Goal: Task Accomplishment & Management: Complete application form

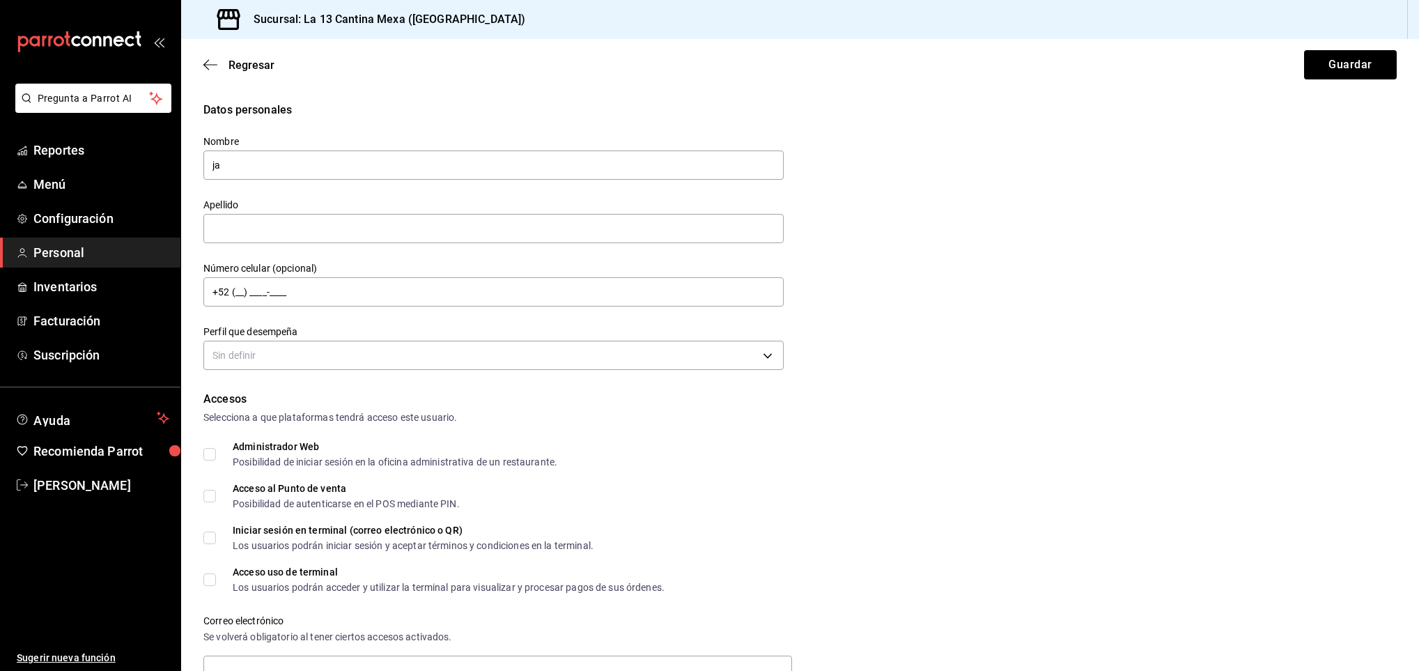
type input "j"
type input "JAQUELINNE"
type input "PRECIAT"
type input "+52 (99) 8845-4244"
click at [757, 348] on body "Pregunta a Parrot AI Reportes Menú Configuración Personal Inventarios Facturaci…" at bounding box center [709, 335] width 1419 height 671
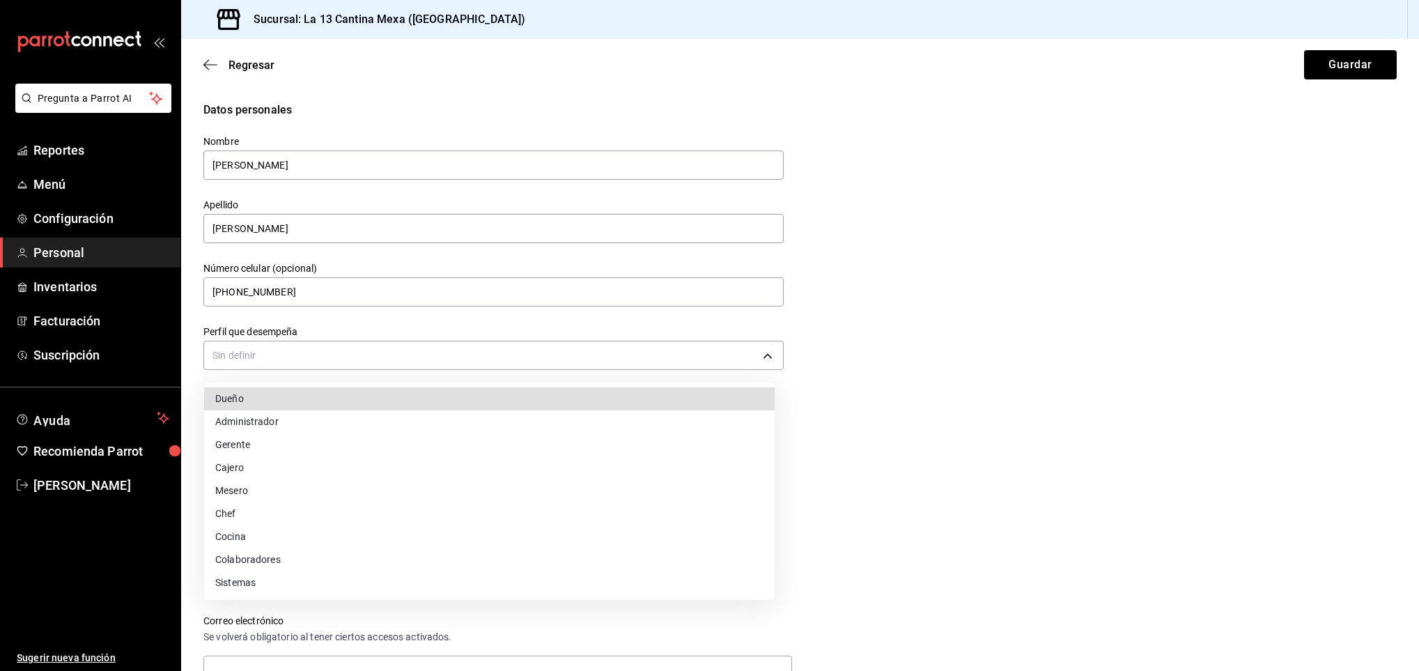
click at [260, 398] on li "Dueño" at bounding box center [489, 398] width 571 height 23
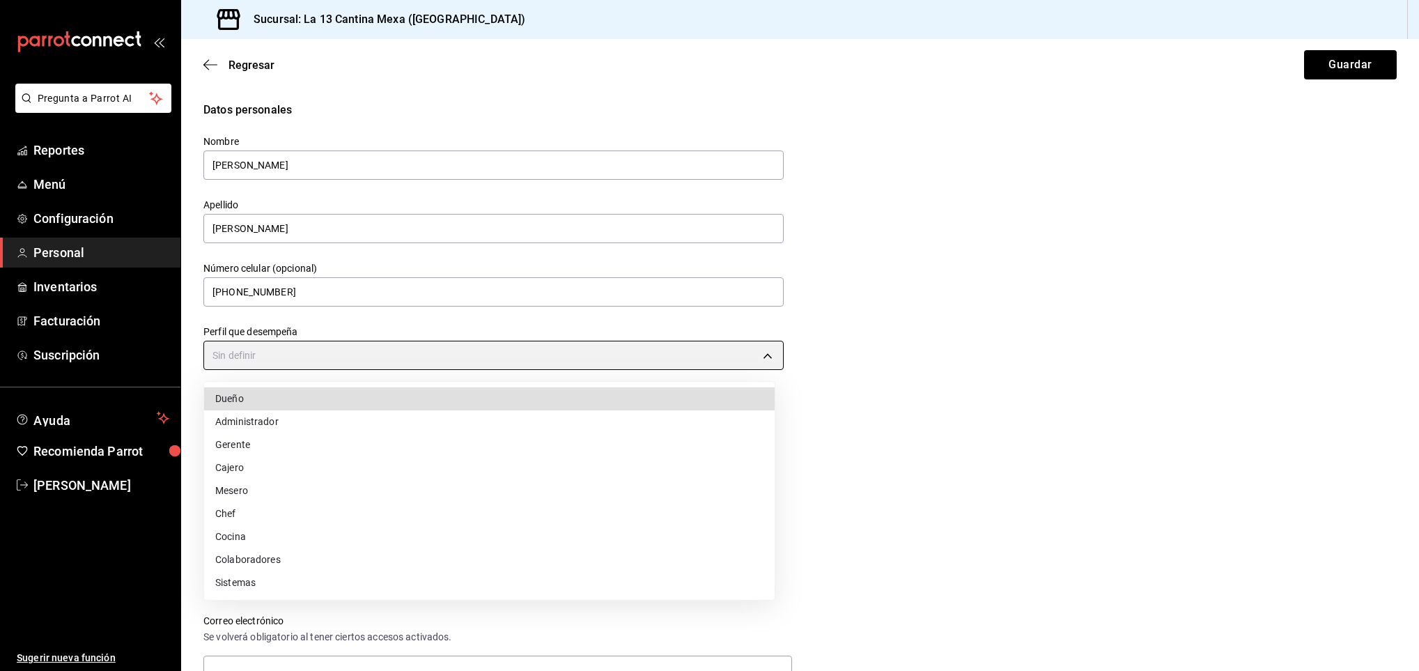
type input "OWNER"
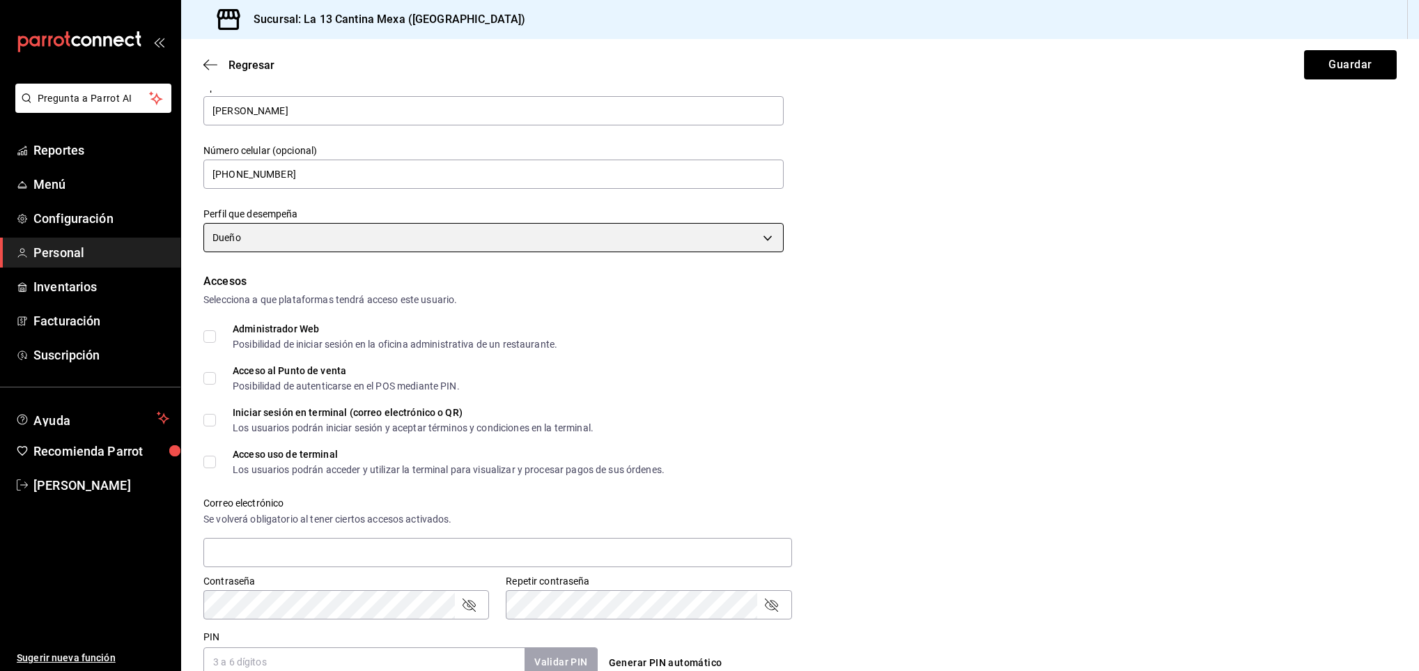
scroll to position [122, 0]
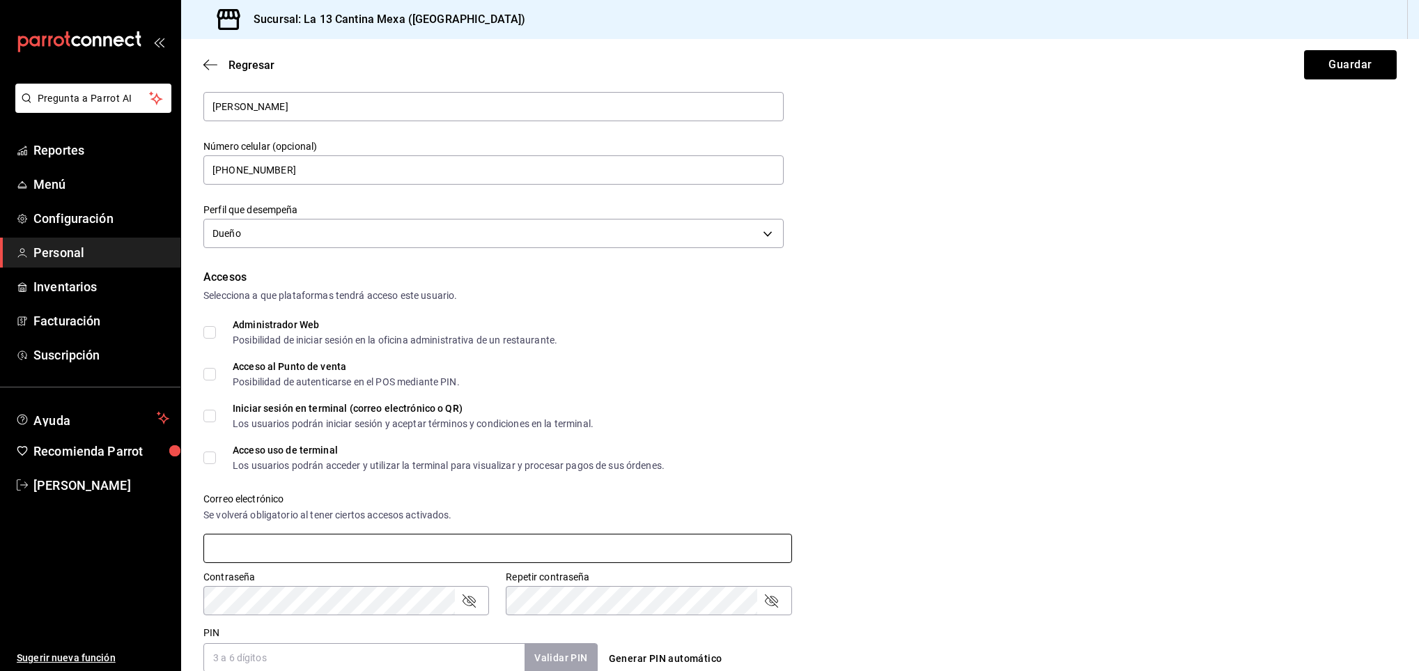
click at [400, 553] on input "text" at bounding box center [497, 548] width 589 height 29
type input "[EMAIL_ADDRESS][DOMAIN_NAME]"
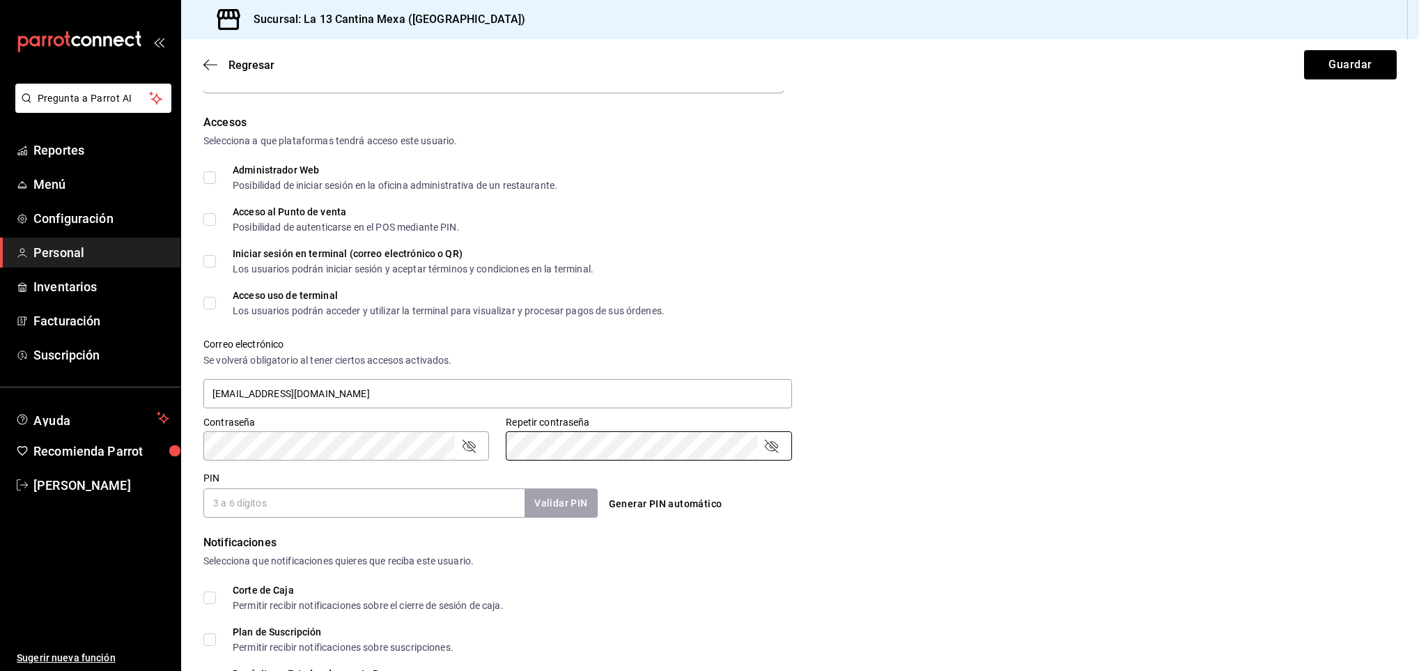
scroll to position [280, 0]
click at [270, 494] on input "PIN" at bounding box center [363, 499] width 321 height 29
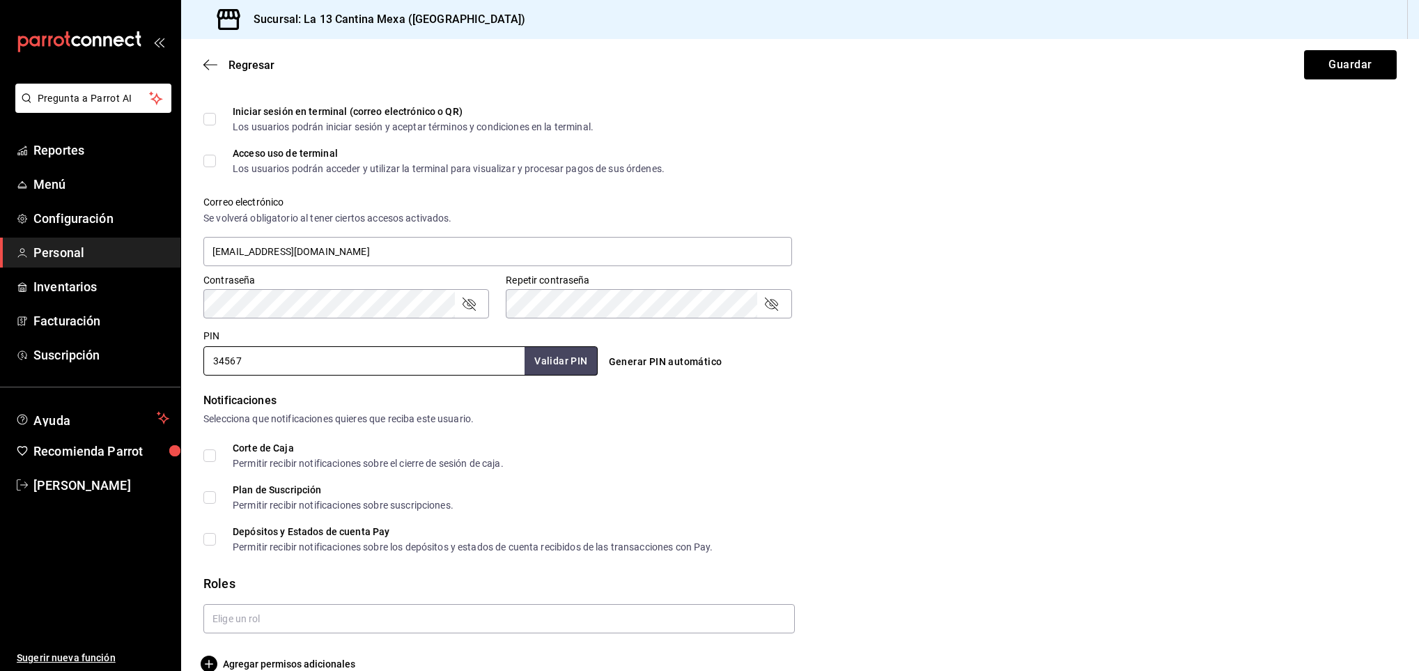
scroll to position [422, 0]
type input "34567"
click at [216, 452] on span "Corte de Caja Permitir recibir notificaciones sobre el cierre de sesión de caja." at bounding box center [360, 452] width 288 height 25
click at [216, 452] on input "Corte de Caja Permitir recibir notificaciones sobre el cierre de sesión de caja." at bounding box center [209, 452] width 13 height 13
checkbox input "true"
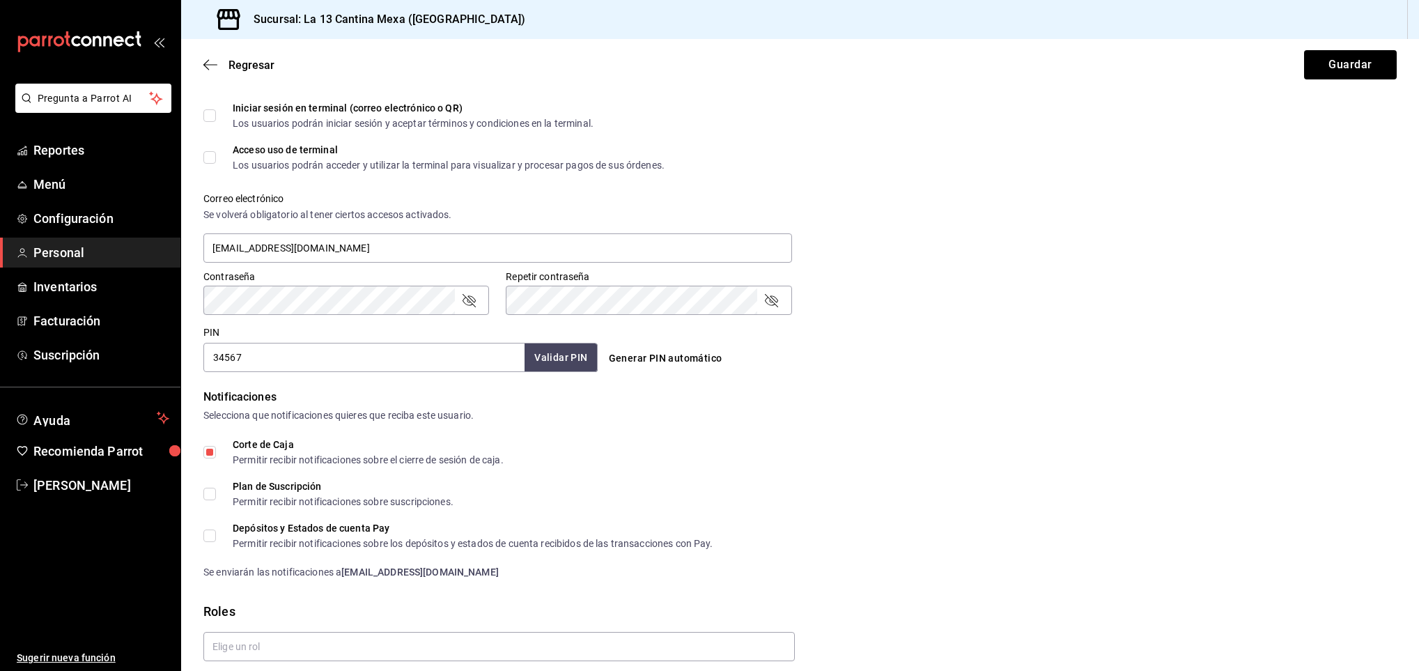
scroll to position [473, 0]
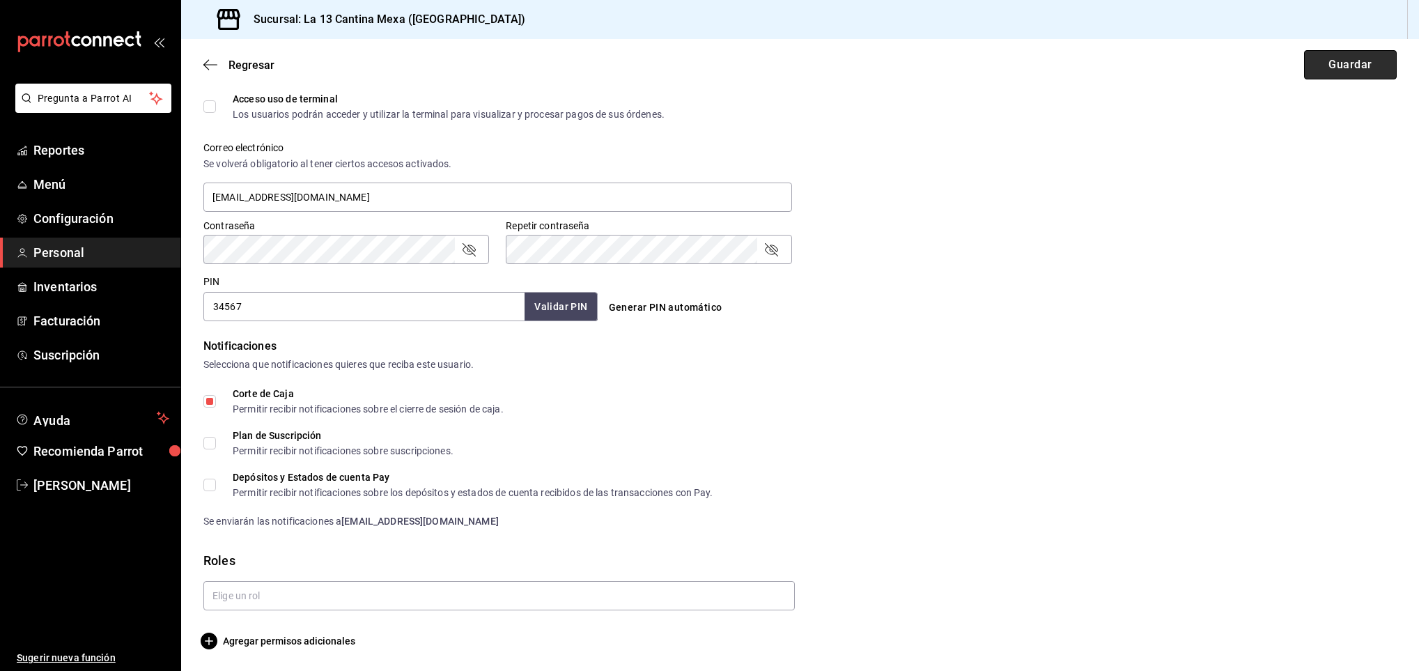
click at [1334, 72] on button "Guardar" at bounding box center [1350, 64] width 93 height 29
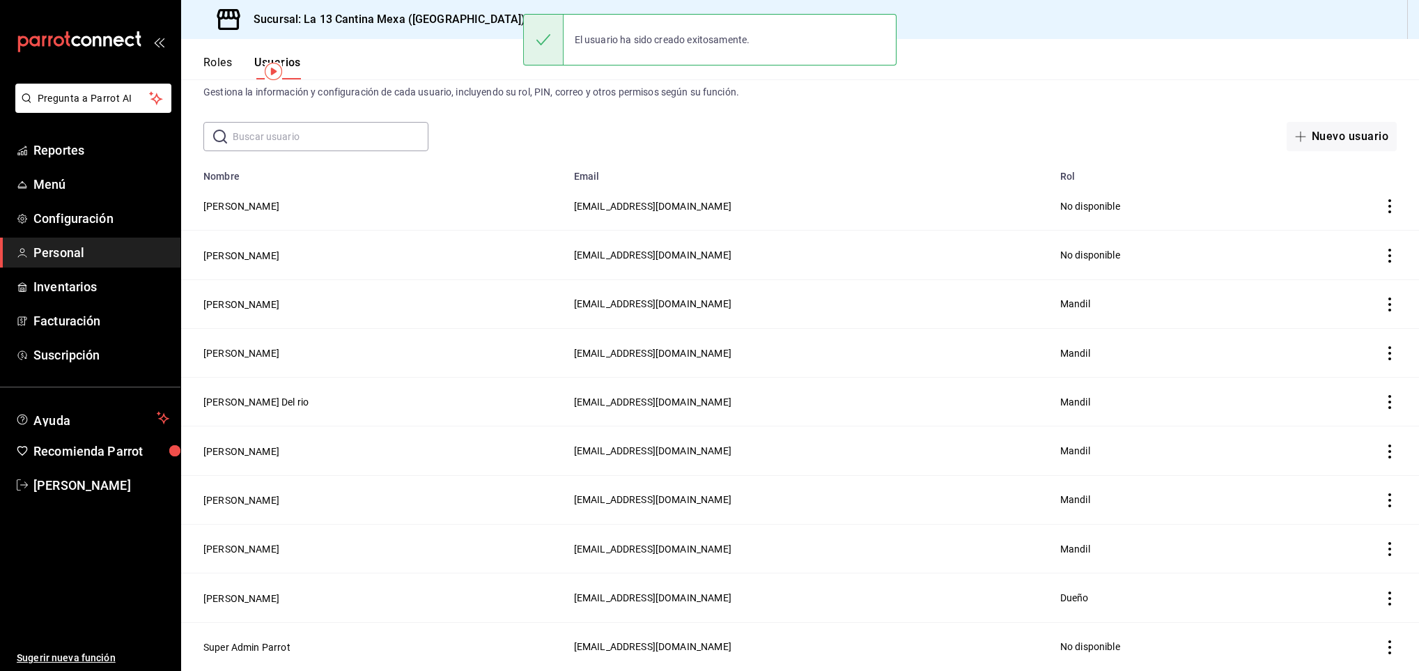
scroll to position [40, 0]
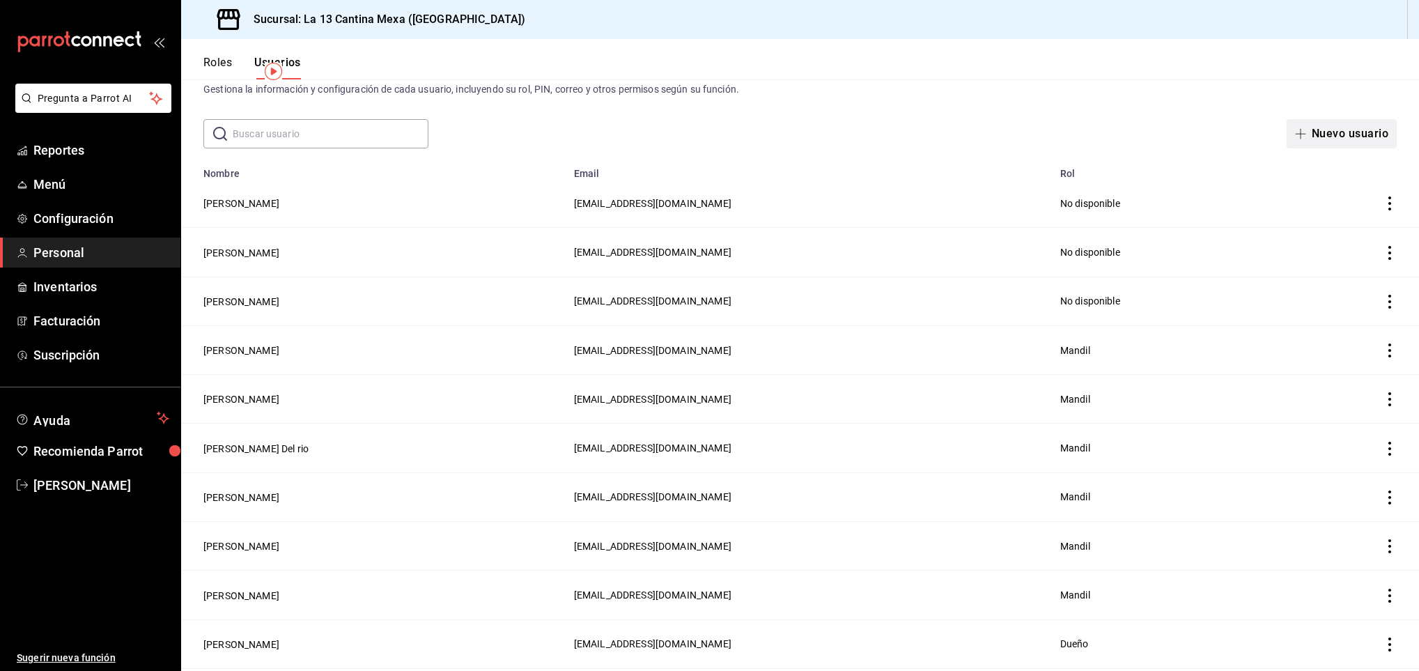
click at [1296, 128] on button "Nuevo usuario" at bounding box center [1342, 133] width 110 height 29
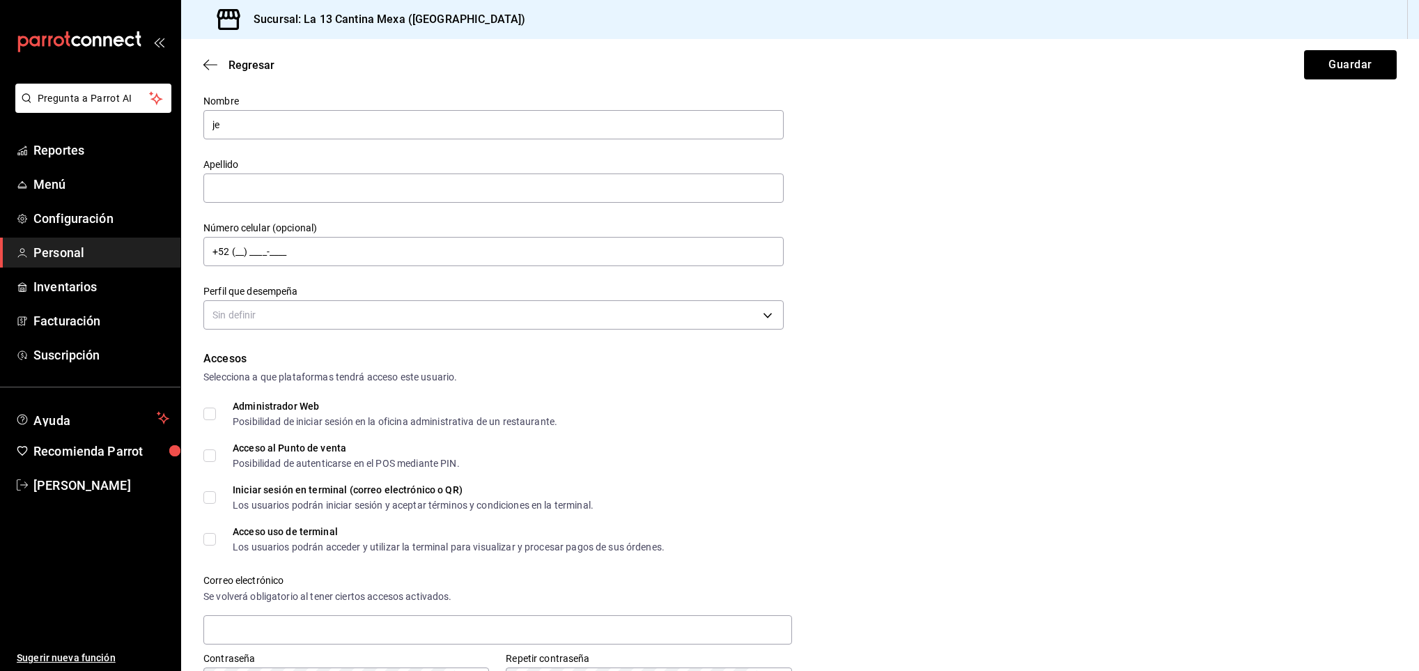
type input "j"
type input "[DEMOGRAPHIC_DATA]"
type input "[PERSON_NAME]"
type input "+52 (99) 8282-7628"
click at [761, 321] on body "Pregunta a Parrot AI Reportes Menú Configuración Personal Inventarios Facturaci…" at bounding box center [709, 335] width 1419 height 671
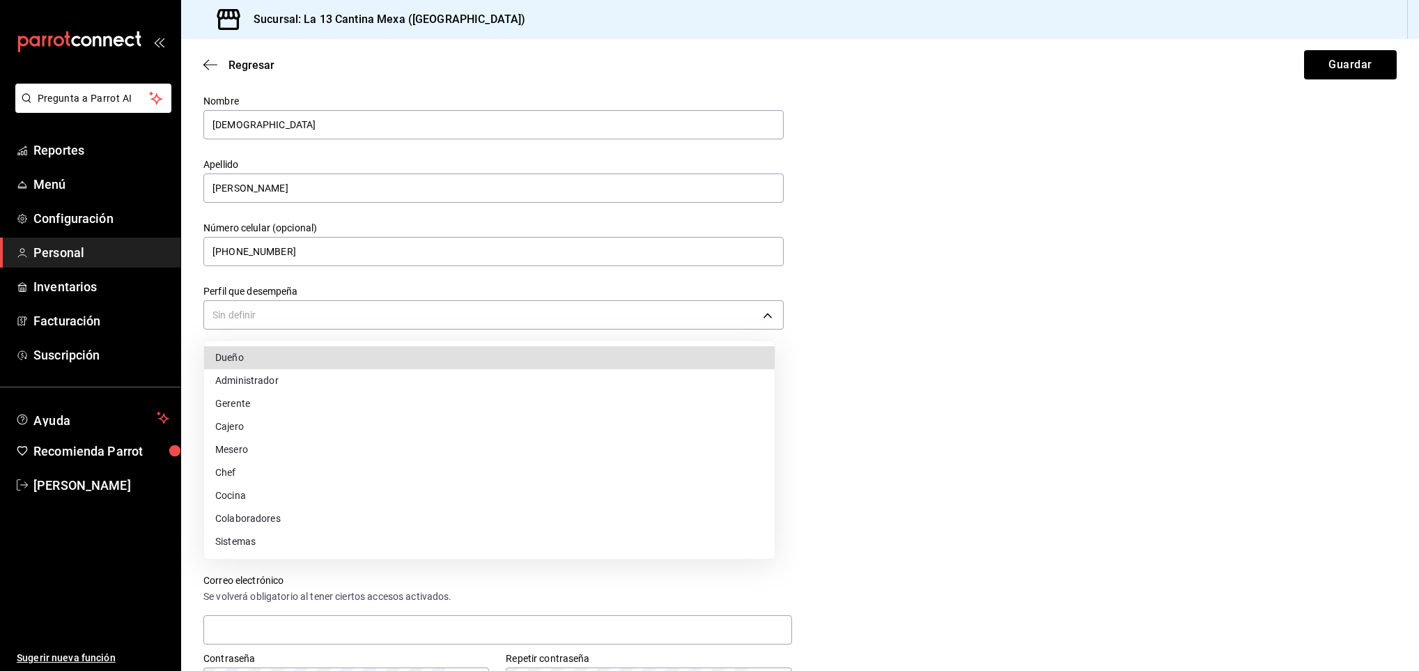
click at [307, 355] on li "Dueño" at bounding box center [489, 357] width 571 height 23
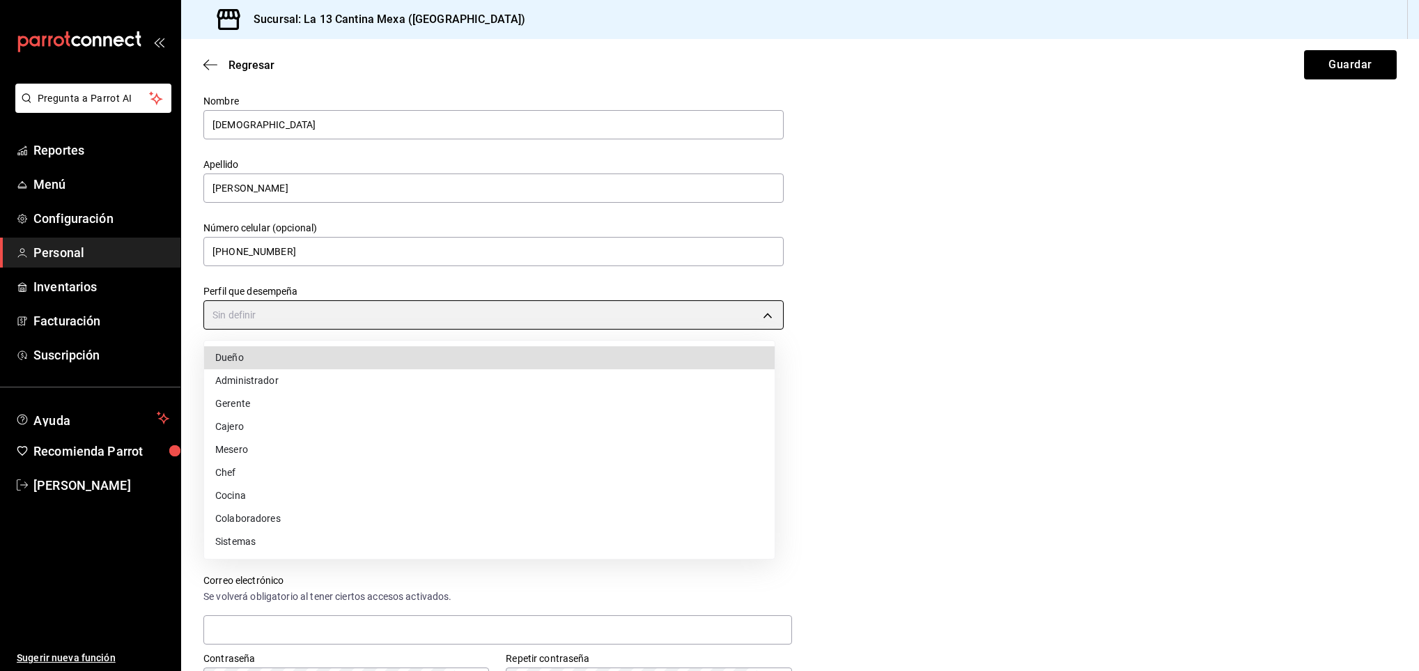
type input "OWNER"
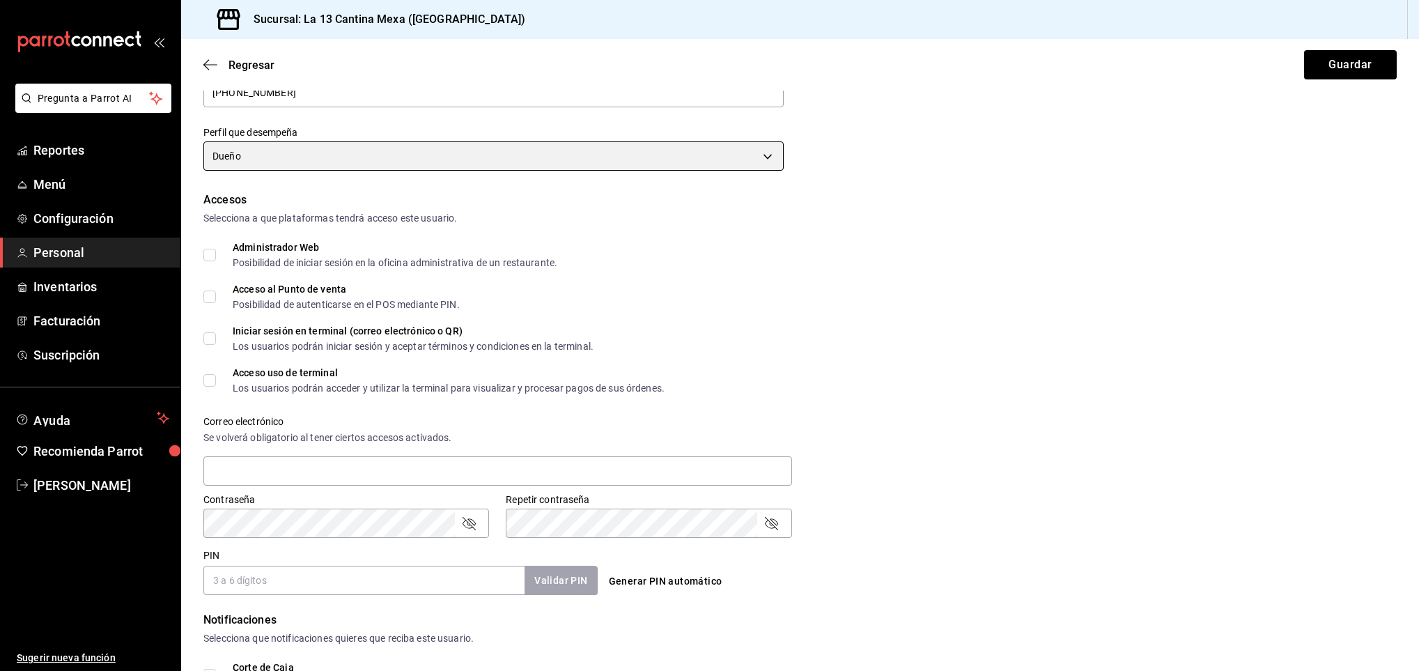
scroll to position [201, 0]
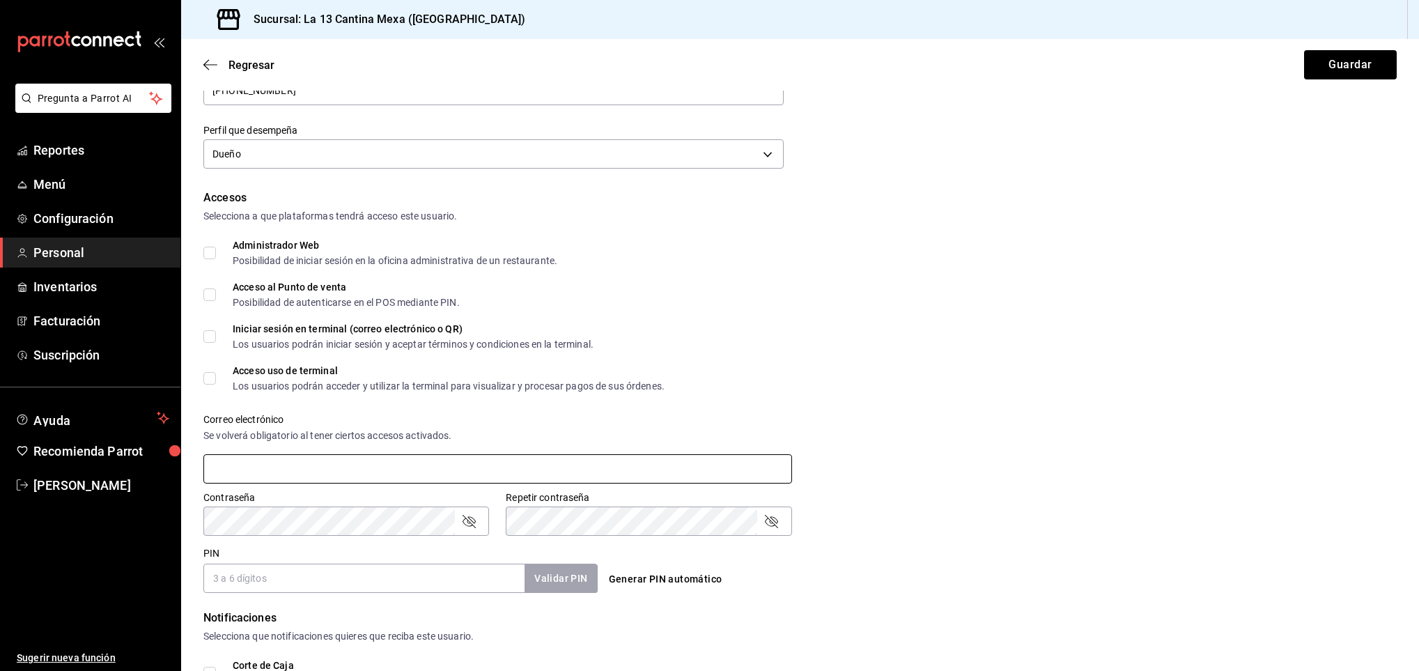
click at [414, 468] on input "text" at bounding box center [497, 468] width 589 height 29
type input "A"
type input "[EMAIL_ADDRESS][DOMAIN_NAME]"
click at [285, 583] on input "PIN" at bounding box center [363, 578] width 321 height 29
type input "45678"
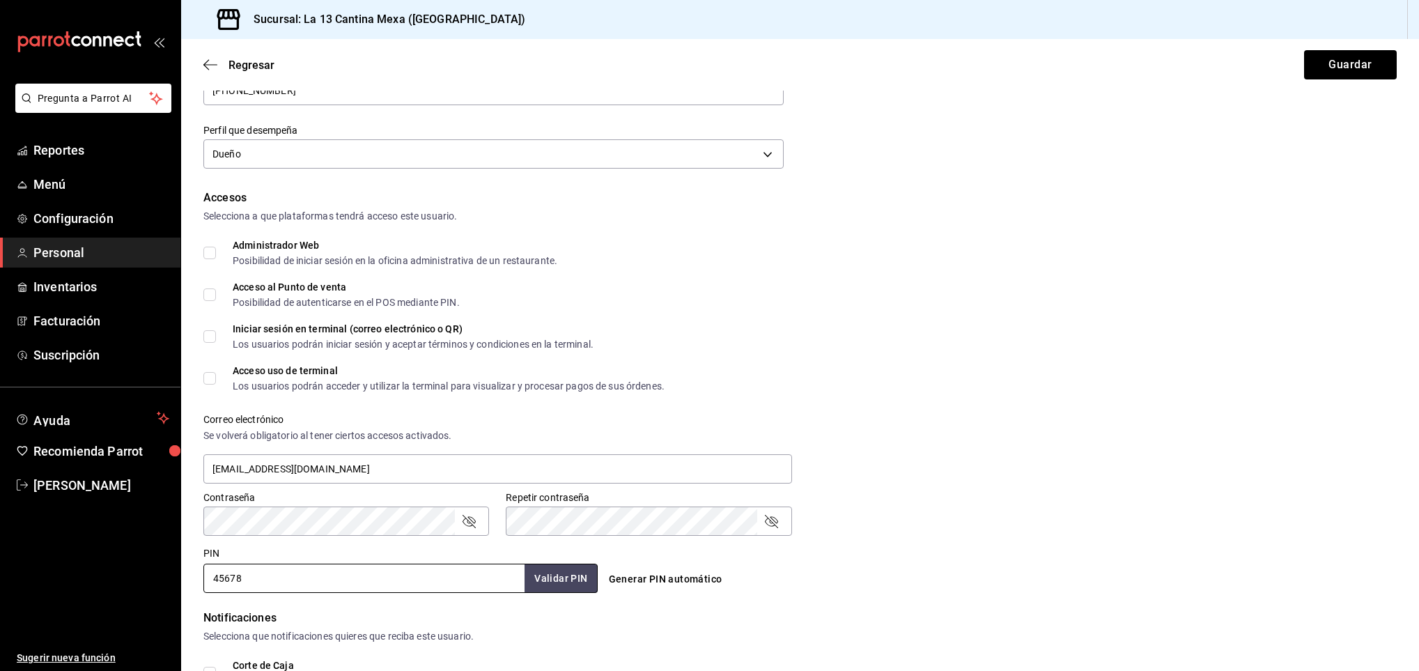
click at [989, 537] on div "Accesos Selecciona a que plataformas tendrá acceso este usuario. Administrador …" at bounding box center [800, 391] width 1194 height 403
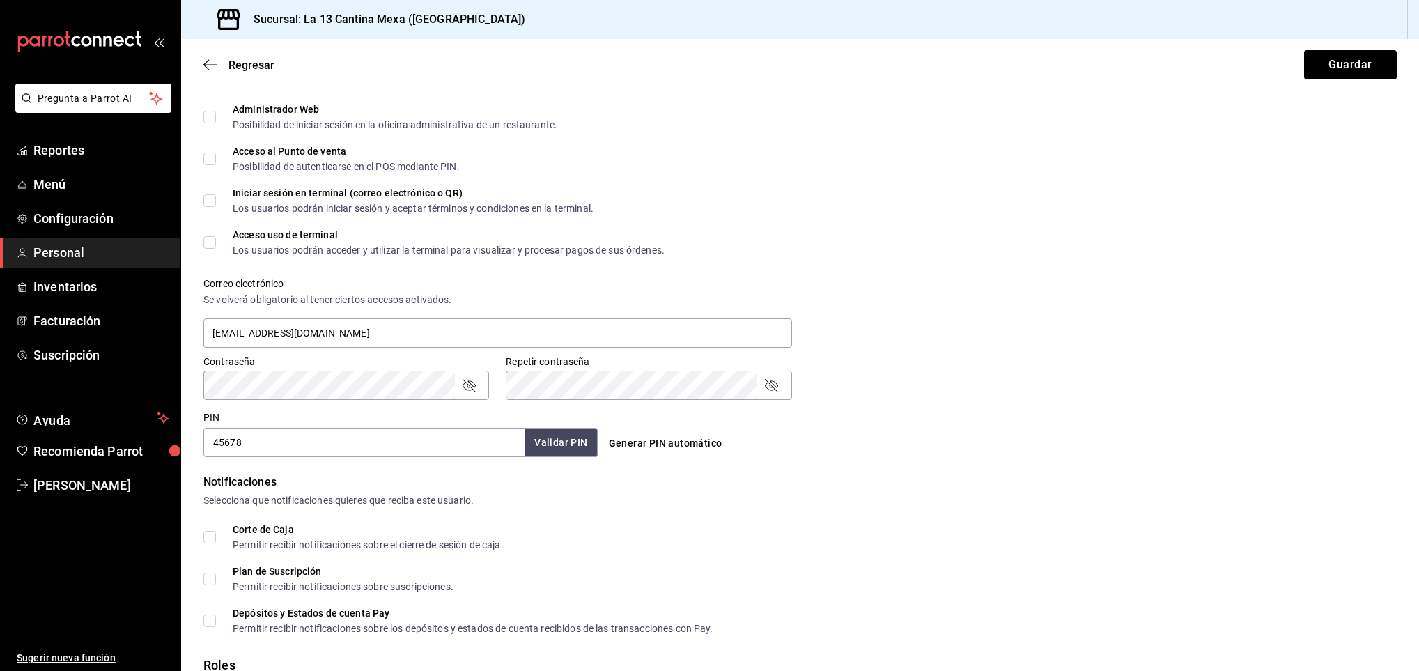
scroll to position [339, 0]
click at [209, 536] on input "Corte de Caja Permitir recibir notificaciones sobre el cierre de sesión de caja." at bounding box center [209, 536] width 13 height 13
checkbox input "true"
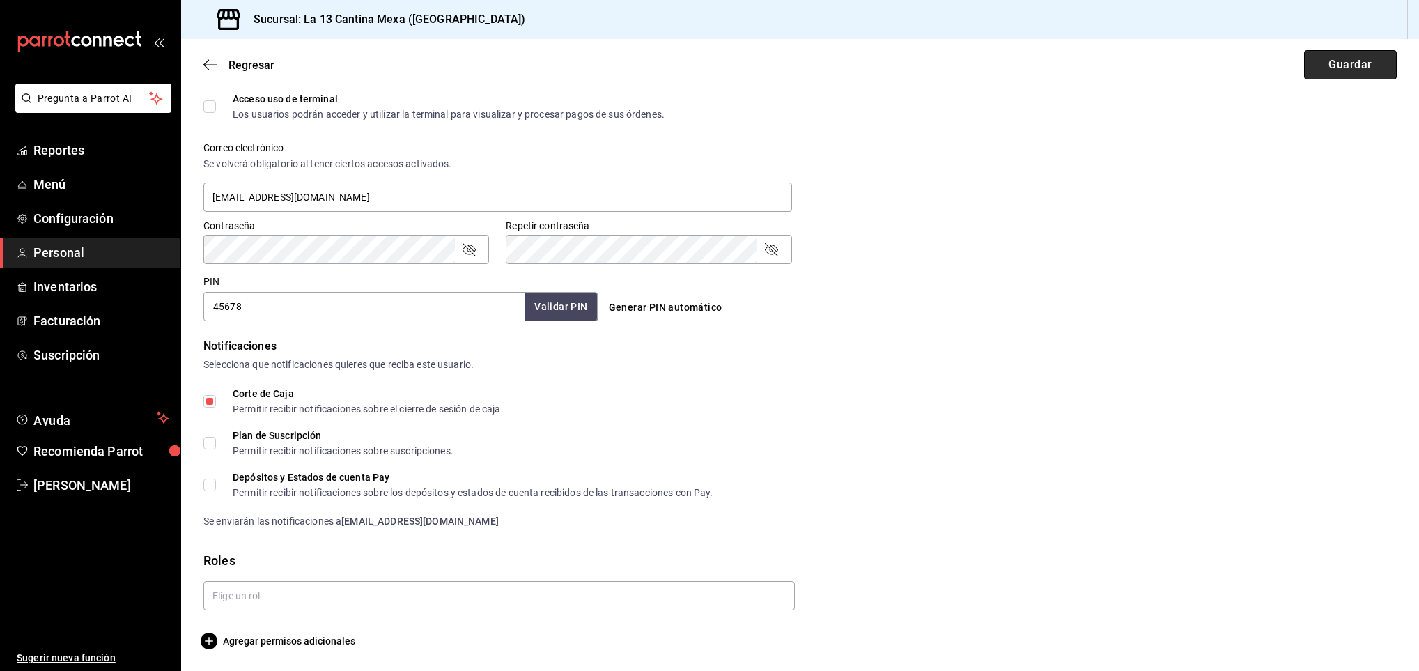
click at [1322, 68] on button "Guardar" at bounding box center [1350, 64] width 93 height 29
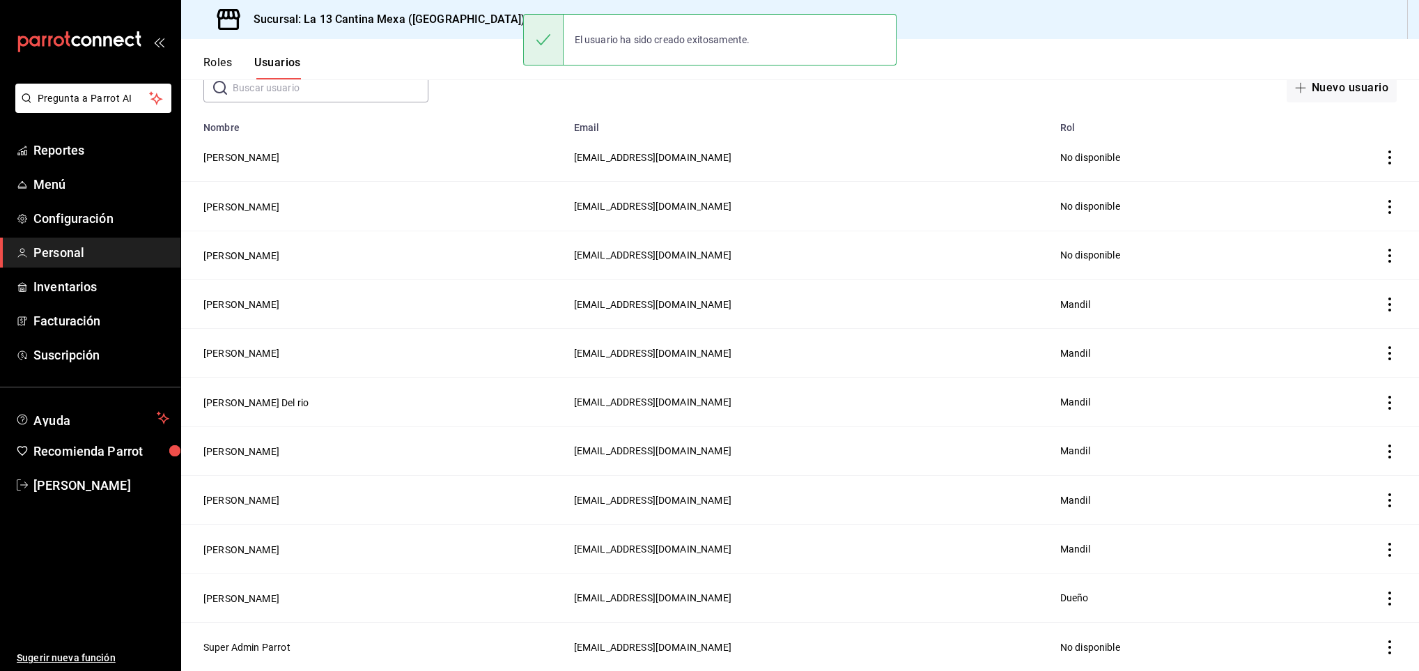
scroll to position [90, 0]
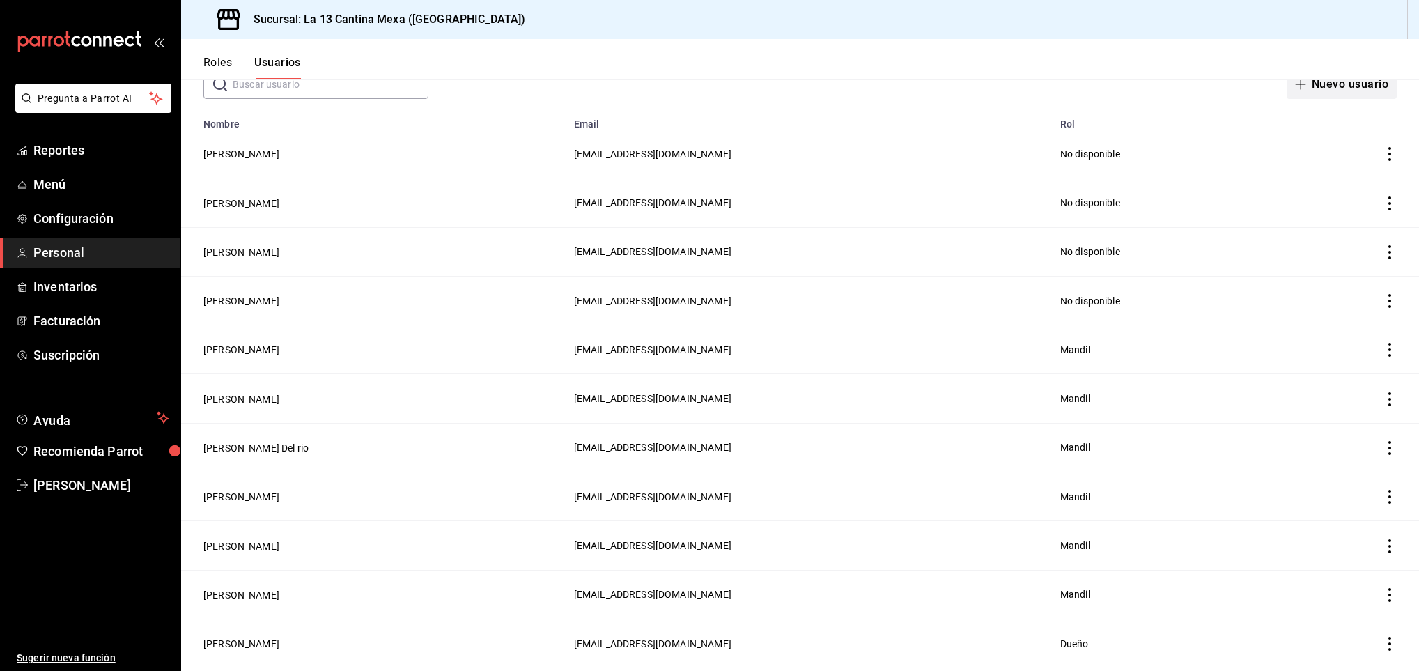
click at [1300, 91] on button "Nuevo usuario" at bounding box center [1342, 84] width 110 height 29
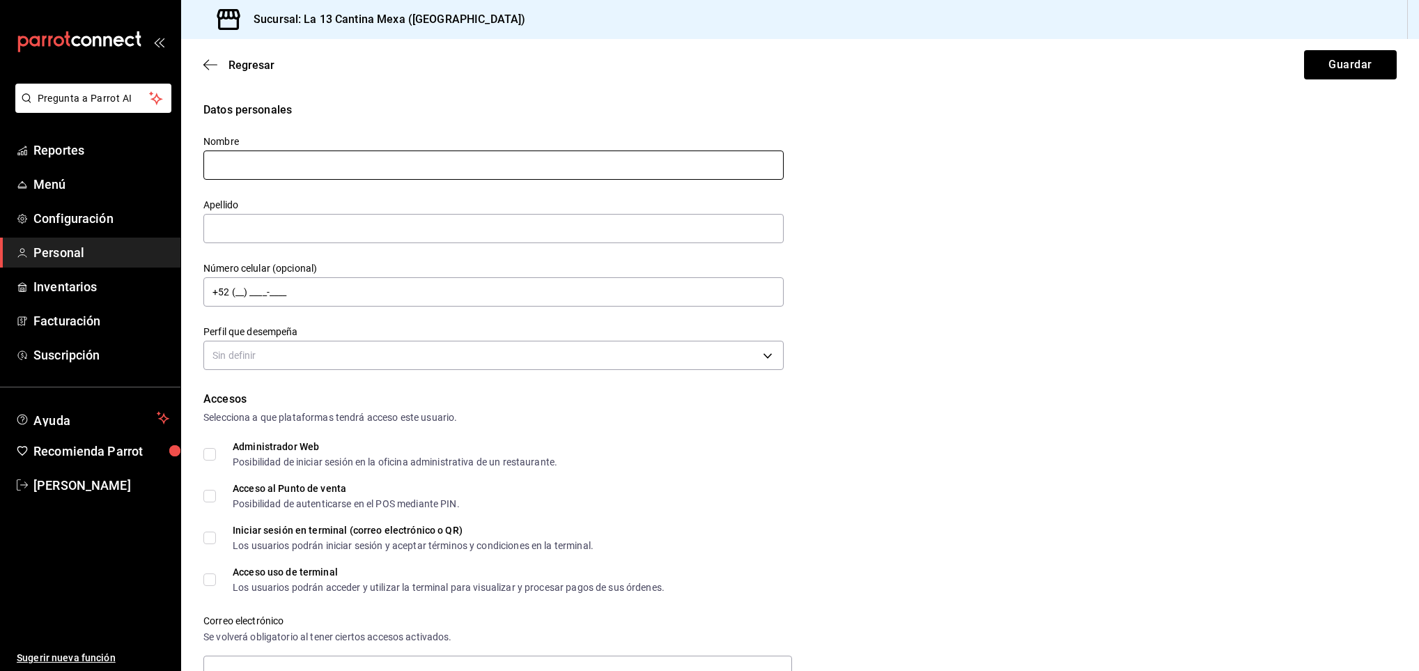
type input "v"
type input "[PERSON_NAME]"
type input "+52 (99) 8107-5394"
click at [755, 354] on body "Pregunta a Parrot AI Reportes Menú Configuración Personal Inventarios Facturaci…" at bounding box center [709, 335] width 1419 height 671
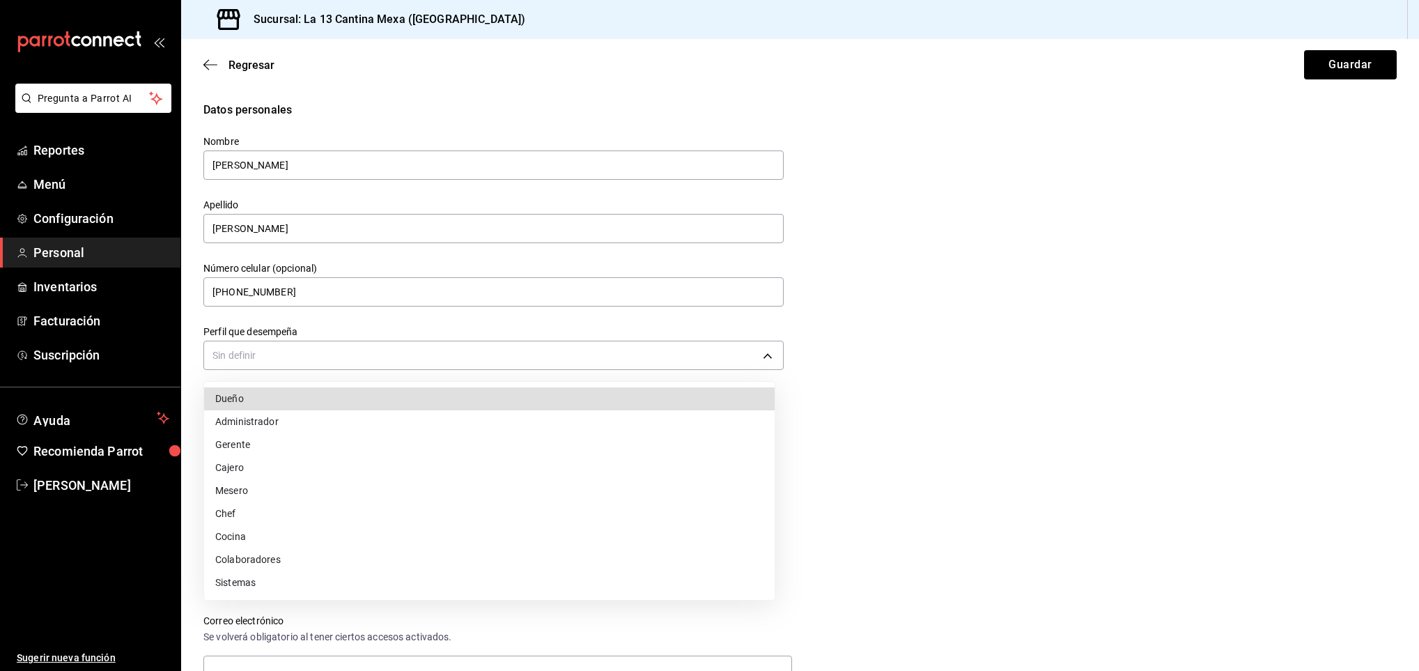
click at [393, 406] on li "Dueño" at bounding box center [489, 398] width 571 height 23
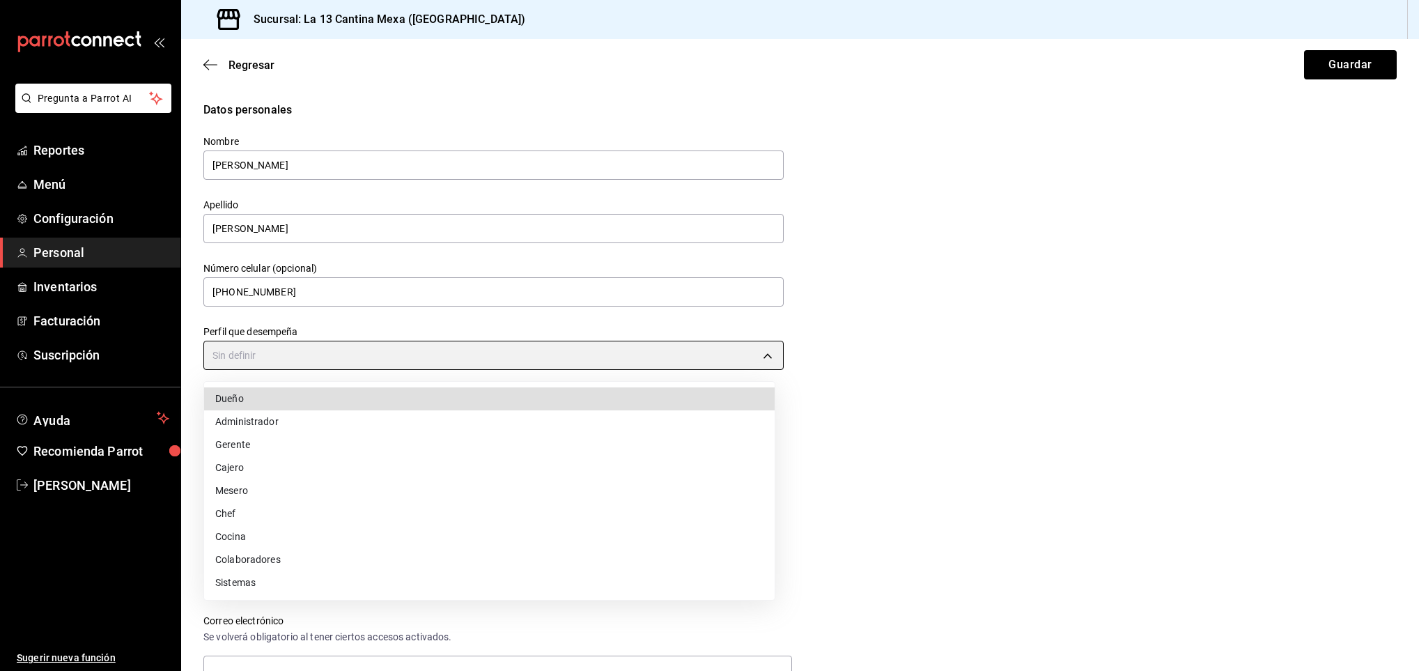
type input "OWNER"
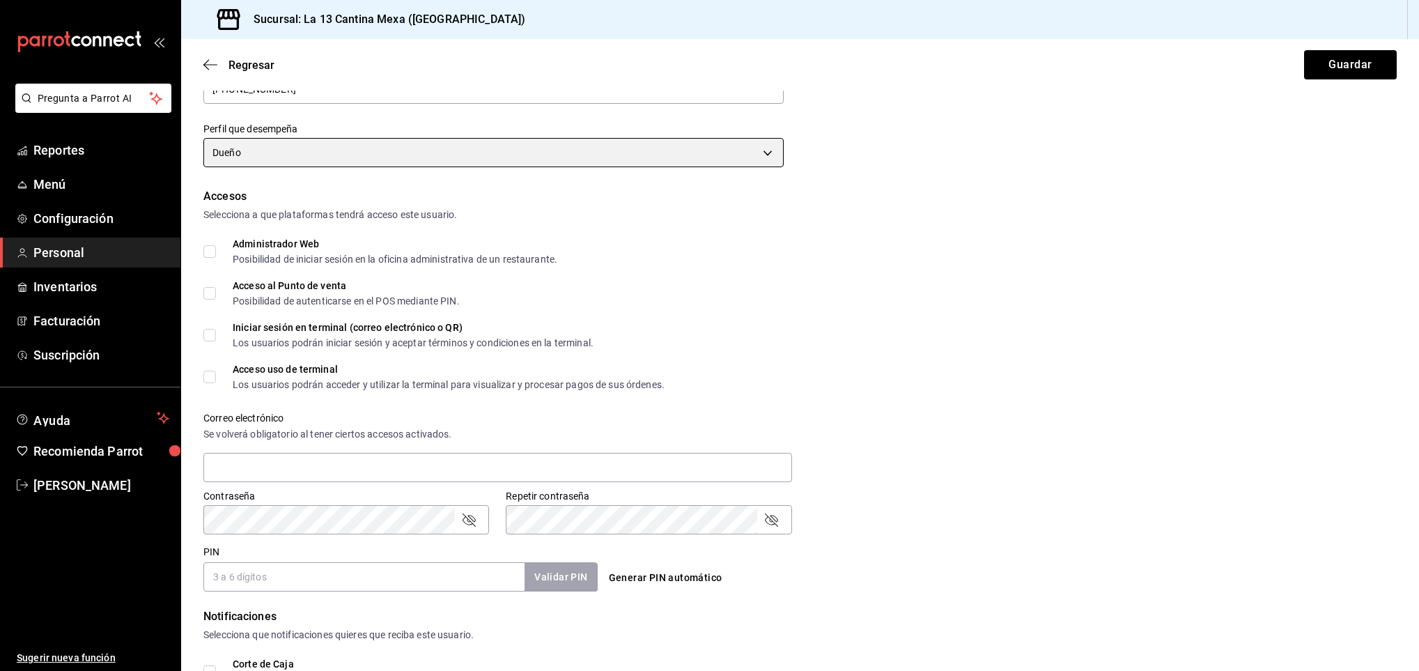
scroll to position [229, 0]
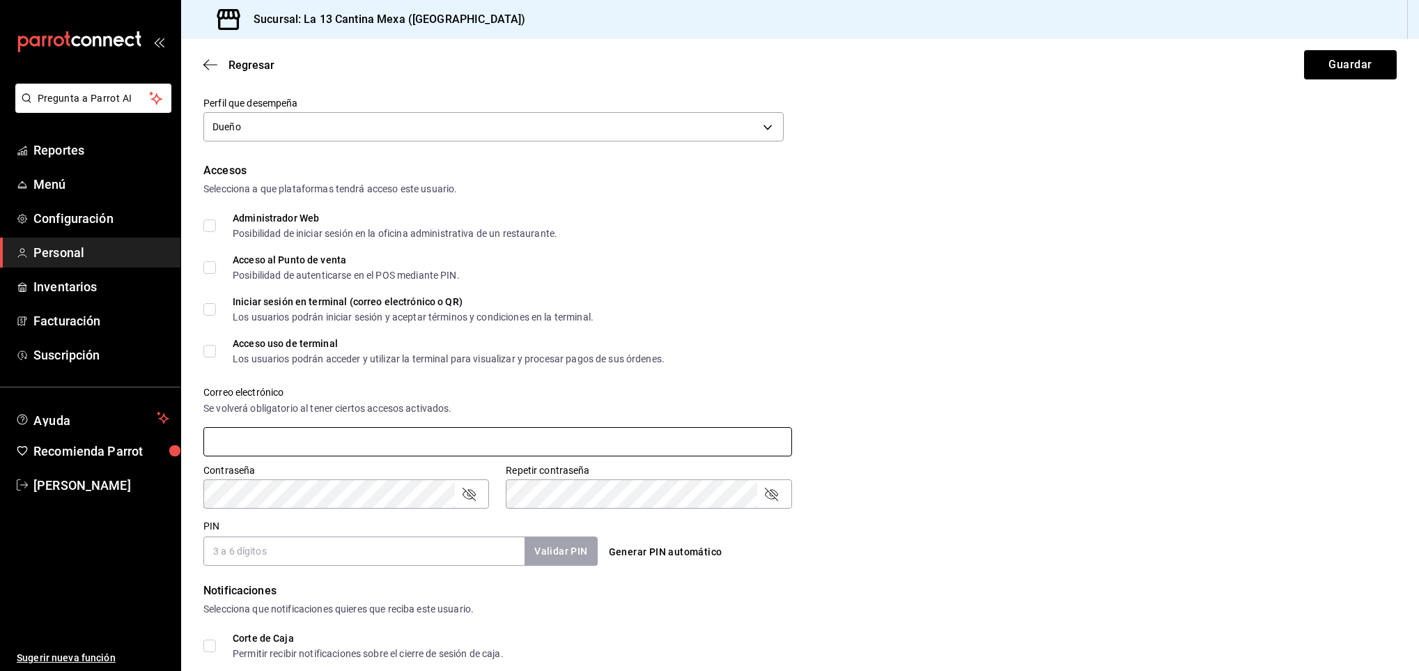
click at [481, 438] on input "text" at bounding box center [497, 441] width 589 height 29
type input "V"
type input "[EMAIL_ADDRESS][DOMAIN_NAME]"
click at [357, 555] on input "PIN" at bounding box center [363, 551] width 321 height 29
type input "56789"
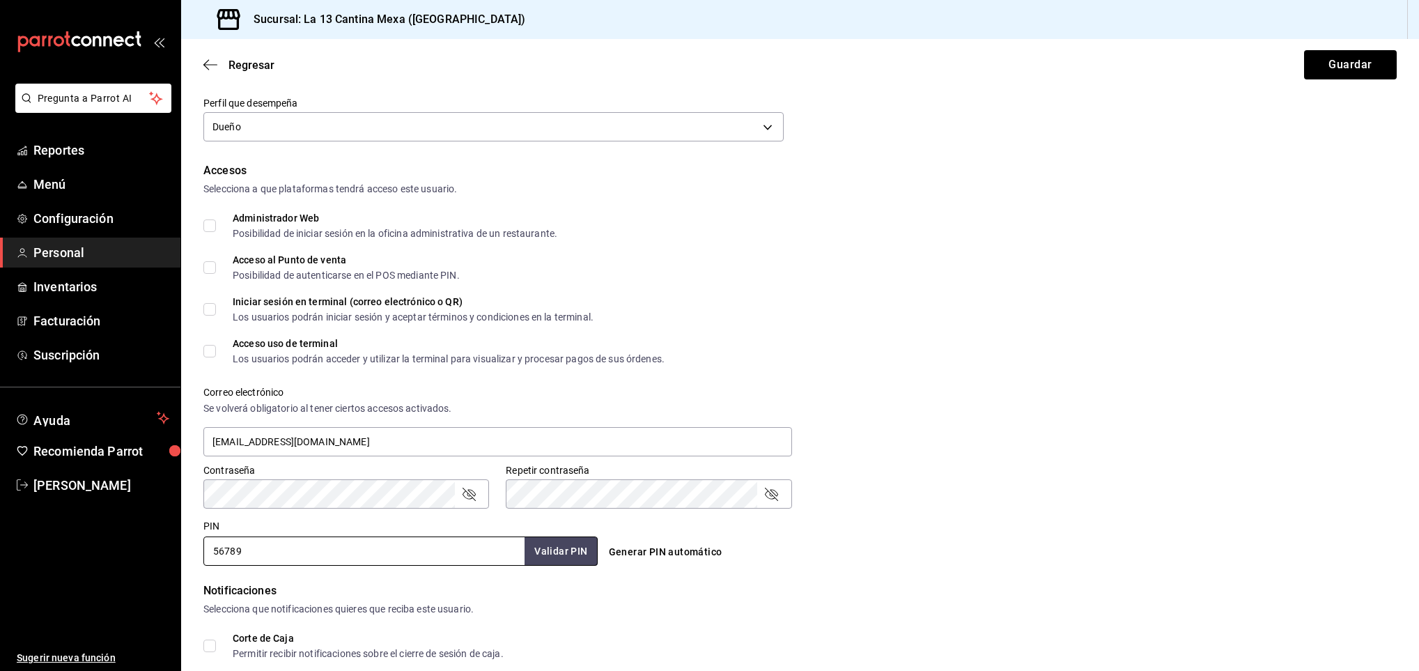
click at [830, 573] on form "Datos personales Nombre VICENTE Apellido RODRIGUEZ Número celular (opcional) +5…" at bounding box center [800, 367] width 1194 height 989
click at [1323, 55] on button "Guardar" at bounding box center [1350, 64] width 93 height 29
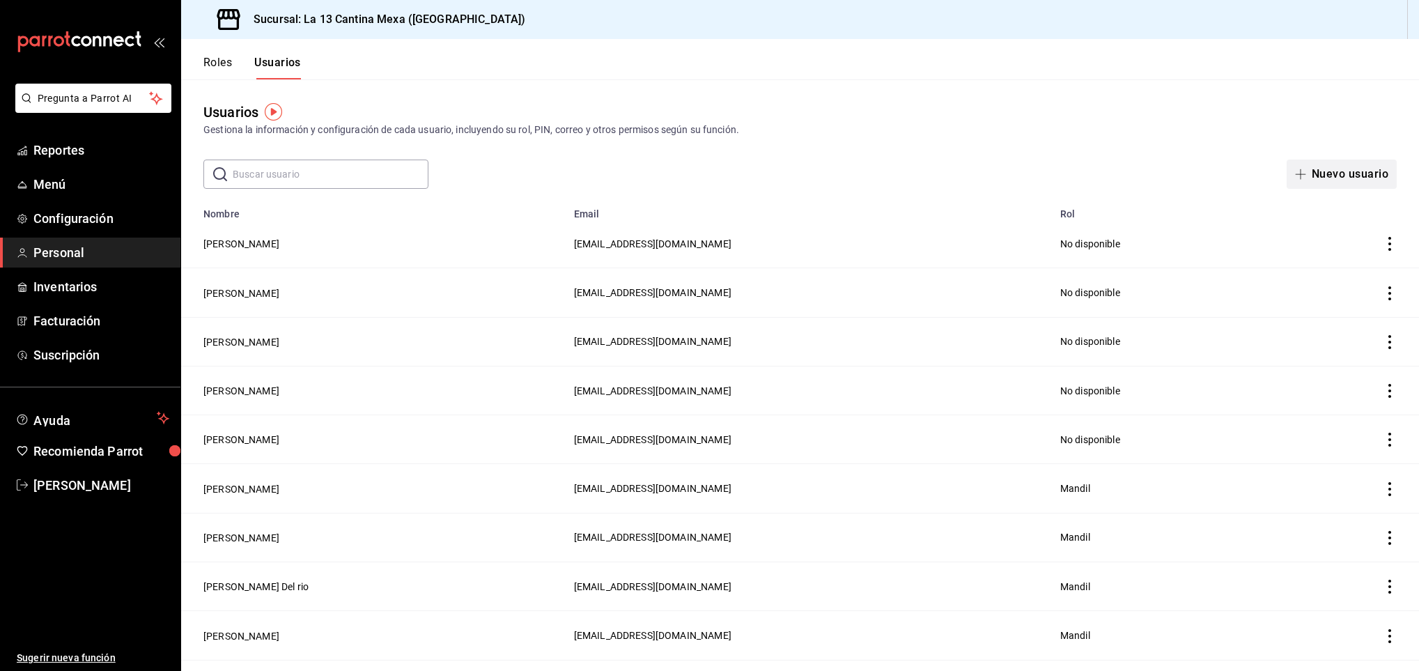
click at [1300, 172] on button "Nuevo usuario" at bounding box center [1342, 174] width 110 height 29
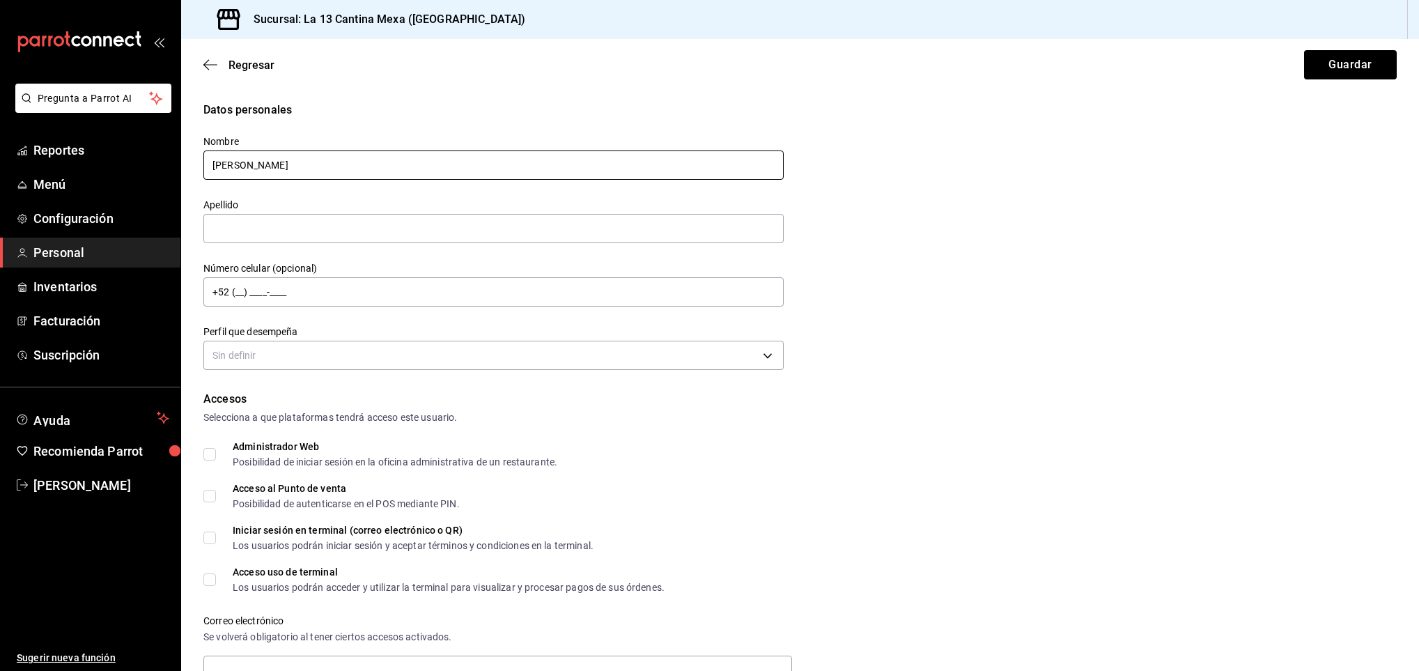
type input "[PERSON_NAME]"
type input "+52 (99) 8874-5793"
click at [417, 346] on body "Pregunta a Parrot AI Reportes Menú Configuración Personal Inventarios Facturaci…" at bounding box center [709, 335] width 1419 height 671
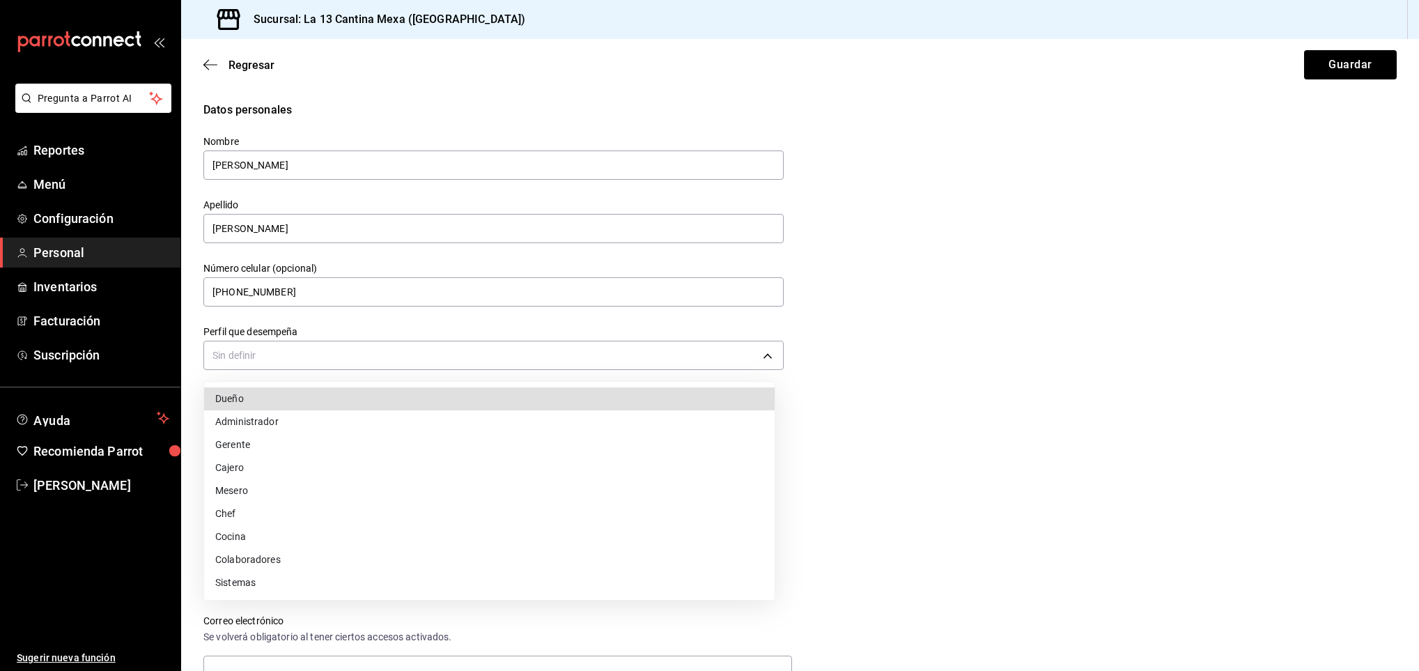
click at [245, 406] on li "Dueño" at bounding box center [489, 398] width 571 height 23
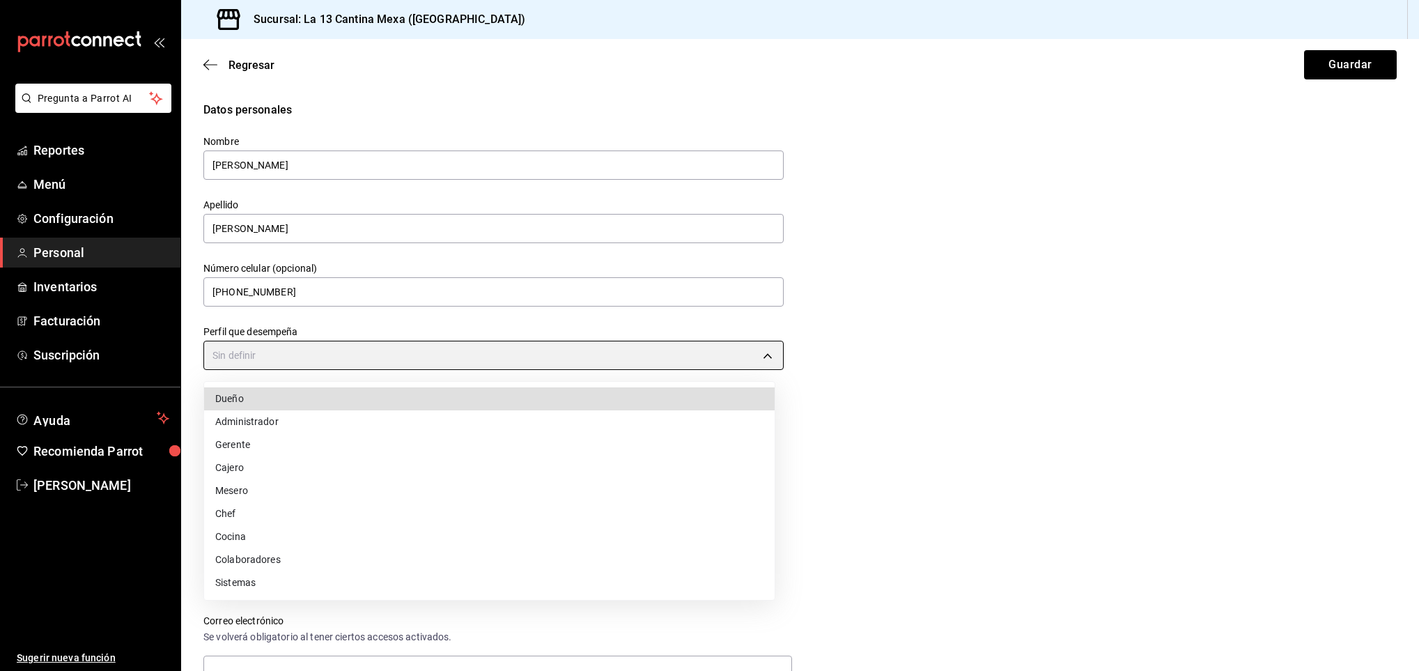
type input "OWNER"
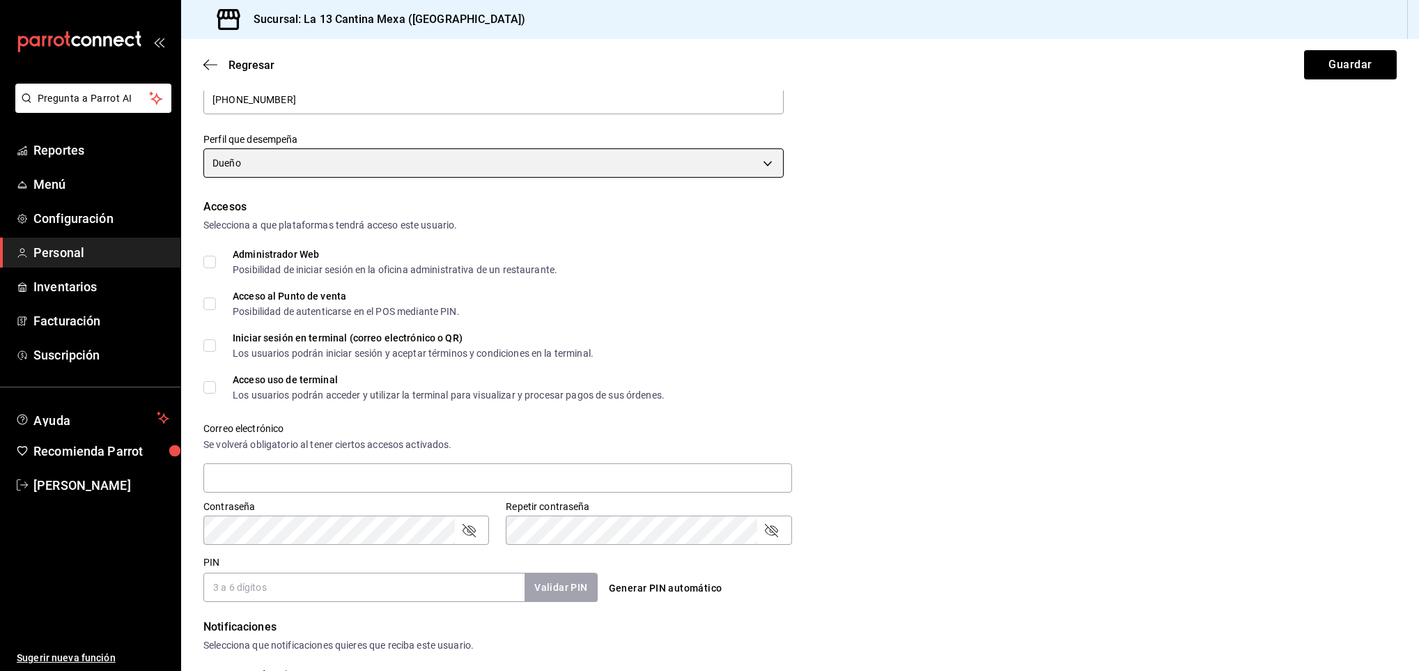
scroll to position [199, 0]
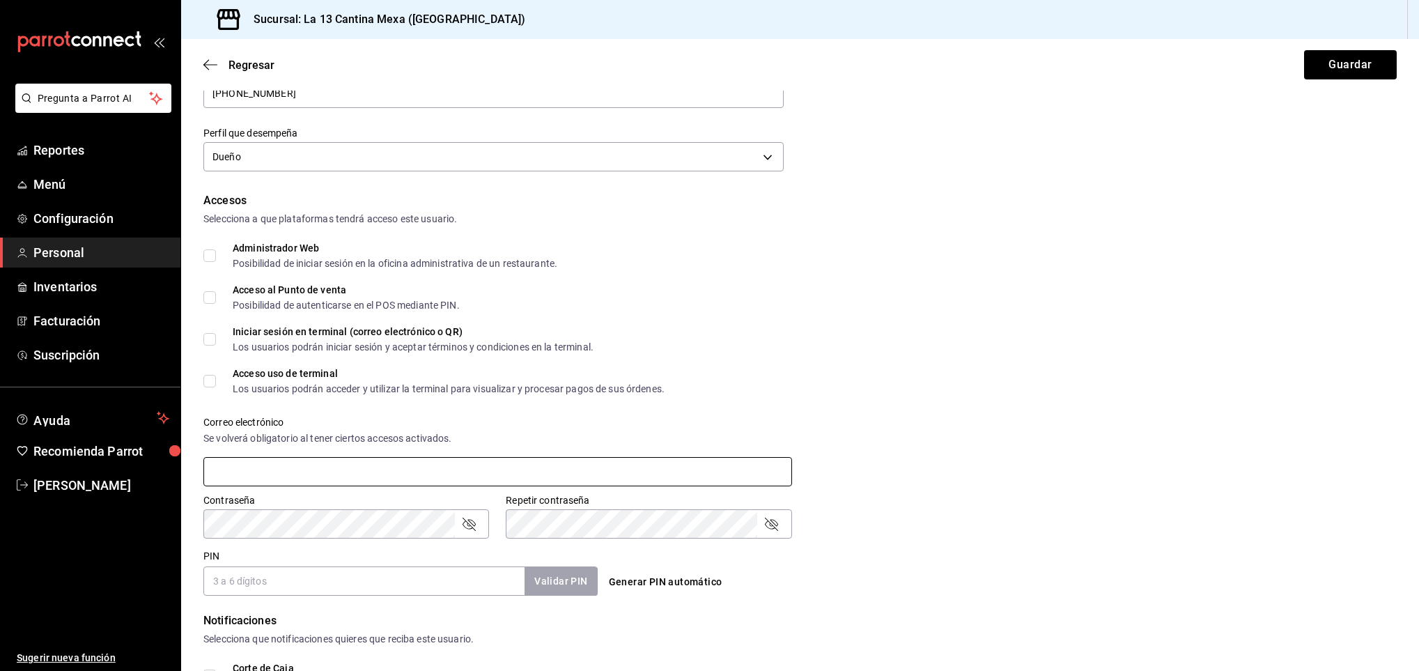
click at [450, 479] on input "text" at bounding box center [497, 471] width 589 height 29
type input "[PERSON_NAME][EMAIL_ADDRESS][DOMAIN_NAME]"
click at [266, 573] on input "PIN" at bounding box center [363, 580] width 321 height 29
type input "78912"
click at [1033, 527] on div "Contraseña Contraseña Repetir contraseña Repetir contraseña" at bounding box center [792, 507] width 1210 height 61
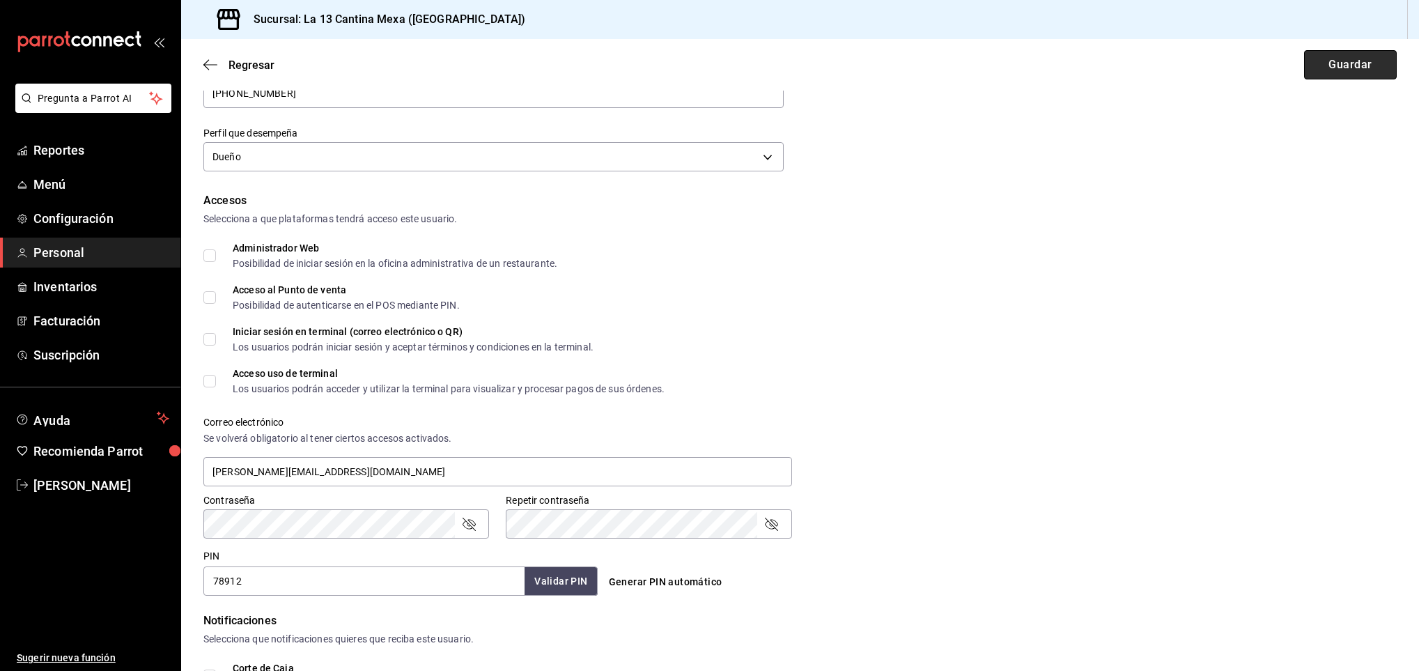
click at [1343, 59] on button "Guardar" at bounding box center [1350, 64] width 93 height 29
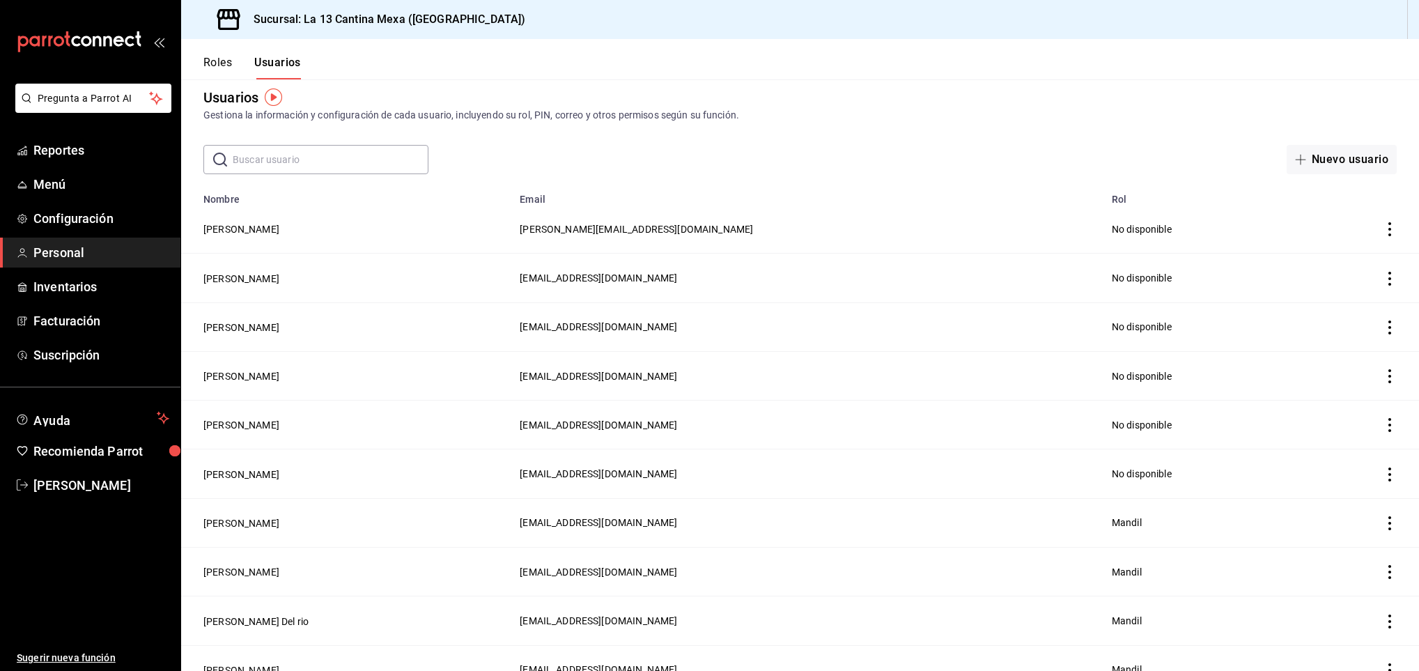
scroll to position [13, 0]
click at [1299, 159] on button "Nuevo usuario" at bounding box center [1342, 160] width 110 height 29
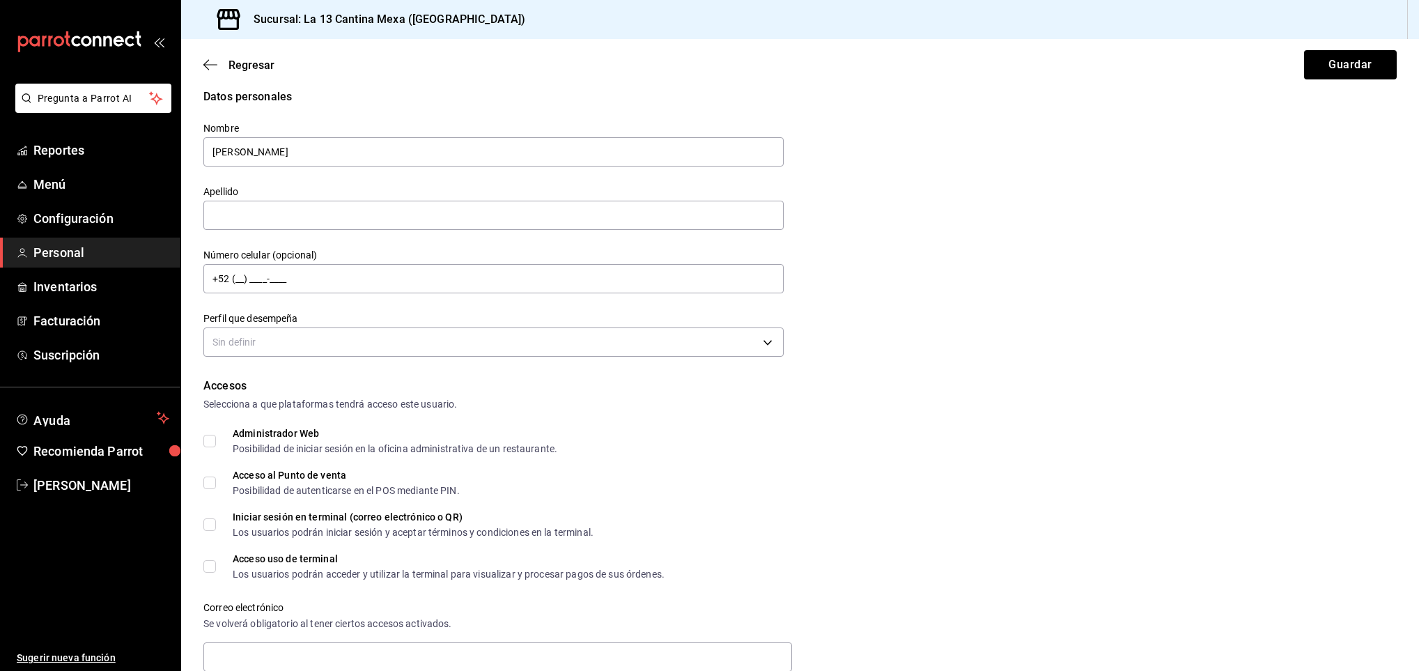
type input "[PERSON_NAME]"
type input "+52 (99) 8148-1268"
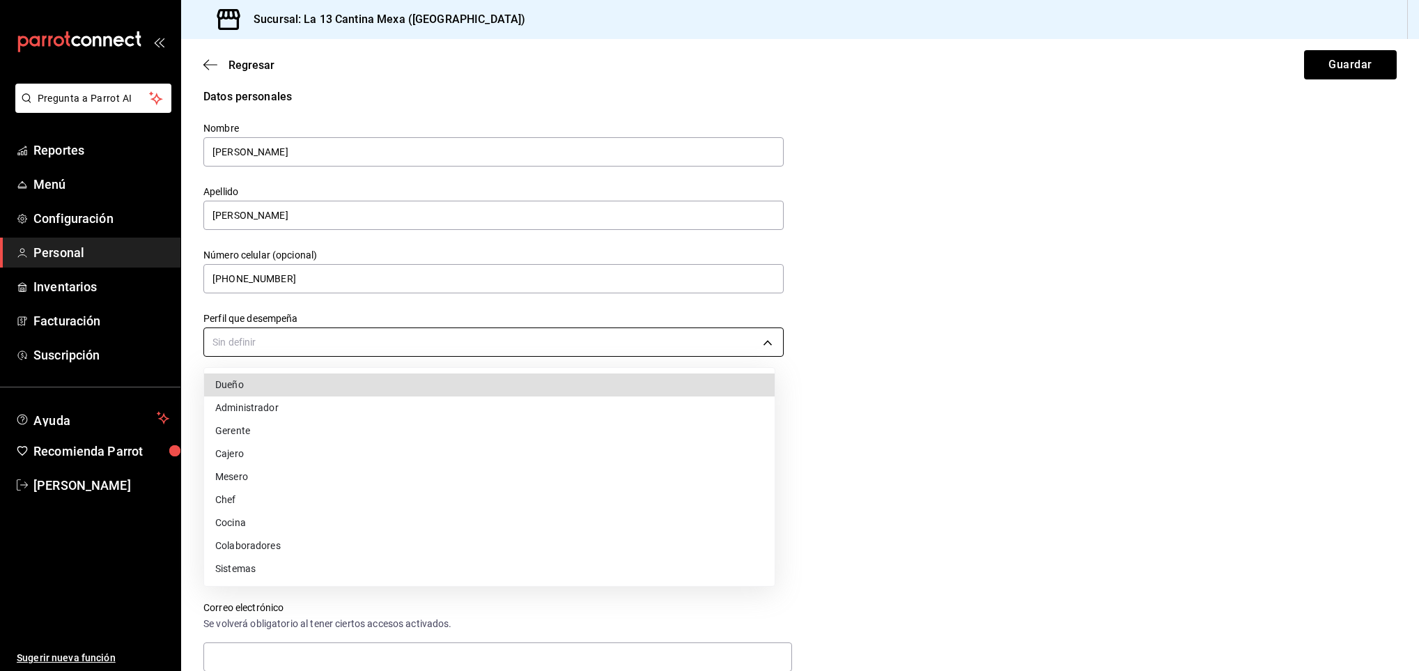
click at [456, 334] on body "Pregunta a Parrot AI Reportes Menú Configuración Personal Inventarios Facturaci…" at bounding box center [709, 335] width 1419 height 671
click at [249, 391] on li "Dueño" at bounding box center [489, 384] width 571 height 23
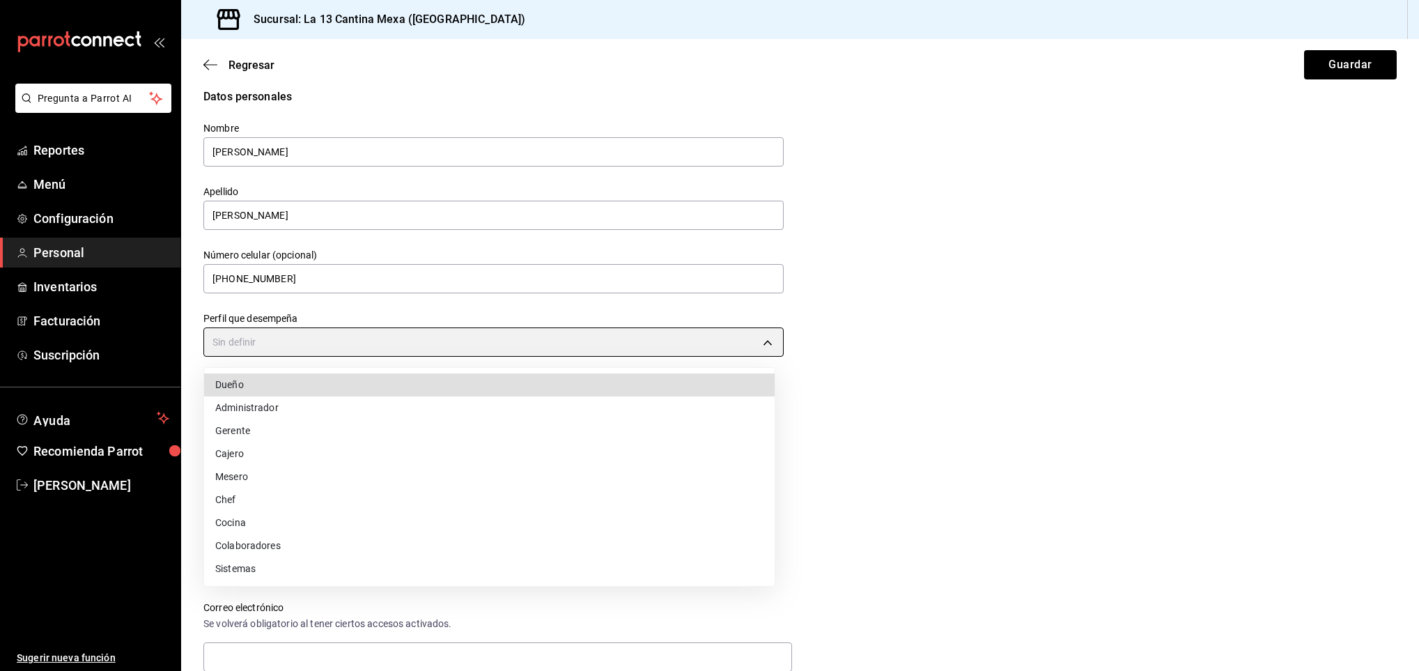
type input "OWNER"
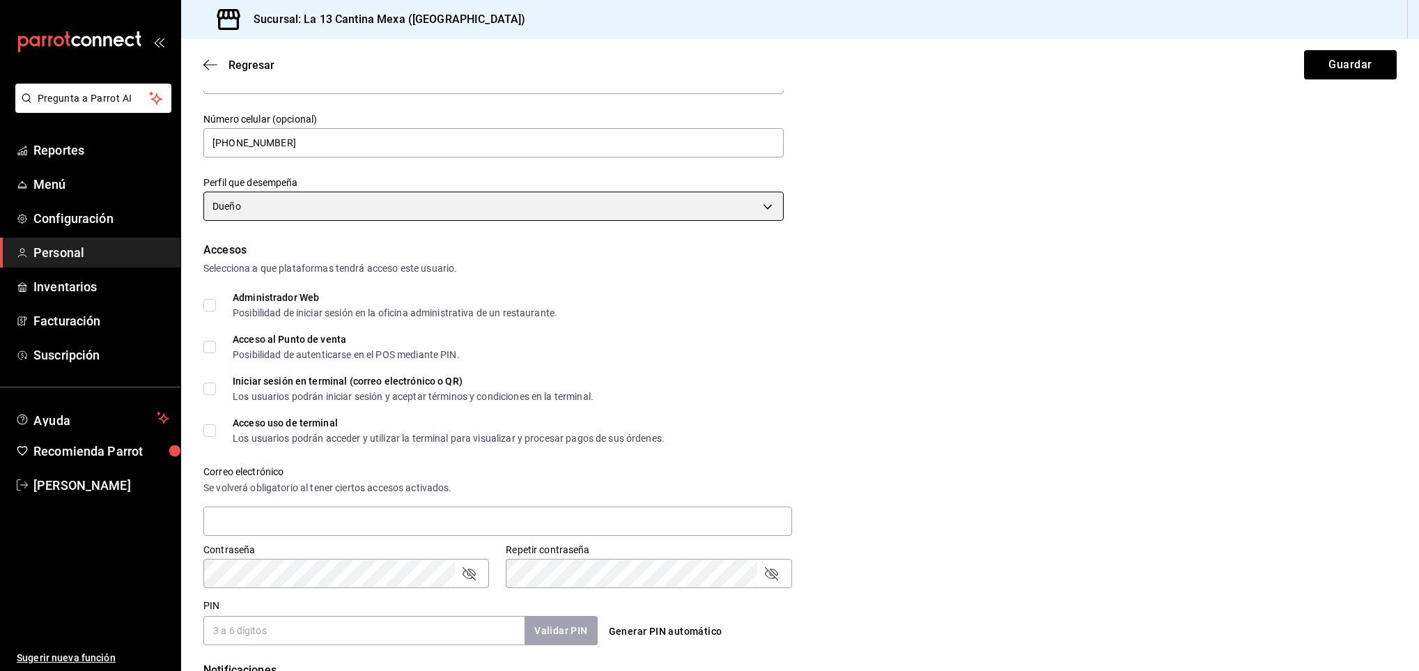
scroll to position [151, 0]
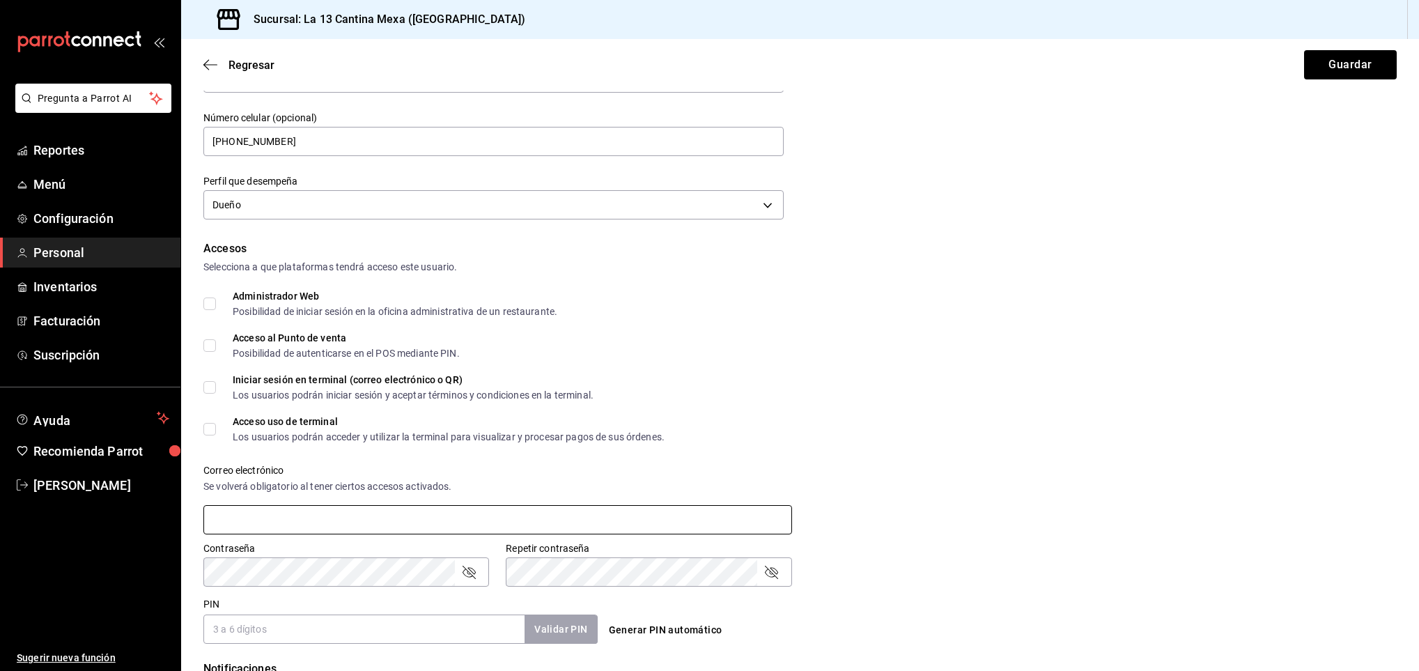
click at [479, 512] on input "text" at bounding box center [497, 519] width 589 height 29
type input "[PERSON_NAME][EMAIL_ADDRESS][DOMAIN_NAME]"
click at [362, 634] on input "PIN" at bounding box center [363, 629] width 321 height 29
type input "891224"
click at [920, 538] on div "Contraseña Contraseña Repetir contraseña Repetir contraseña" at bounding box center [792, 555] width 1210 height 61
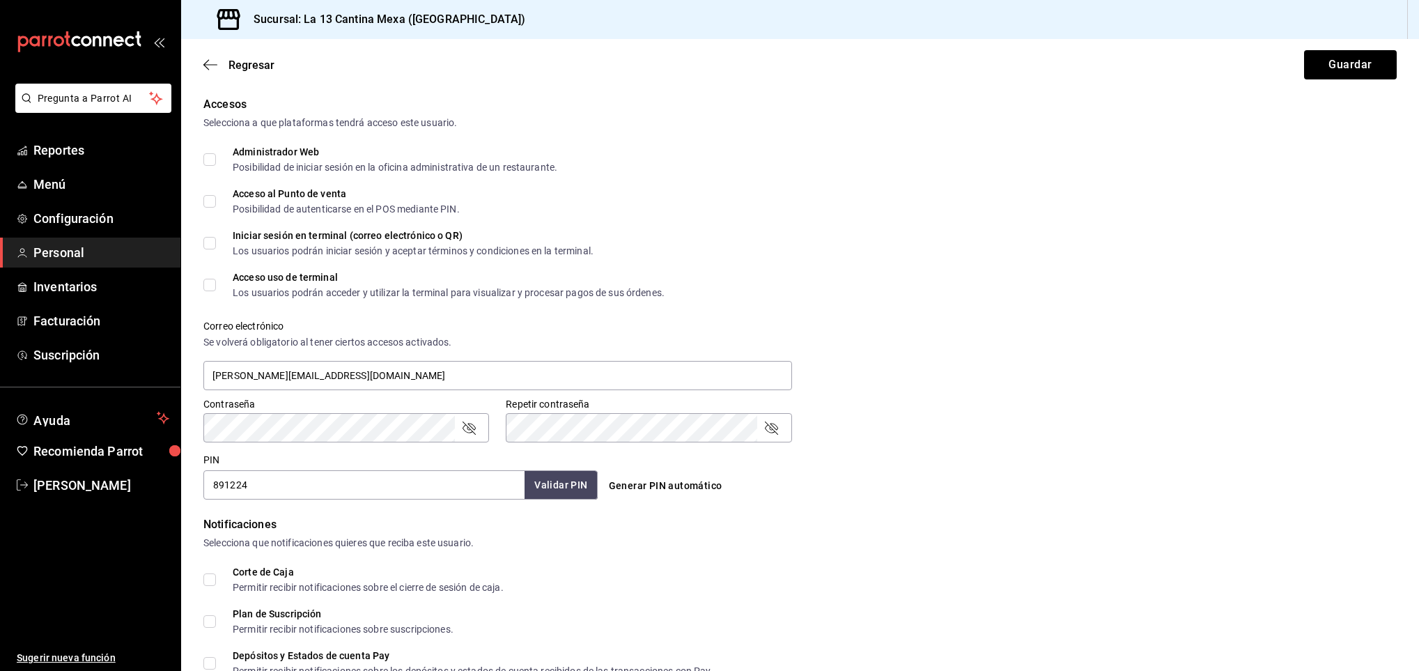
scroll to position [295, 0]
click at [210, 577] on input "Corte de Caja Permitir recibir notificaciones sobre el cierre de sesión de caja." at bounding box center [209, 579] width 13 height 13
checkbox input "true"
click at [1344, 69] on button "Guardar" at bounding box center [1350, 64] width 93 height 29
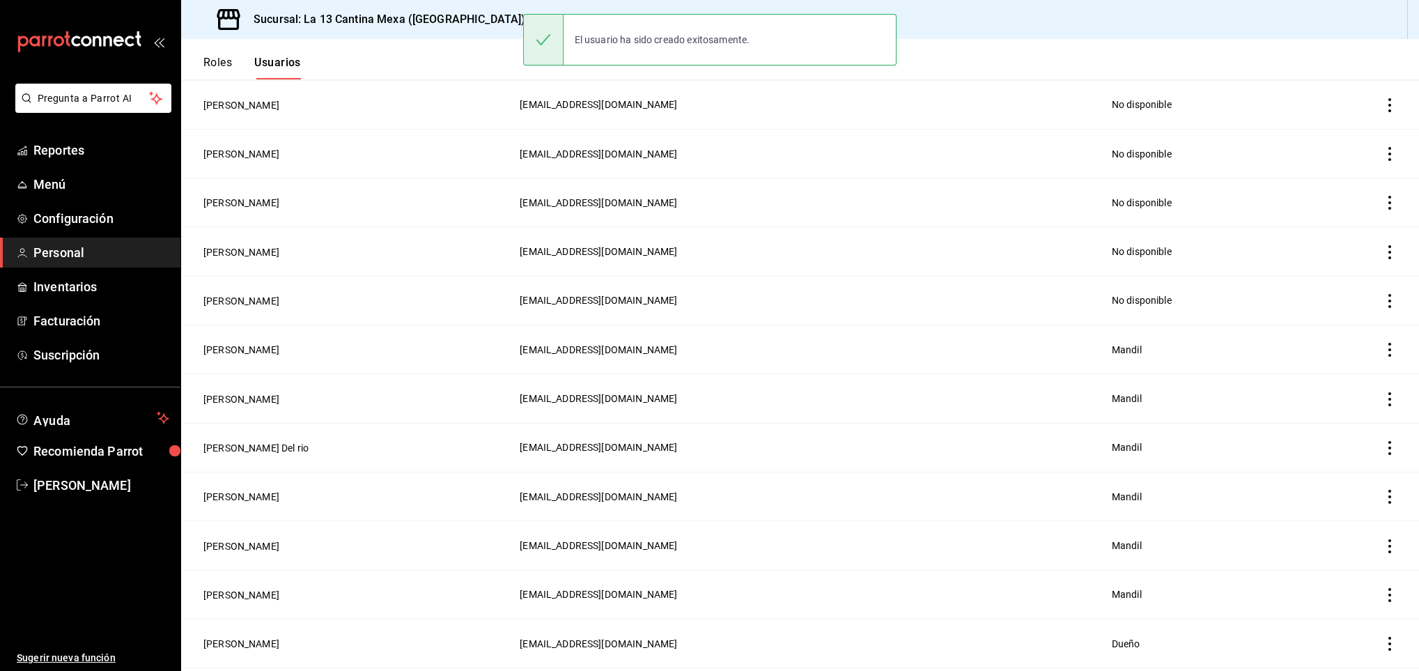
scroll to position [286, 0]
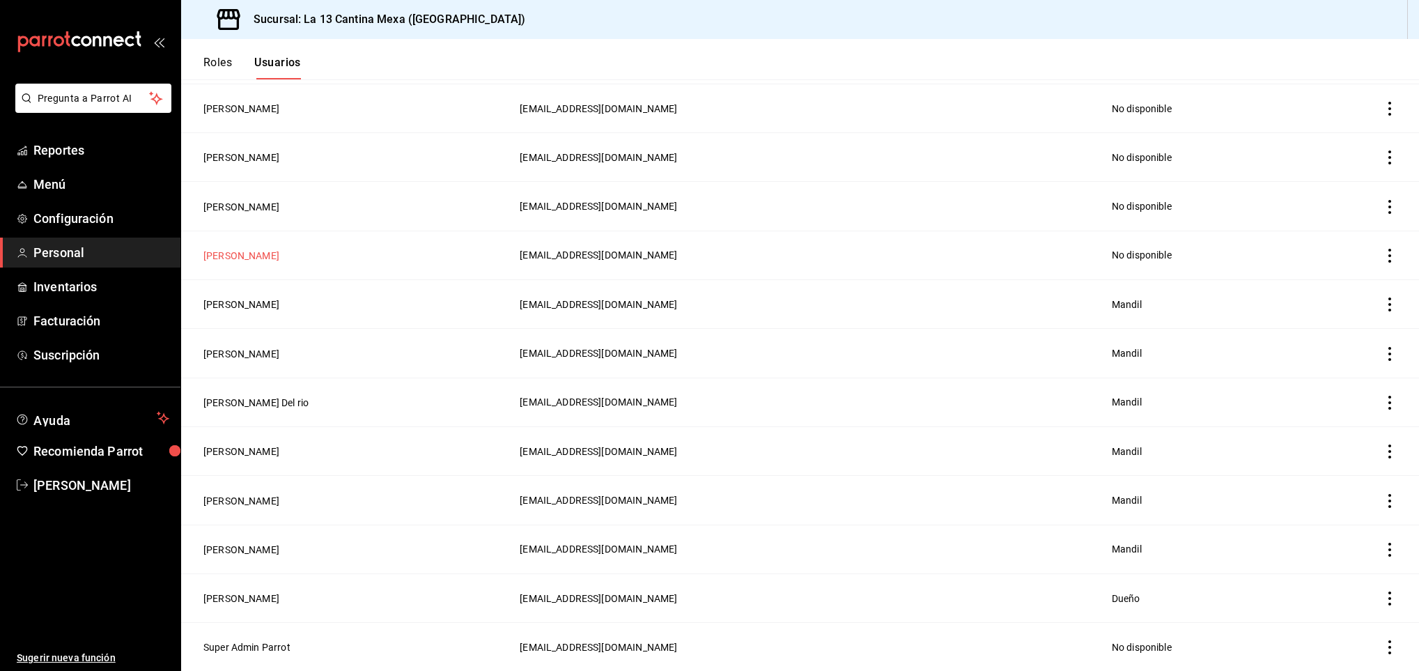
click at [247, 256] on button "[PERSON_NAME]" at bounding box center [241, 256] width 76 height 14
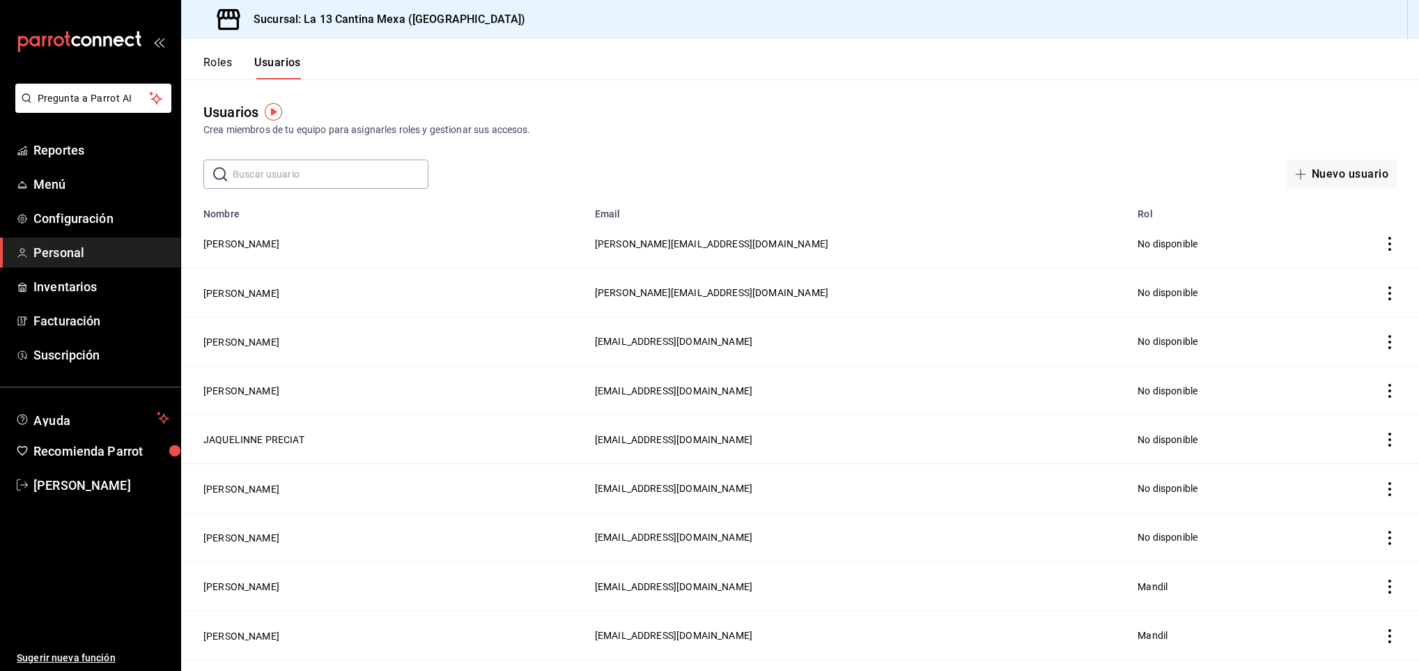
click at [1383, 242] on icon "actions" at bounding box center [1390, 244] width 14 height 14
click at [1079, 114] on div at bounding box center [709, 335] width 1419 height 671
click at [270, 238] on button "[PERSON_NAME]" at bounding box center [241, 244] width 76 height 14
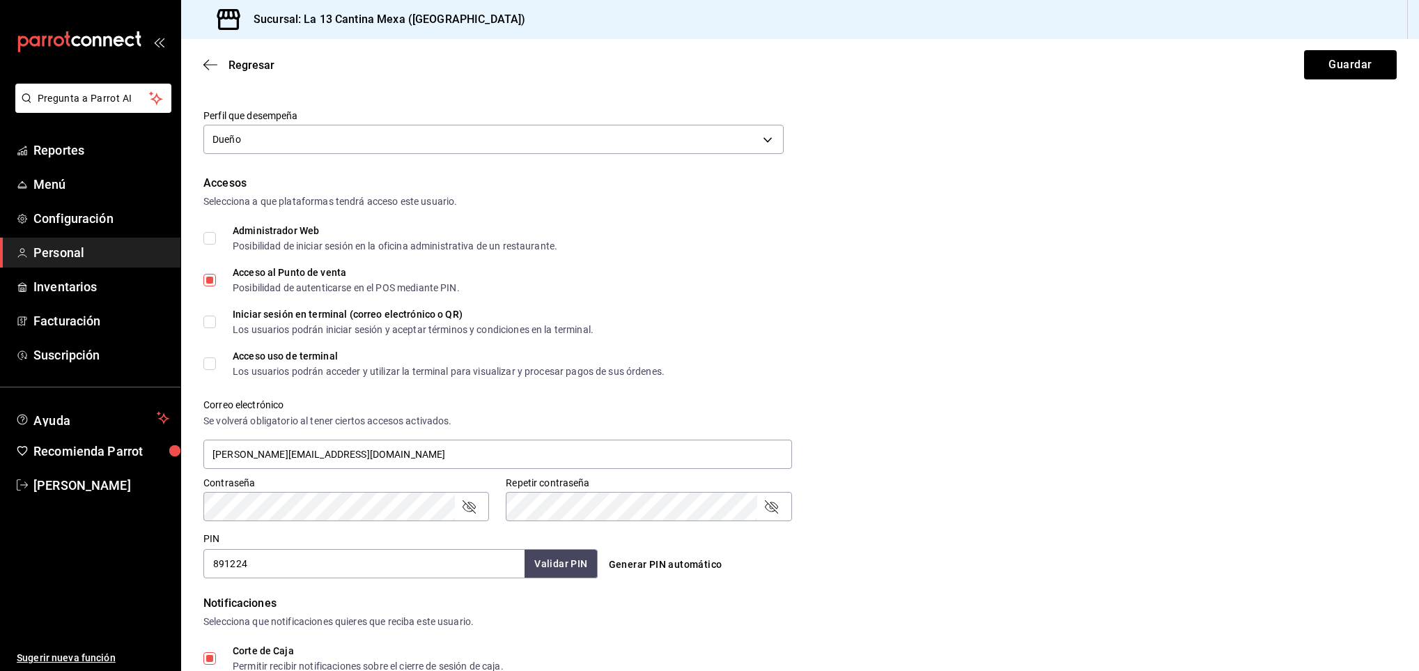
scroll to position [217, 0]
click at [211, 280] on input "Acceso al Punto de venta Posibilidad de autenticarse en el POS mediante PIN." at bounding box center [209, 278] width 13 height 13
checkbox input "false"
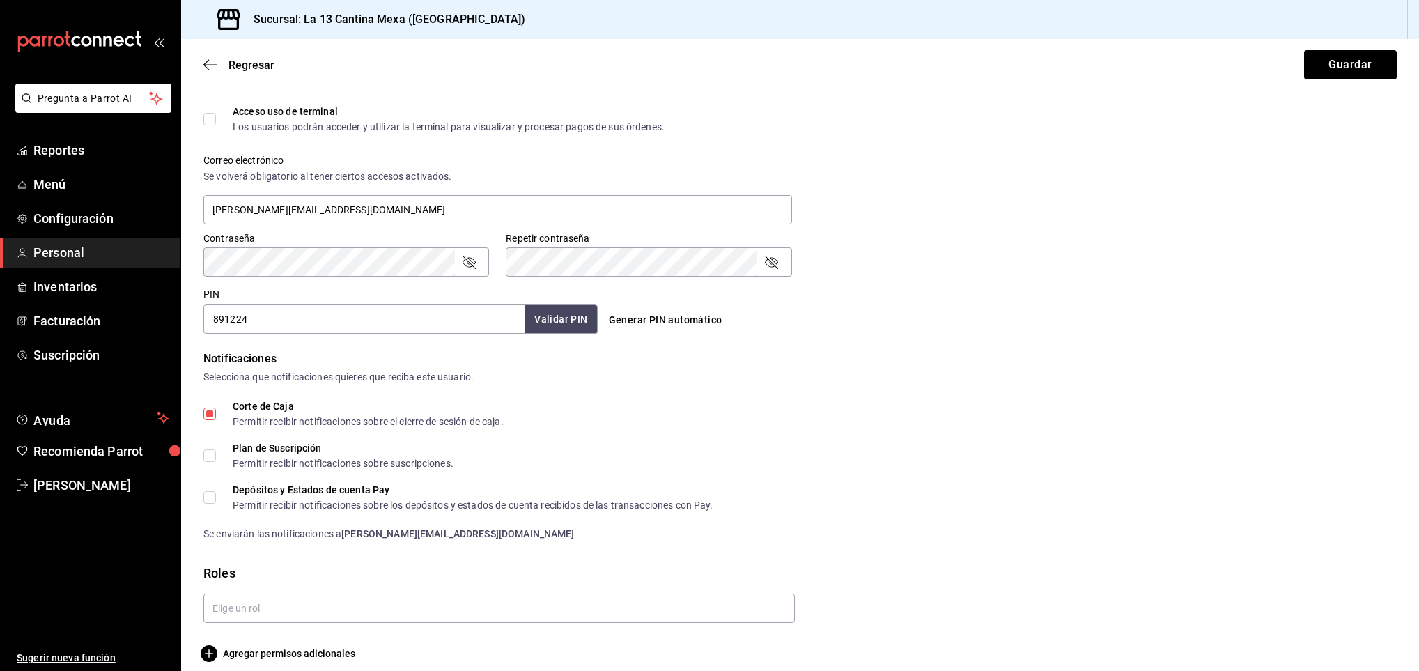
scroll to position [462, 0]
click at [1341, 65] on button "Guardar" at bounding box center [1350, 64] width 93 height 29
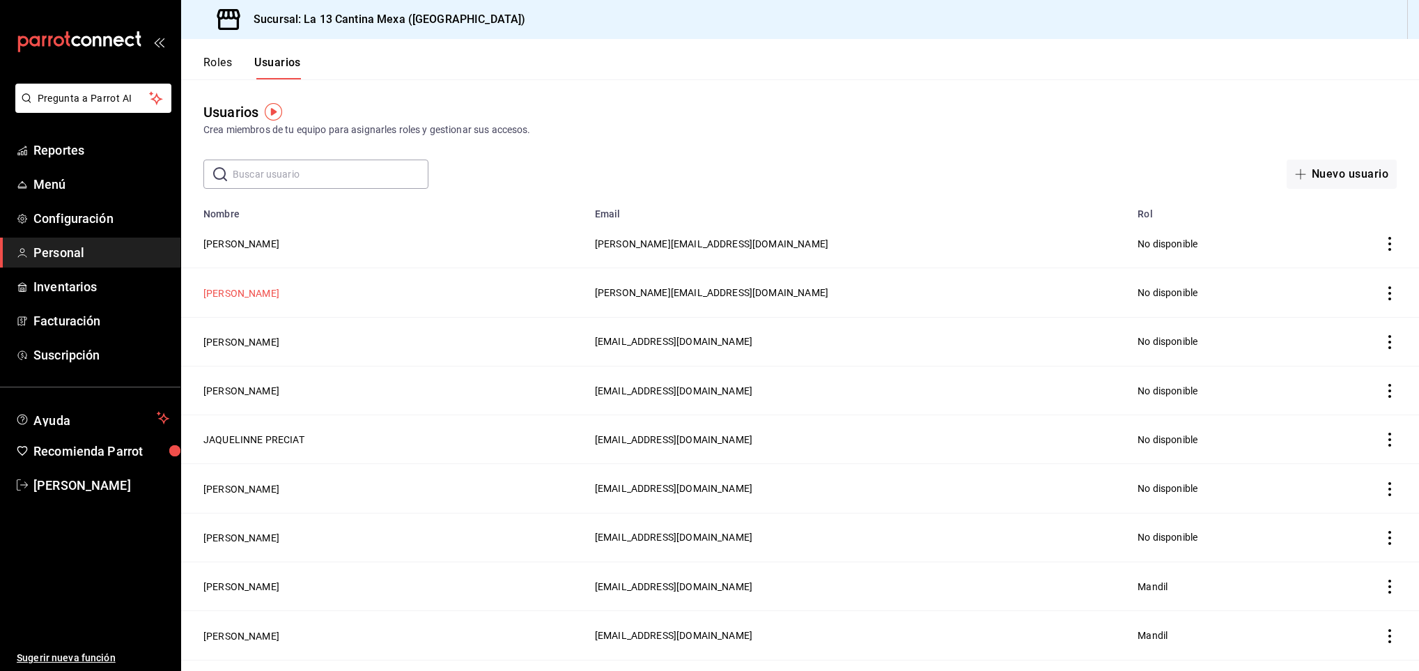
click at [263, 291] on button "[PERSON_NAME]" at bounding box center [241, 293] width 76 height 14
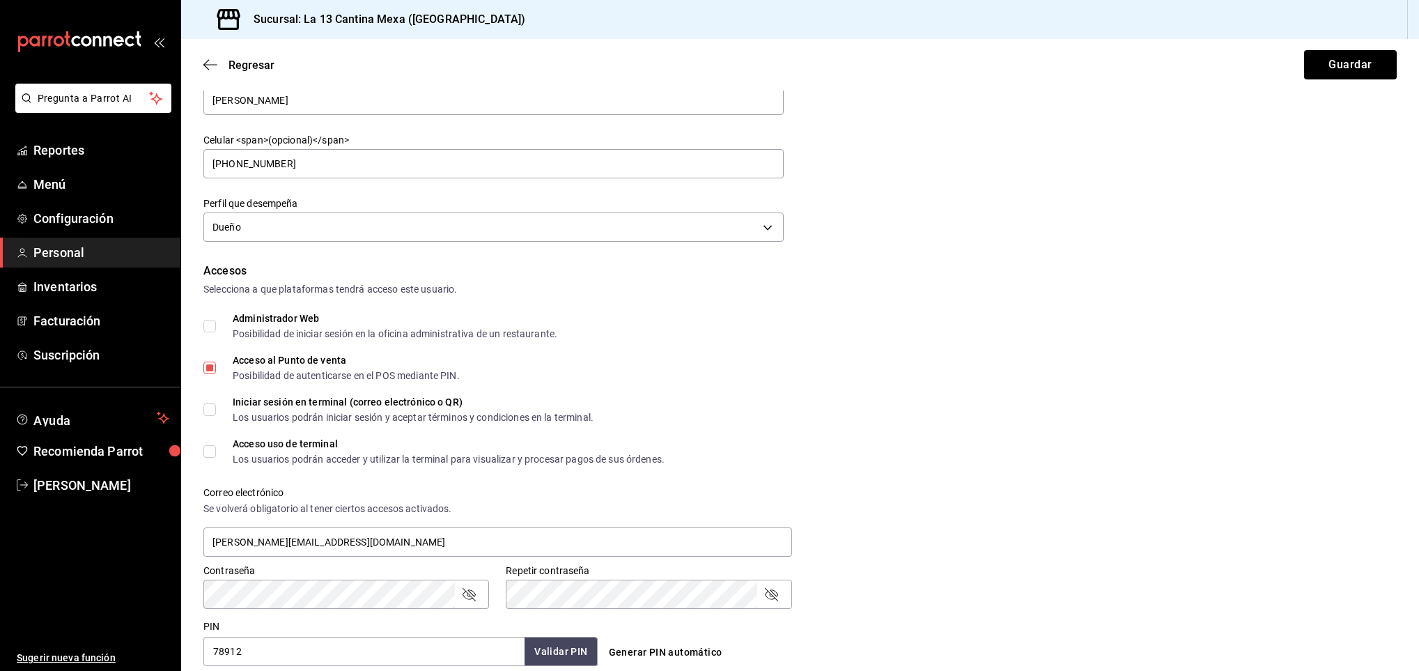
scroll to position [130, 0]
click at [210, 364] on input "Acceso al Punto de venta Posibilidad de autenticarse en el POS mediante PIN." at bounding box center [209, 366] width 13 height 13
checkbox input "false"
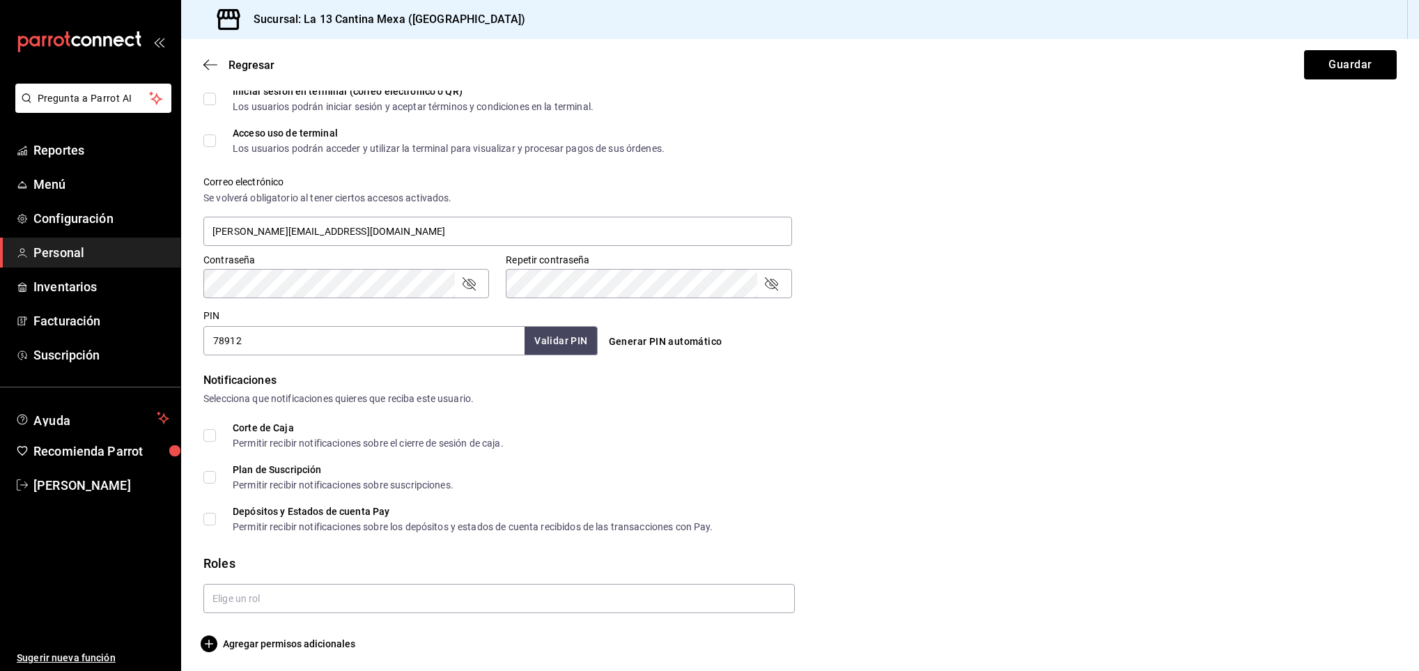
scroll to position [441, 0]
click at [212, 433] on input "Corte de Caja Permitir recibir notificaciones sobre el cierre de sesión de caja." at bounding box center [209, 433] width 13 height 13
checkbox input "true"
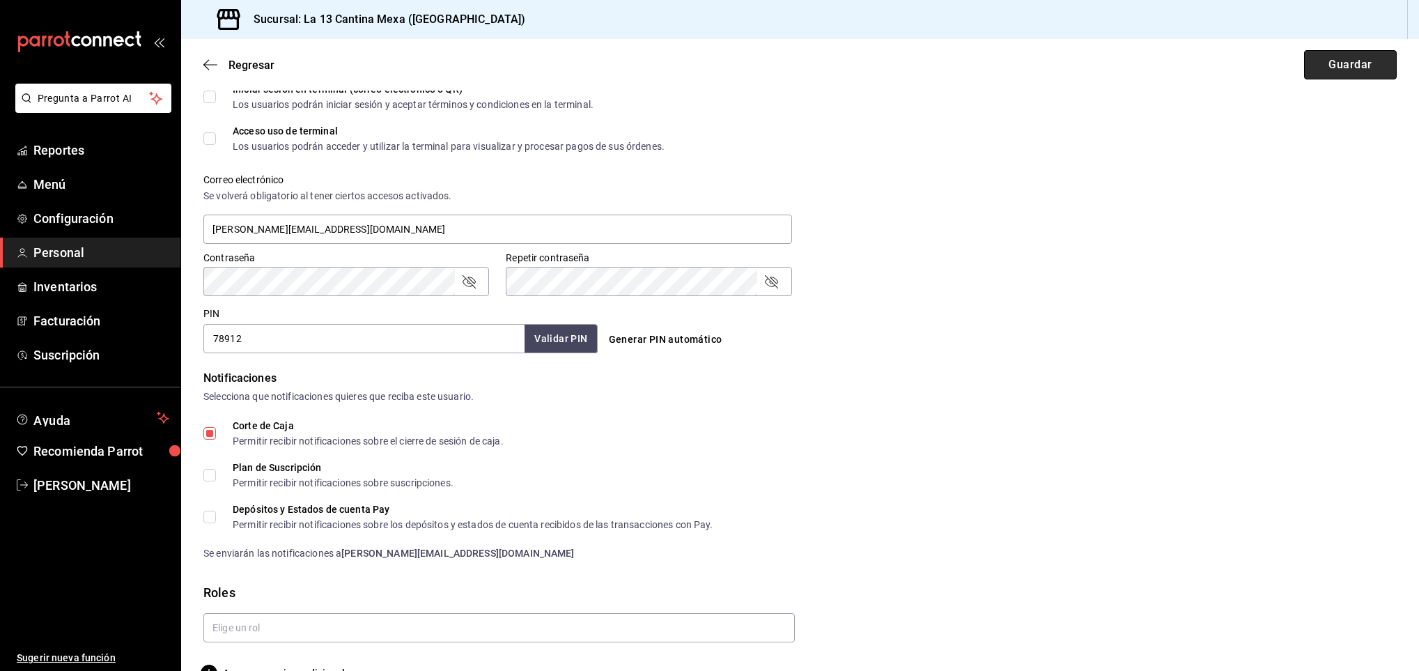
click at [1327, 69] on button "Guardar" at bounding box center [1350, 64] width 93 height 29
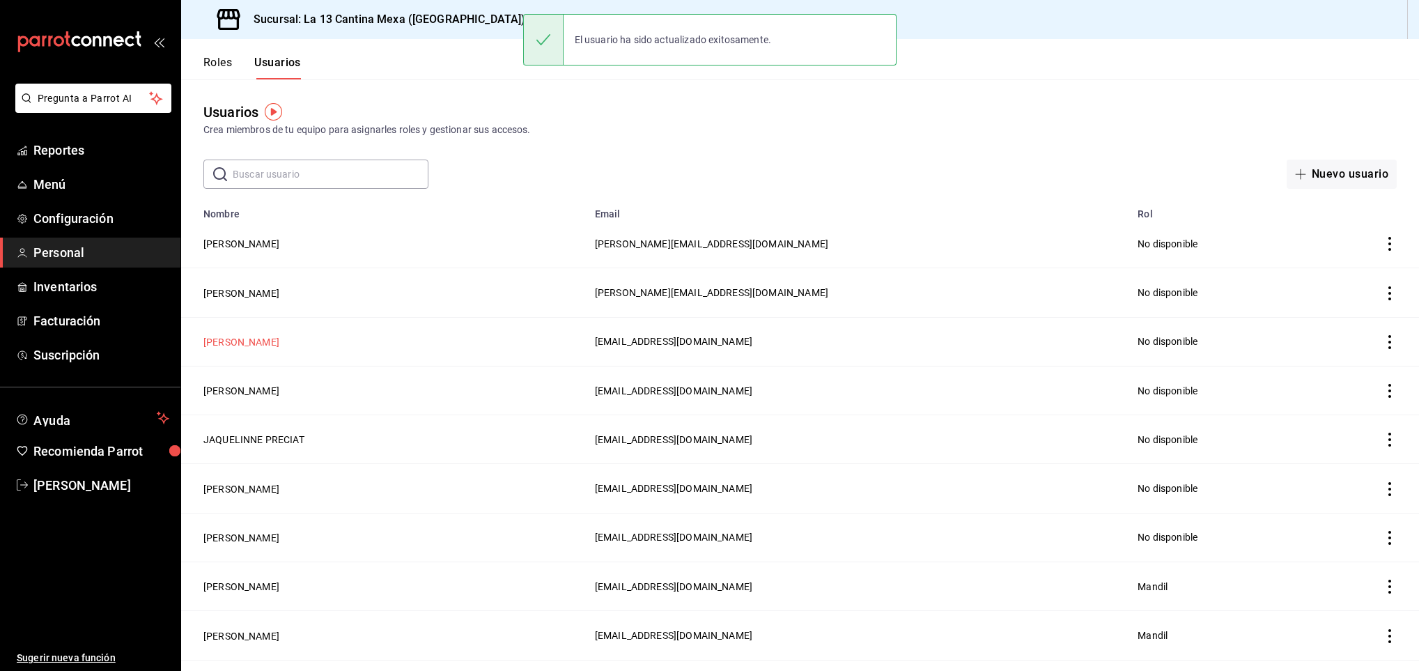
click at [249, 339] on button "[PERSON_NAME]" at bounding box center [241, 342] width 76 height 14
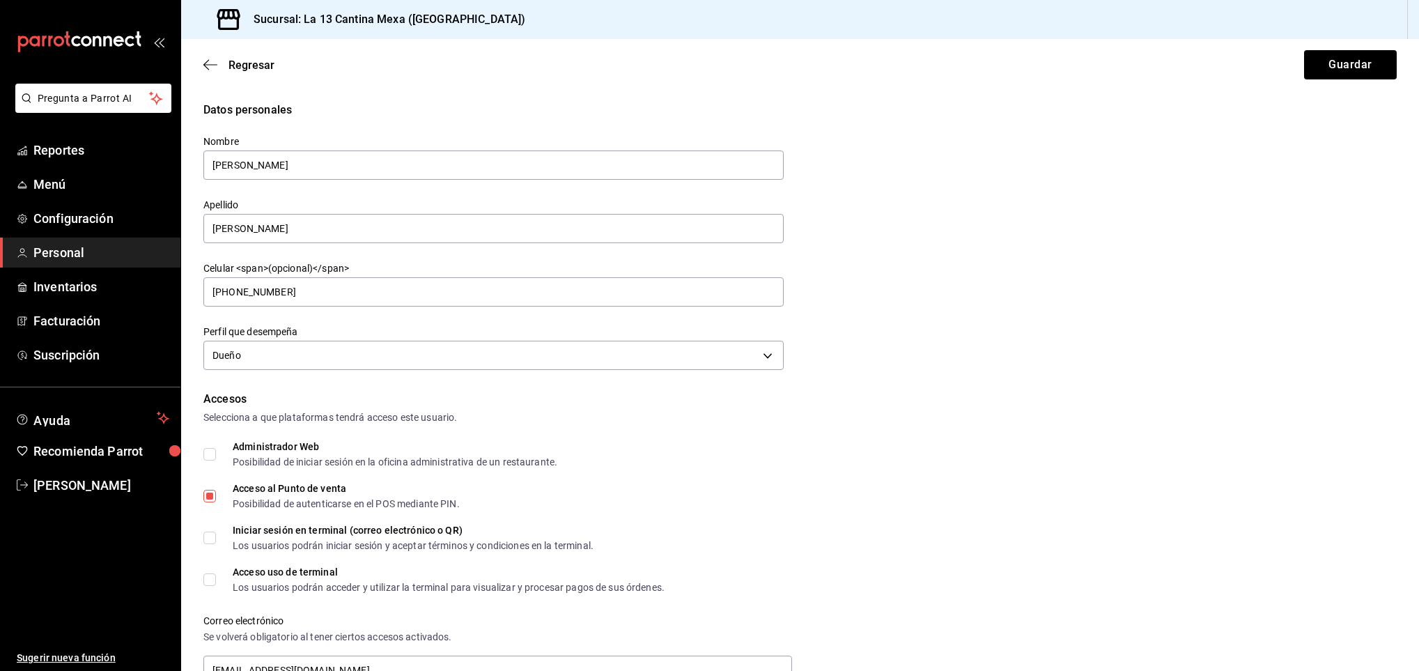
scroll to position [105, 0]
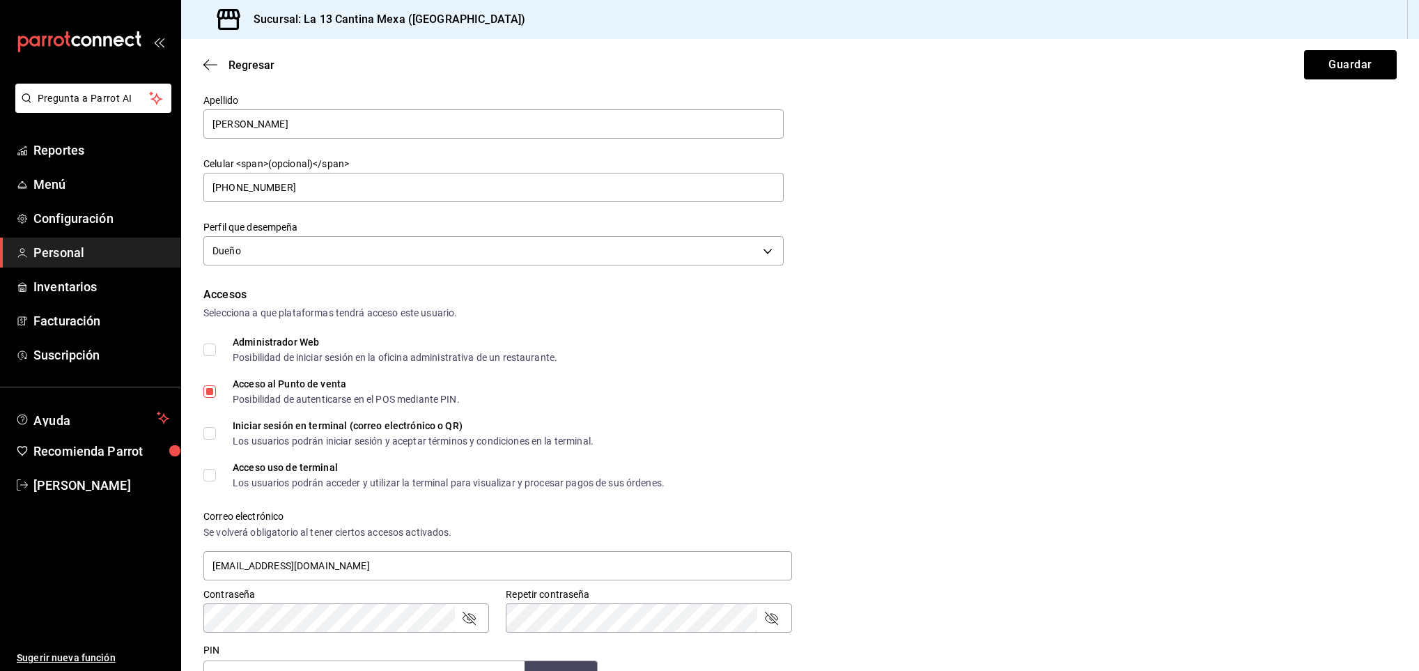
click at [210, 391] on input "Acceso al Punto de venta Posibilidad de autenticarse en el POS mediante PIN." at bounding box center [209, 391] width 13 height 13
checkbox input "false"
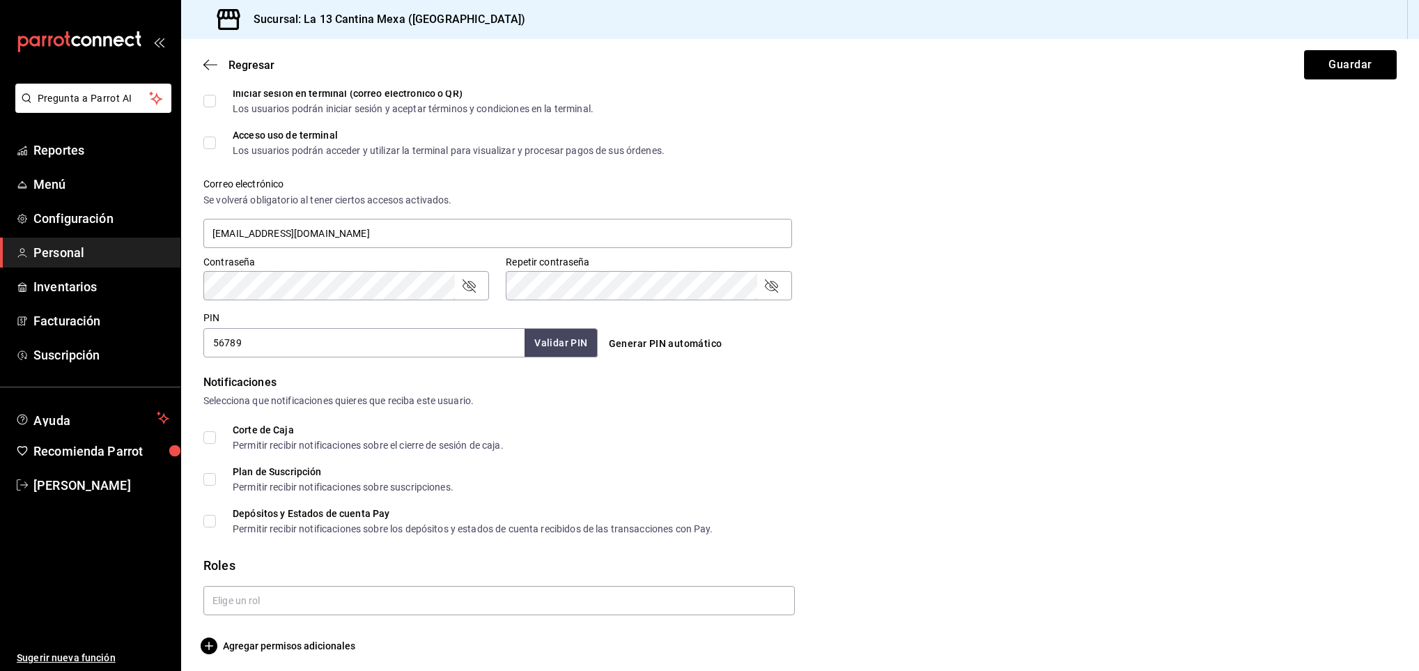
scroll to position [442, 0]
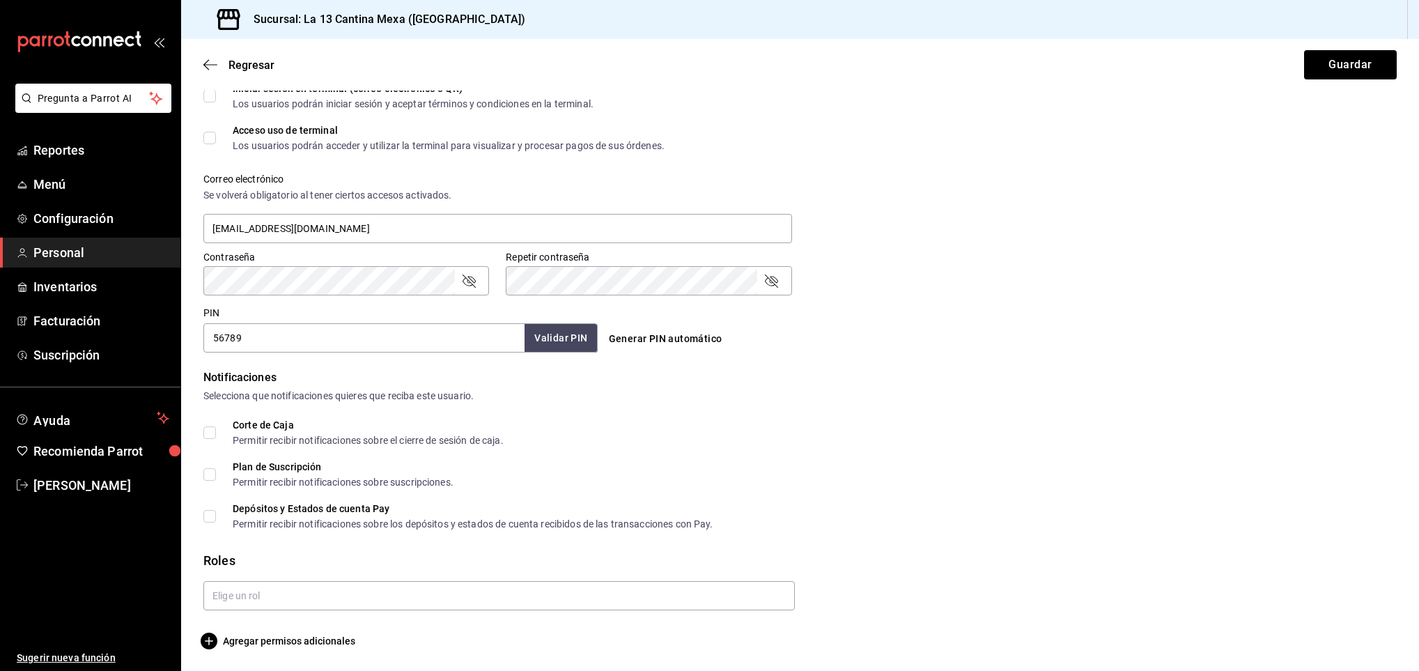
click at [210, 438] on input "Corte de Caja Permitir recibir notificaciones sobre el cierre de sesión de caja." at bounding box center [209, 432] width 13 height 13
checkbox input "true"
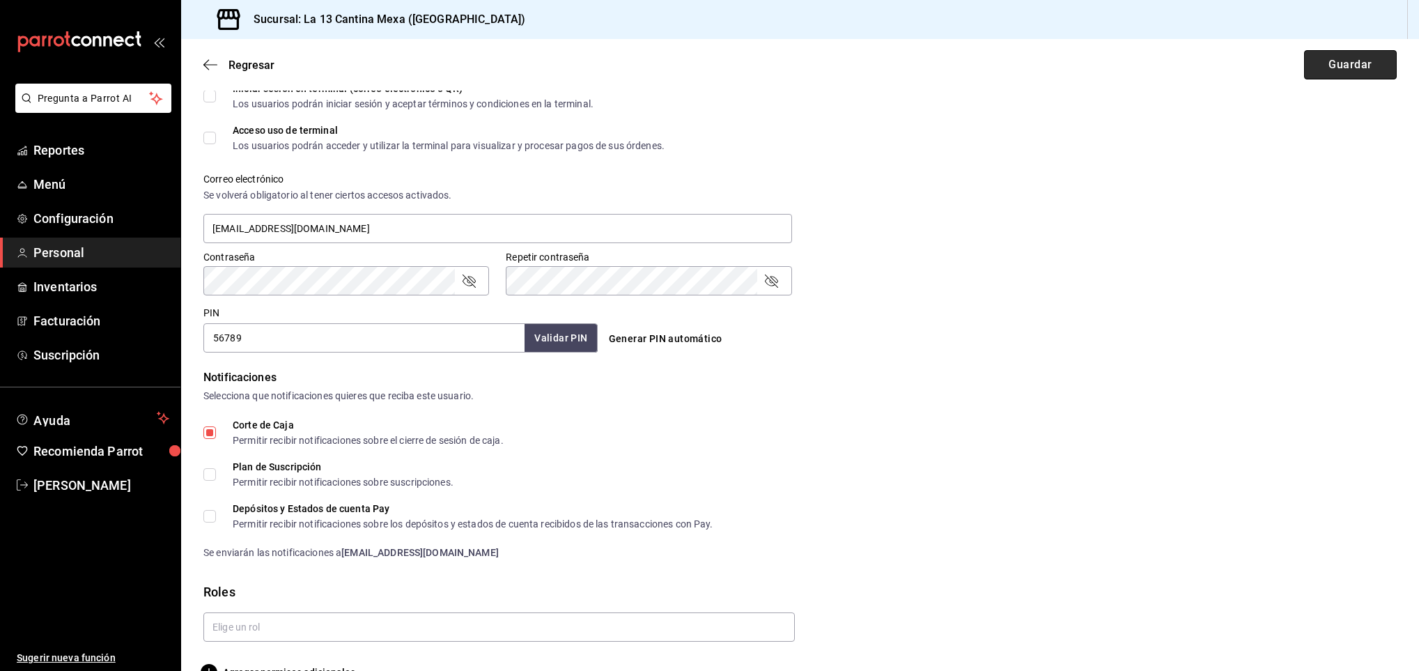
click at [1332, 70] on button "Guardar" at bounding box center [1350, 64] width 93 height 29
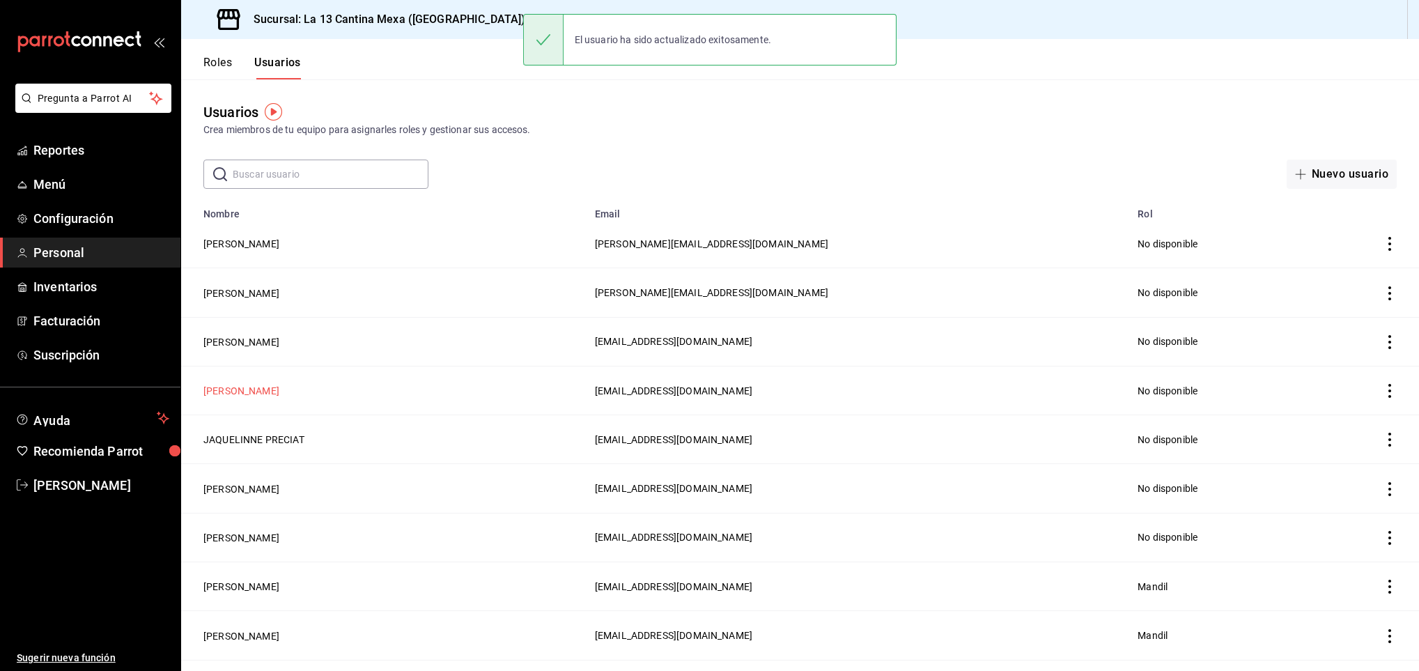
click at [236, 395] on button "[PERSON_NAME]" at bounding box center [241, 391] width 76 height 14
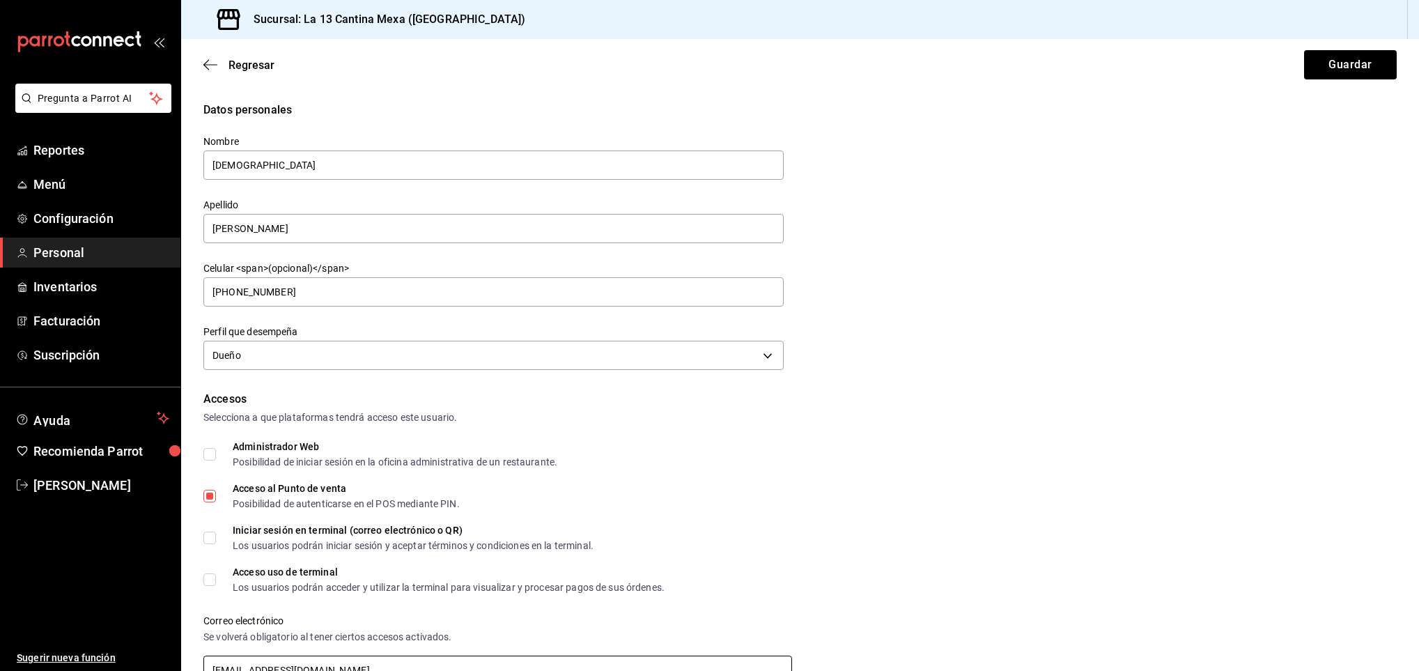
scroll to position [190, 0]
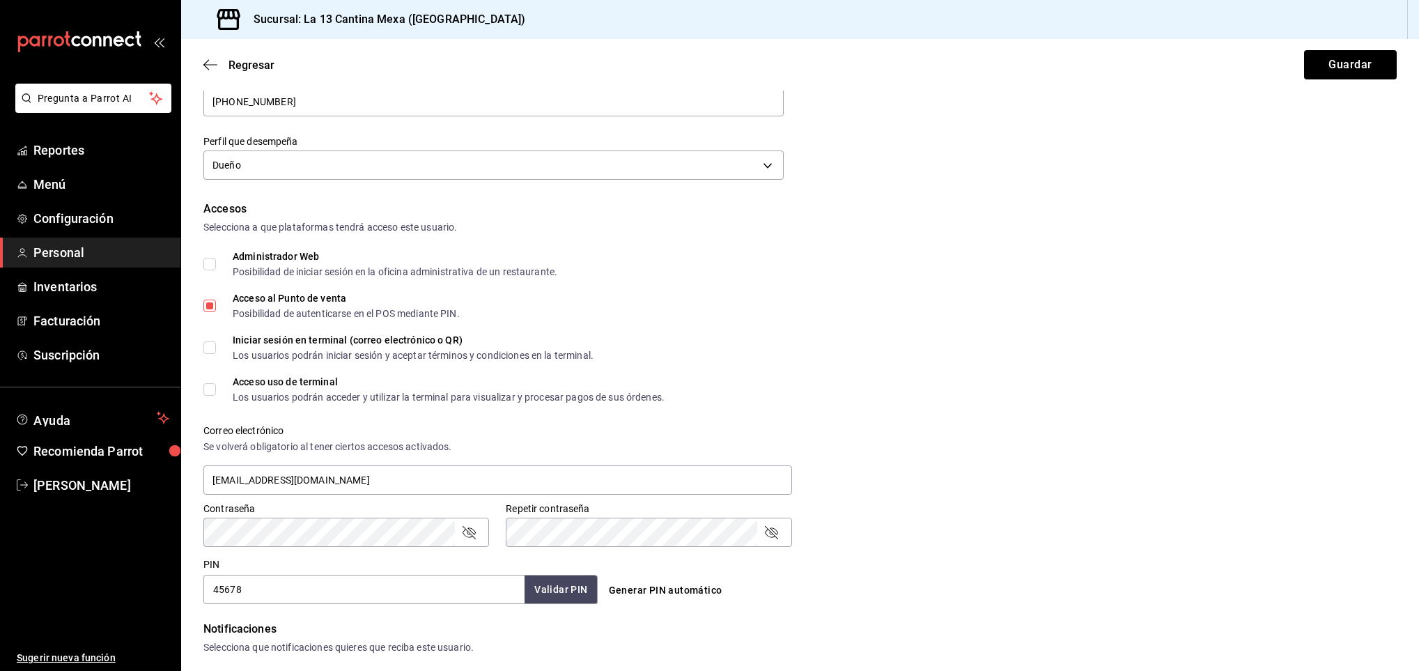
click at [211, 306] on input "Acceso al Punto de venta Posibilidad de autenticarse en el POS mediante PIN." at bounding box center [209, 306] width 13 height 13
checkbox input "false"
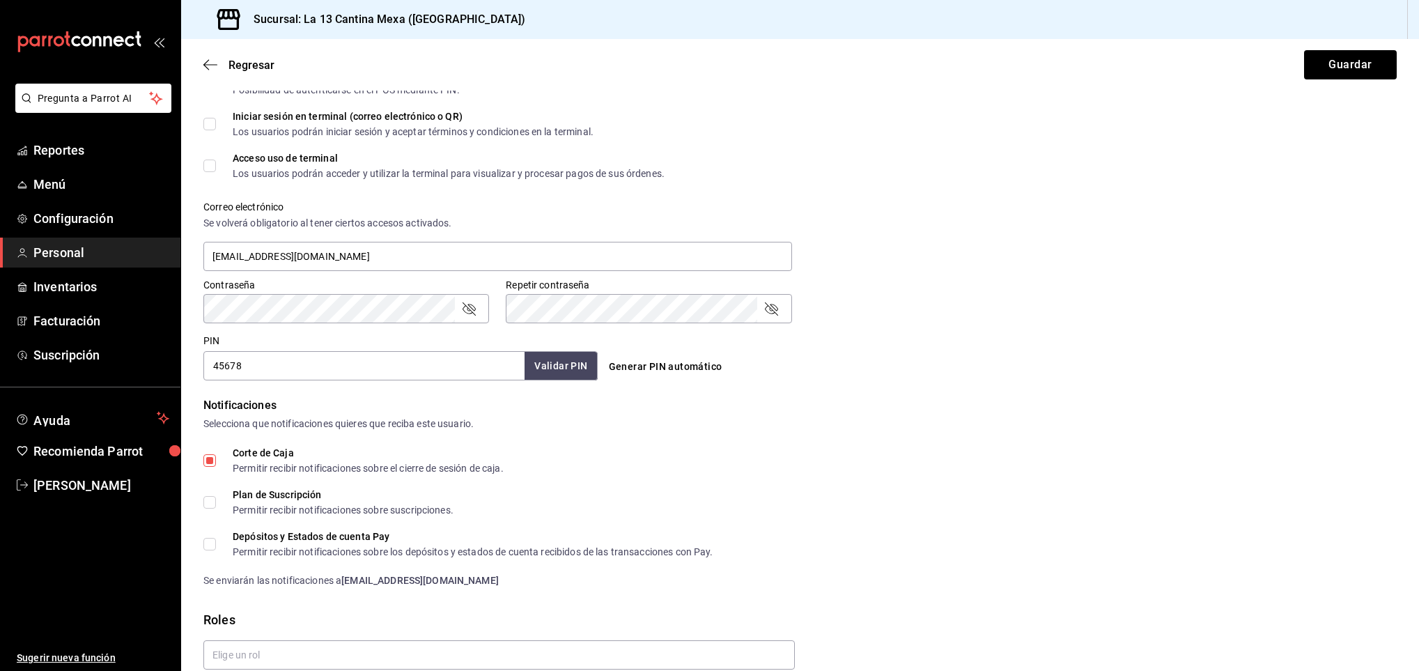
scroll to position [419, 0]
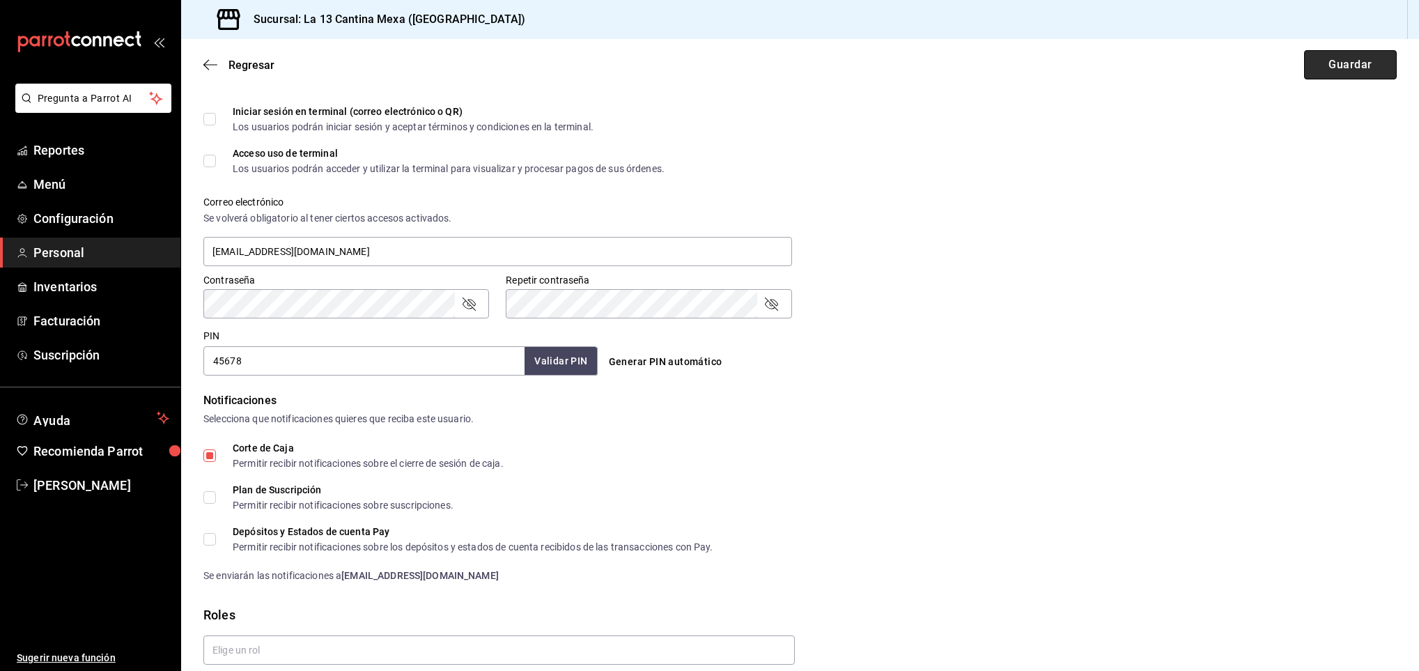
click at [1334, 71] on button "Guardar" at bounding box center [1350, 64] width 93 height 29
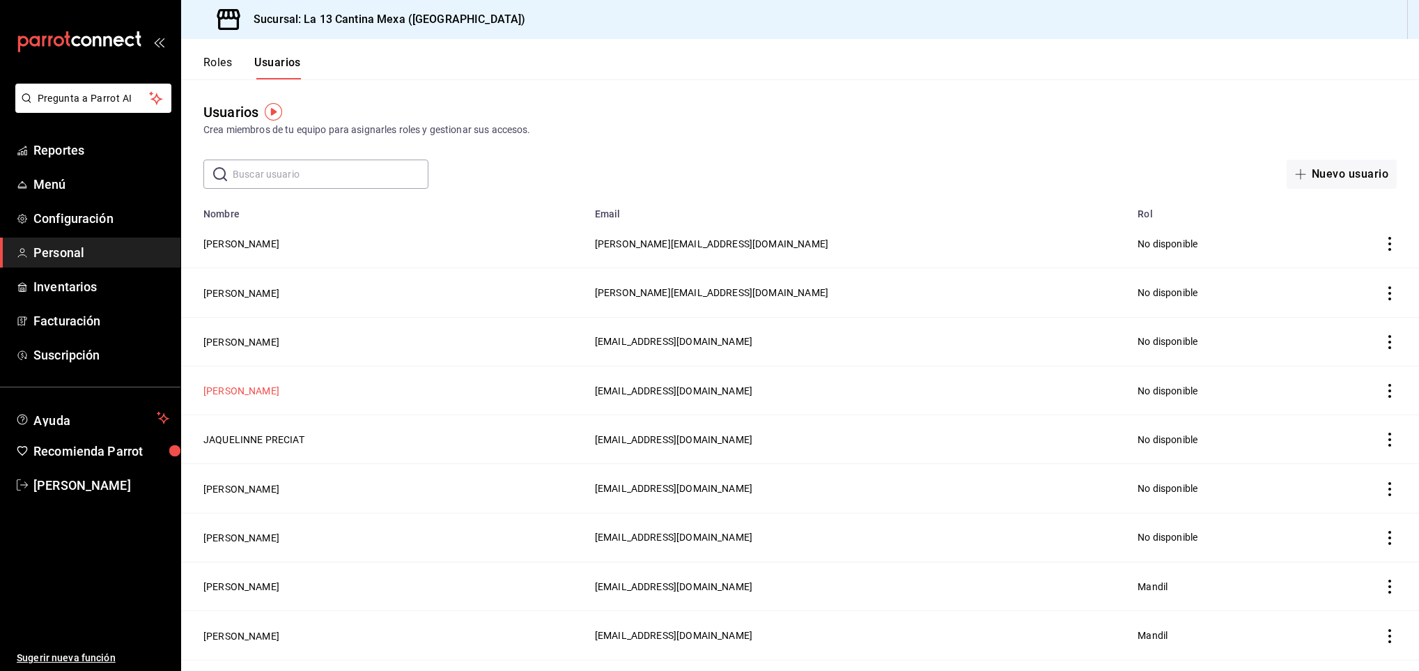
click at [235, 394] on button "[PERSON_NAME]" at bounding box center [241, 391] width 76 height 14
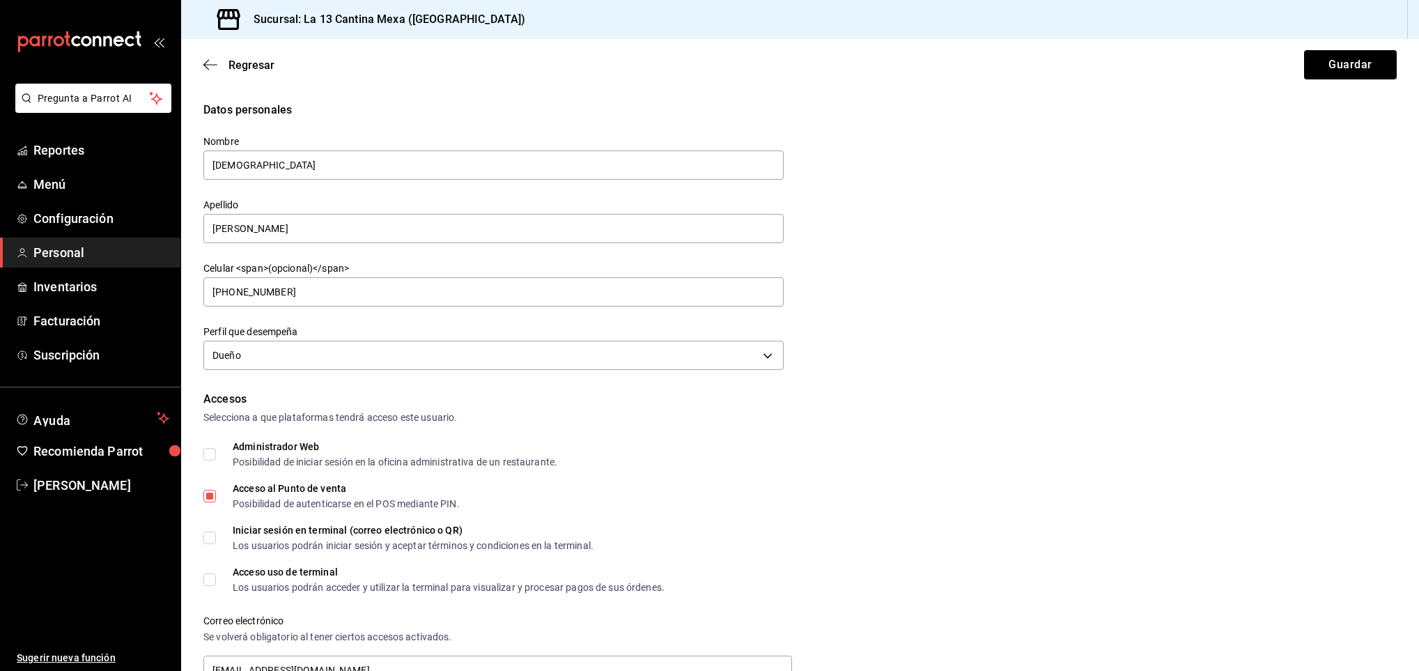
click at [216, 502] on span "Acceso al Punto de venta Posibilidad de autenticarse en el POS mediante PIN." at bounding box center [338, 496] width 244 height 25
click at [216, 502] on input "Acceso al Punto de venta Posibilidad de autenticarse en el POS mediante PIN." at bounding box center [209, 496] width 13 height 13
checkbox input "false"
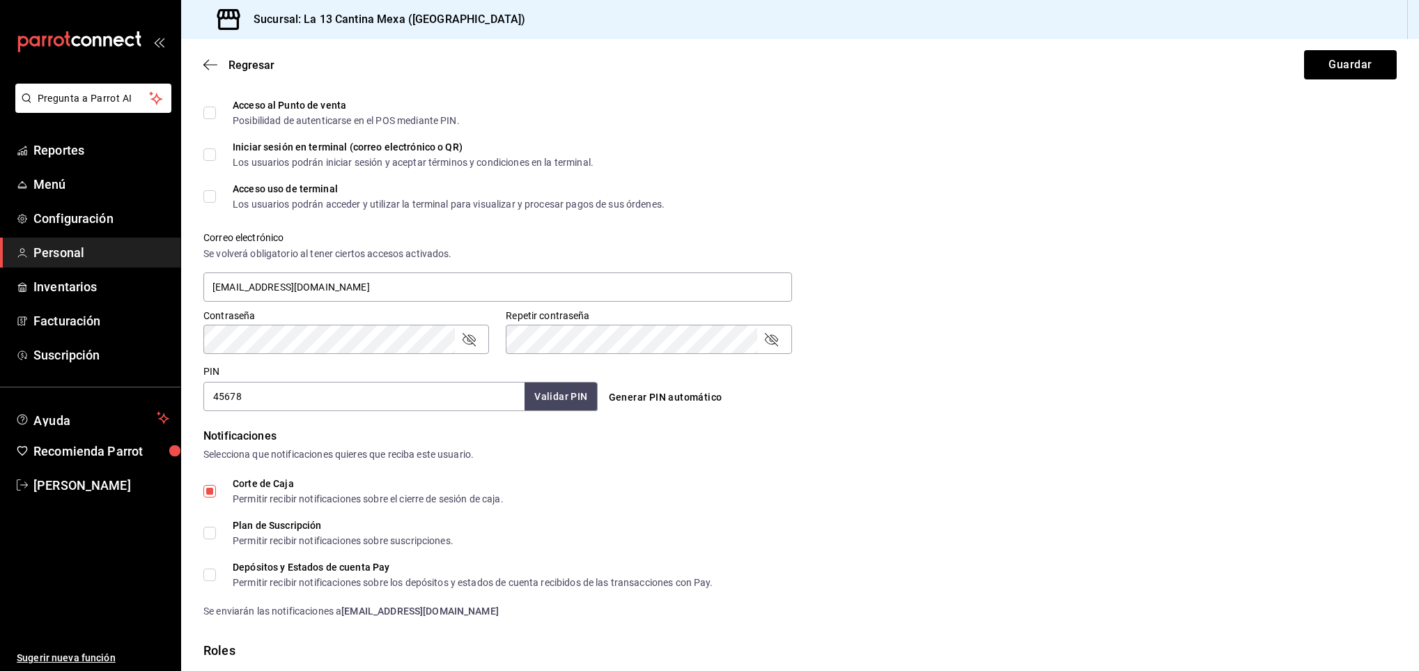
scroll to position [473, 0]
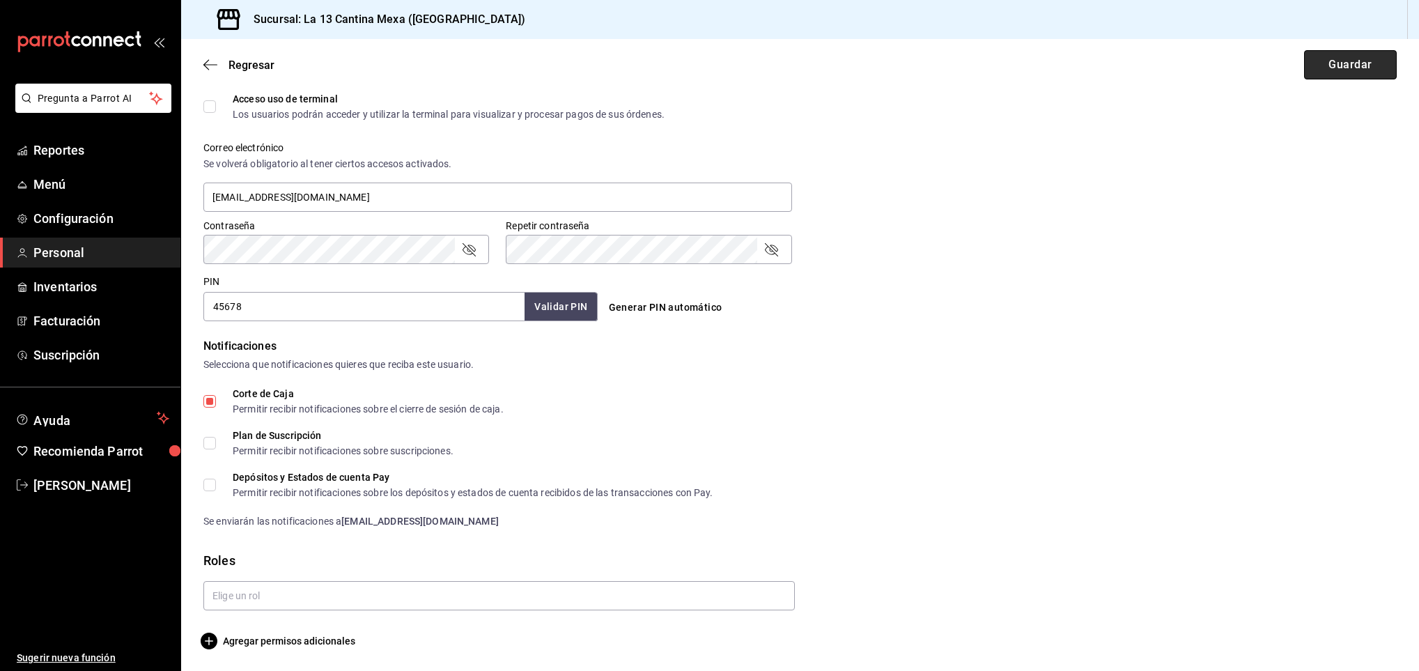
click at [1340, 74] on button "Guardar" at bounding box center [1350, 64] width 93 height 29
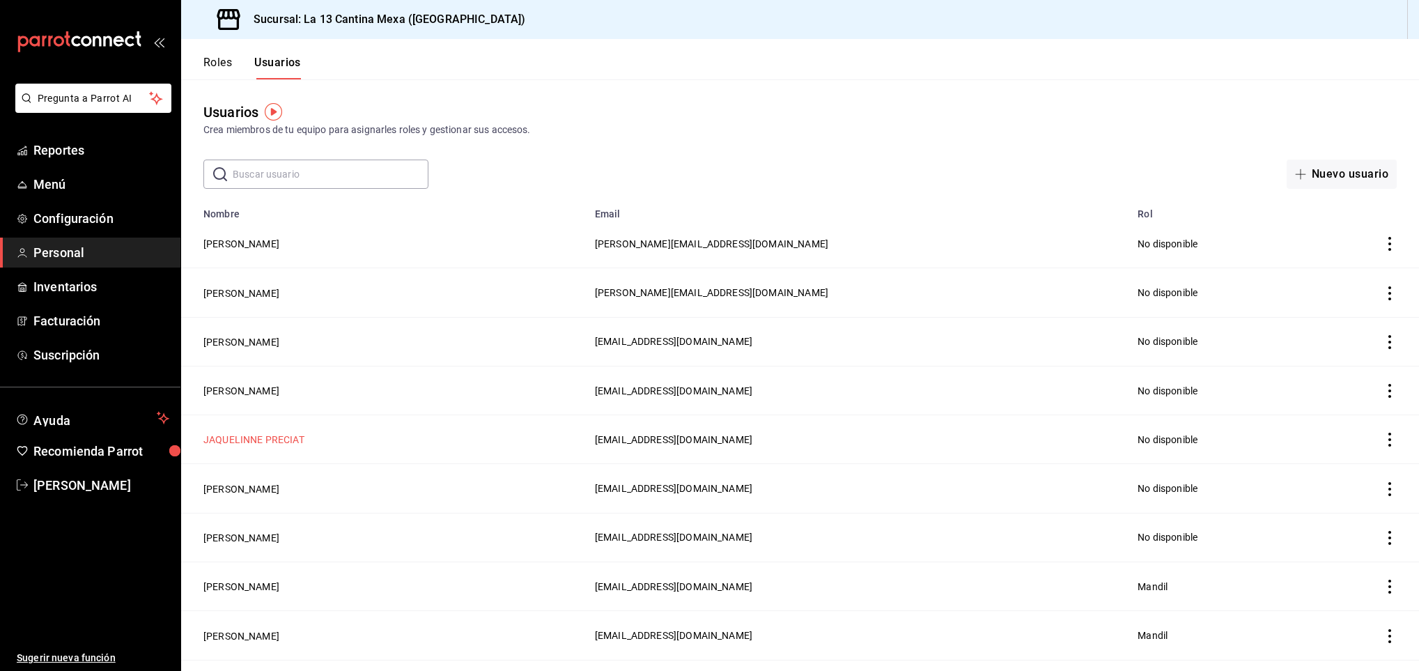
click at [279, 444] on button "JAQUELINNE PRECIAT" at bounding box center [253, 440] width 101 height 14
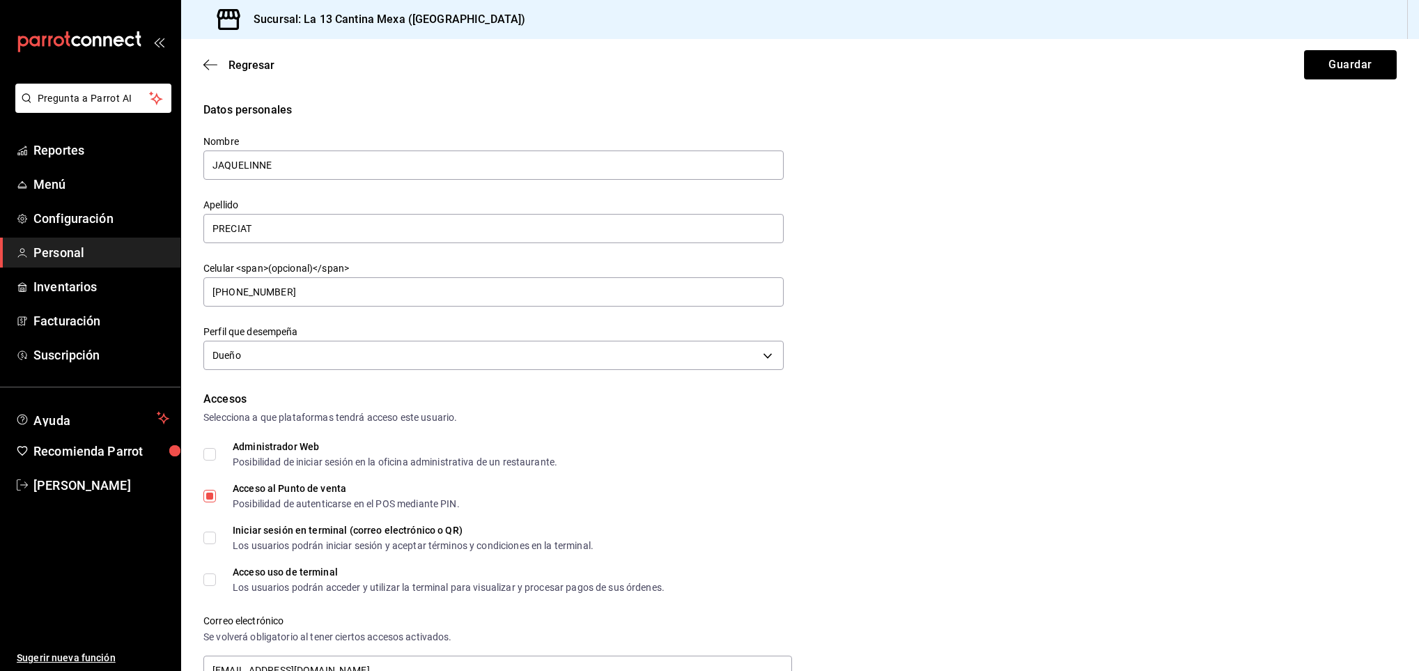
scroll to position [180, 0]
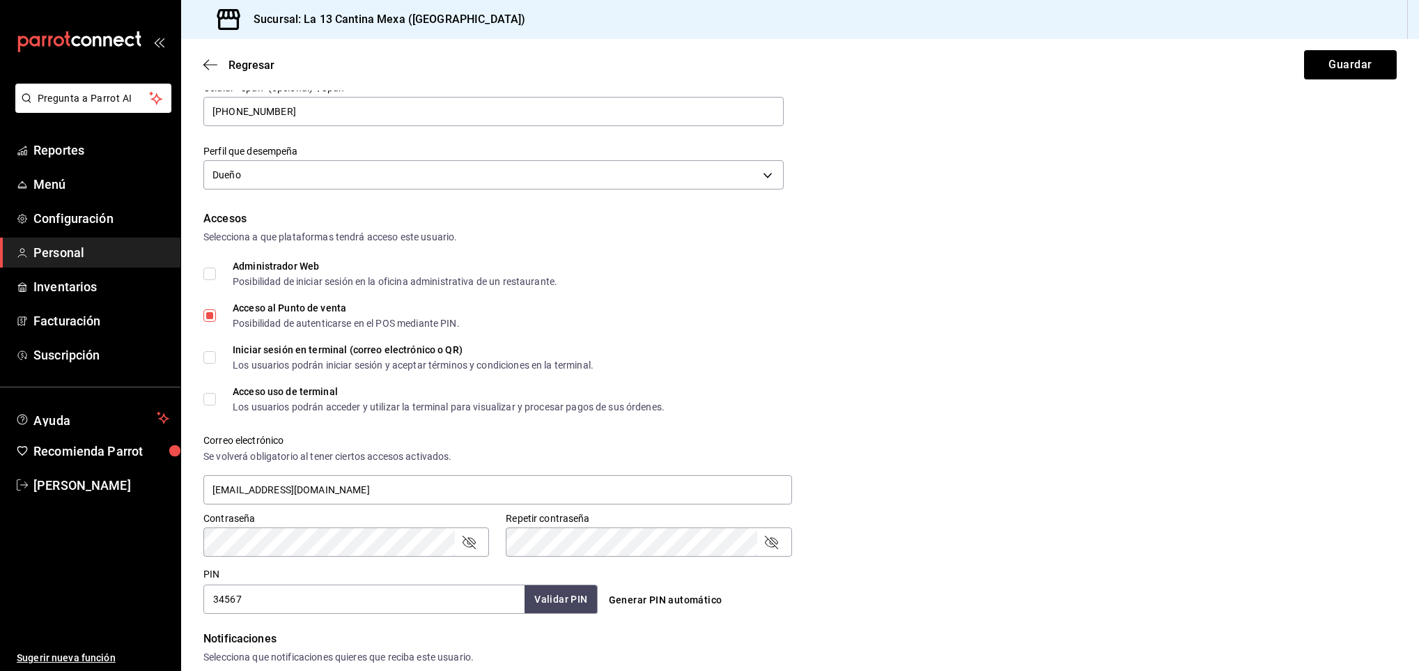
click at [213, 321] on input "Acceso al Punto de venta Posibilidad de autenticarse en el POS mediante PIN." at bounding box center [209, 315] width 13 height 13
checkbox input "false"
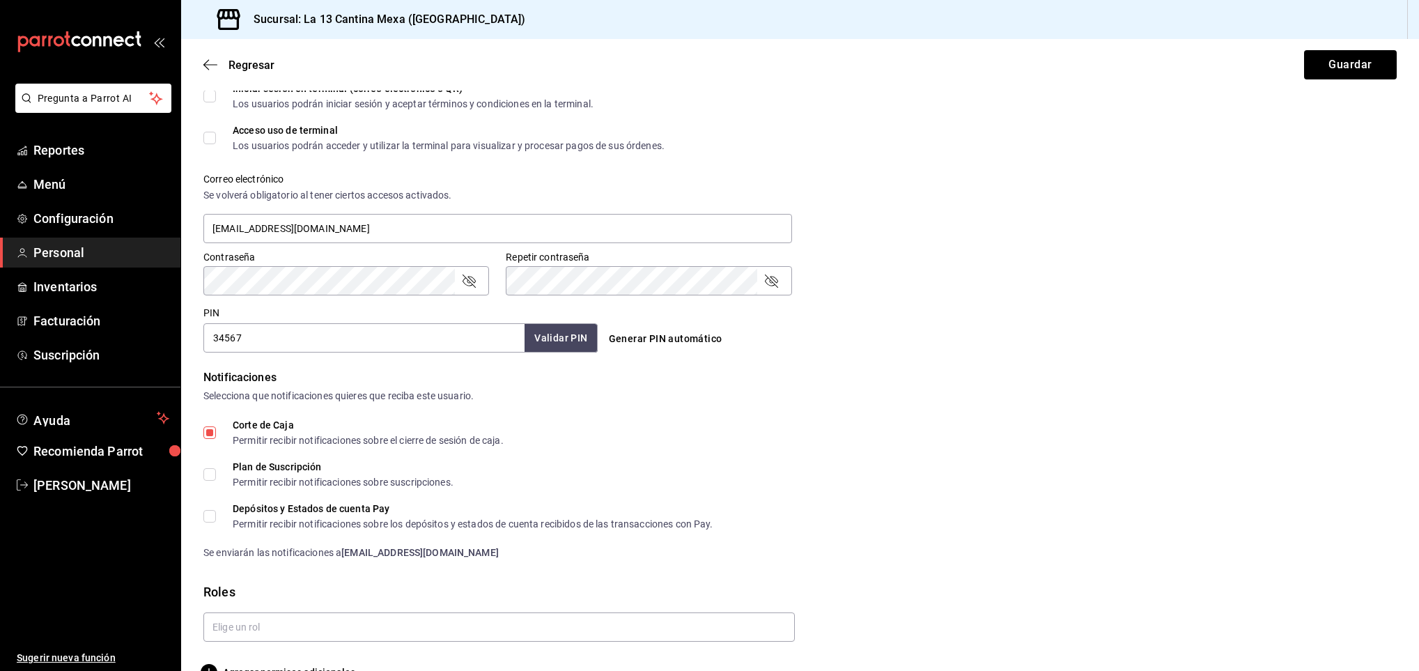
scroll to position [443, 0]
click at [1336, 63] on button "Guardar" at bounding box center [1350, 64] width 93 height 29
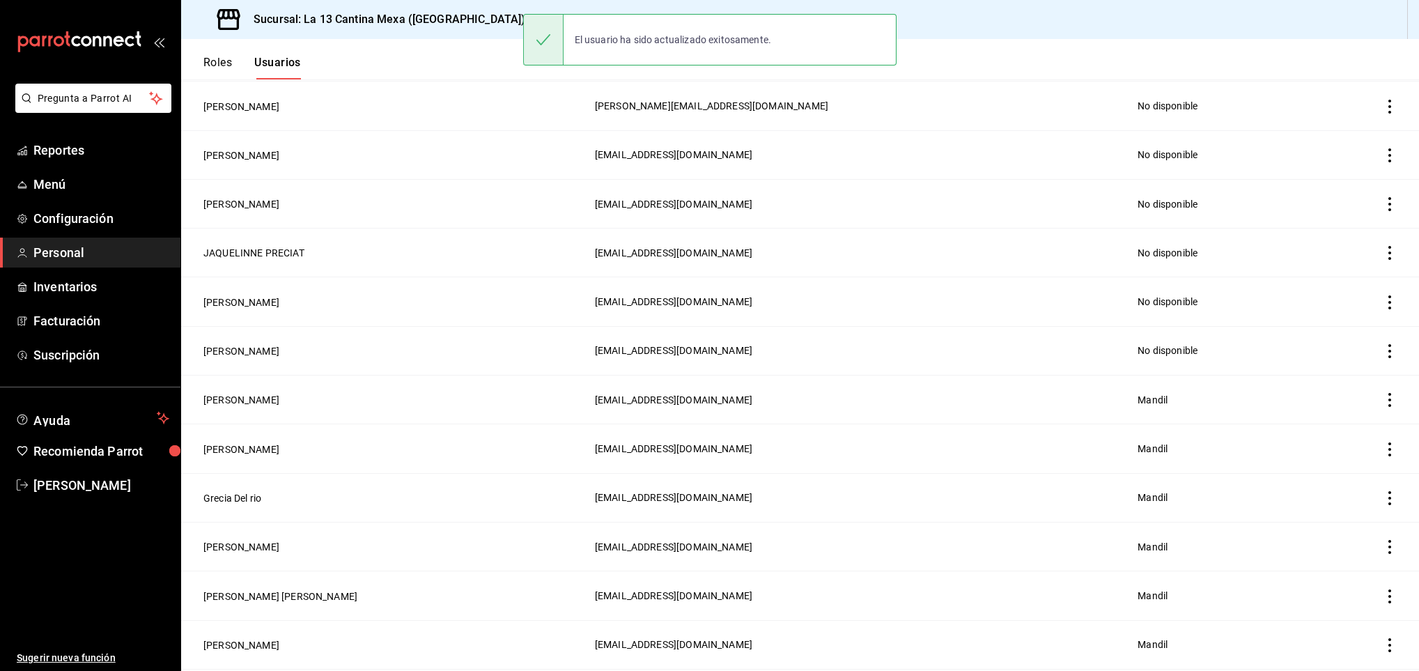
scroll to position [190, 0]
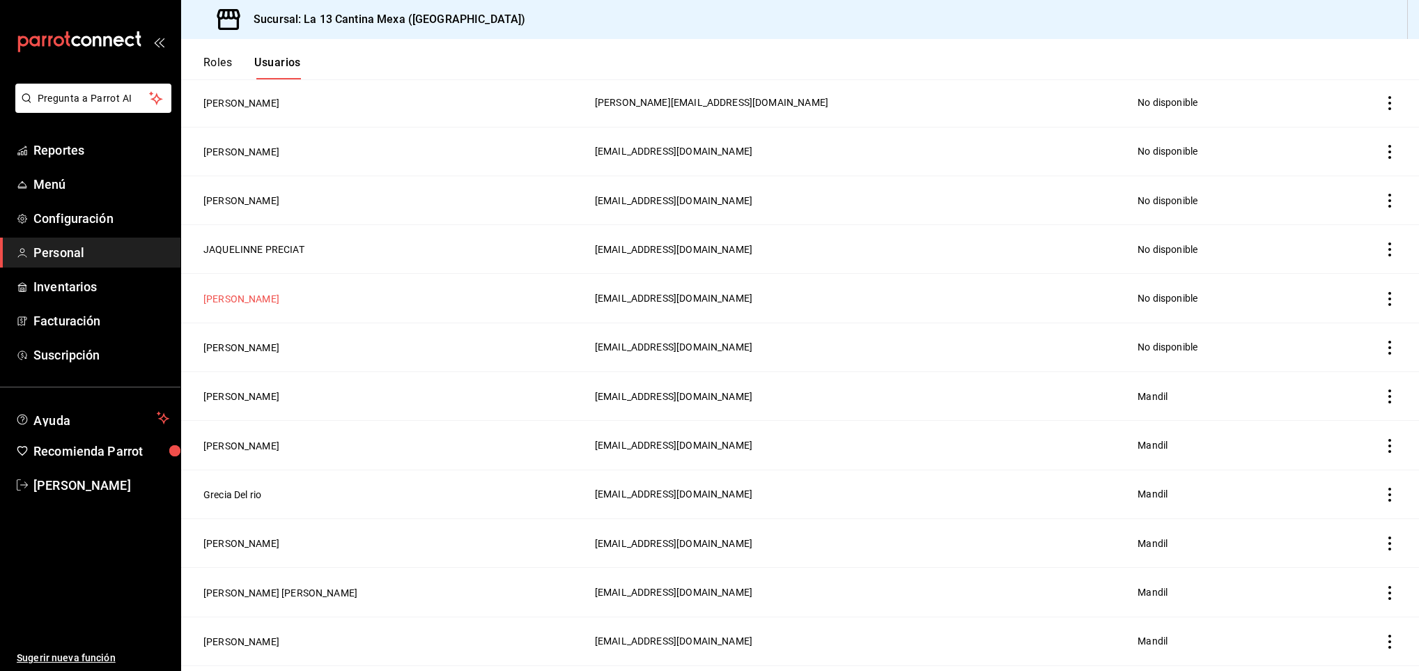
click at [253, 303] on button "[PERSON_NAME]" at bounding box center [241, 299] width 76 height 14
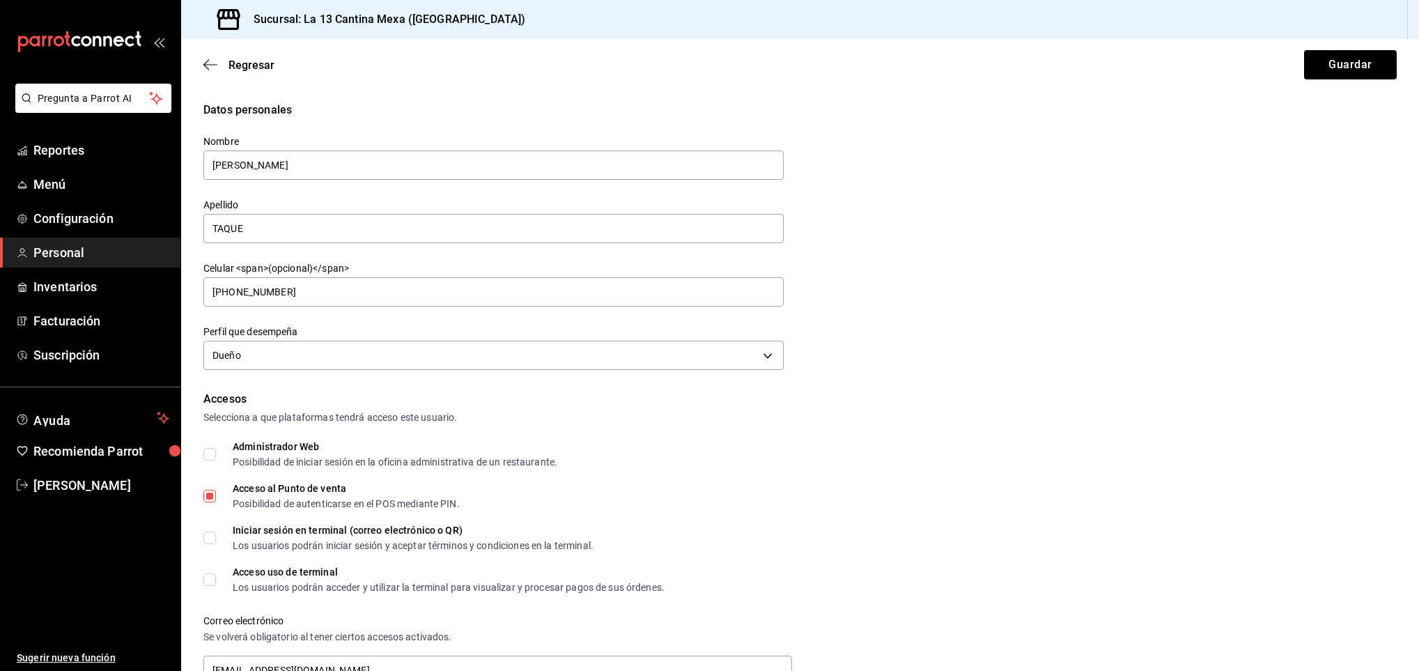
scroll to position [107, 0]
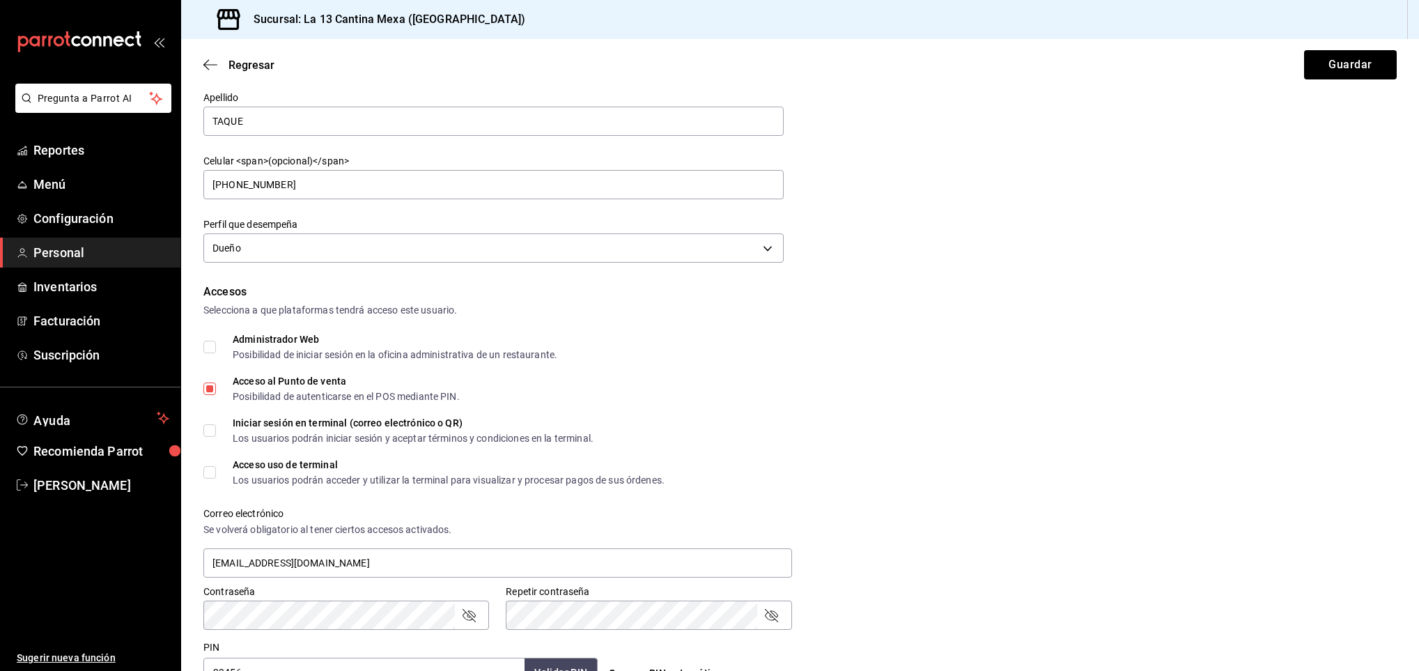
click at [213, 391] on input "Acceso al Punto de venta Posibilidad de autenticarse en el POS mediante PIN." at bounding box center [209, 389] width 13 height 13
checkbox input "false"
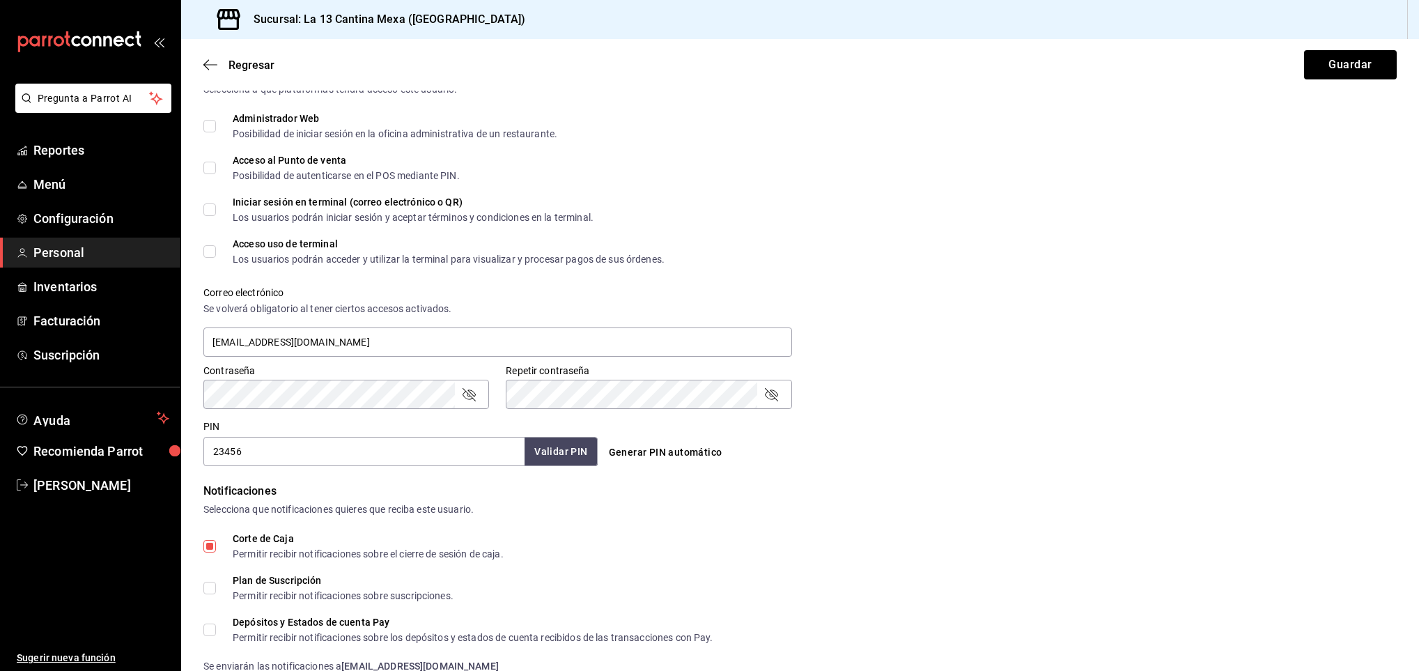
scroll to position [329, 0]
click at [1336, 74] on button "Guardar" at bounding box center [1350, 64] width 93 height 29
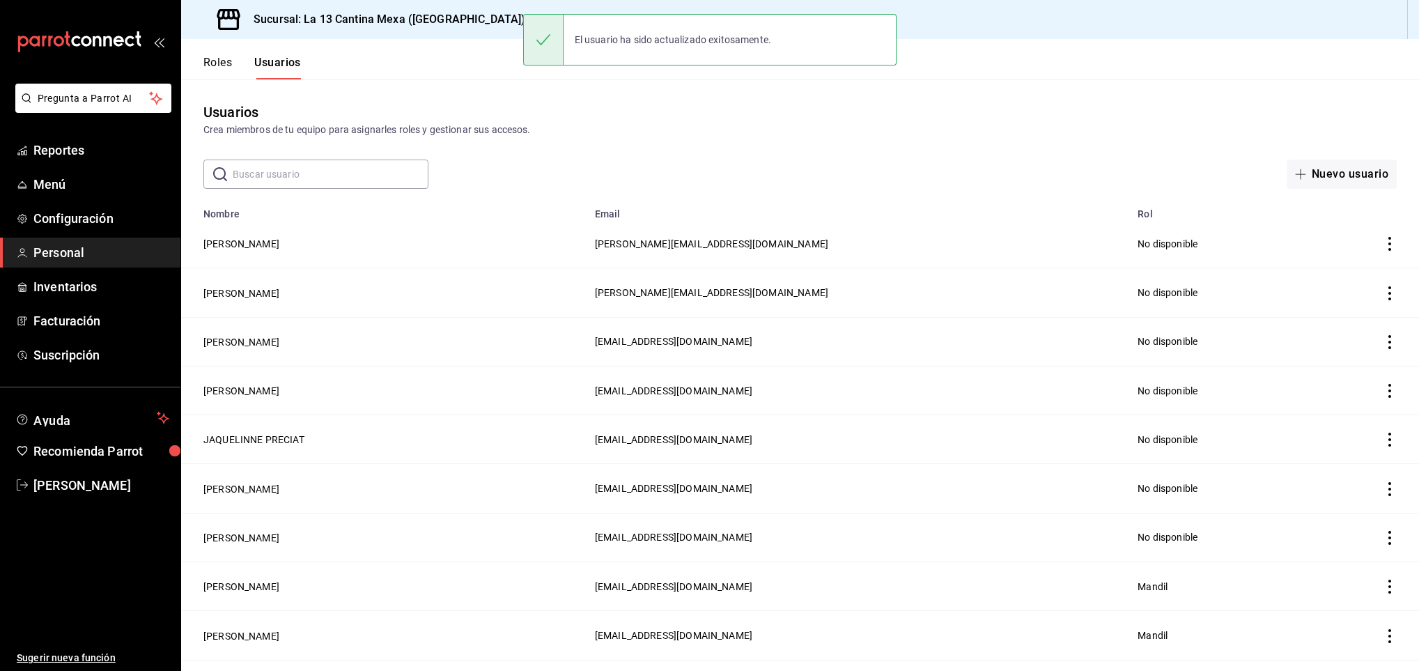
scroll to position [203, 0]
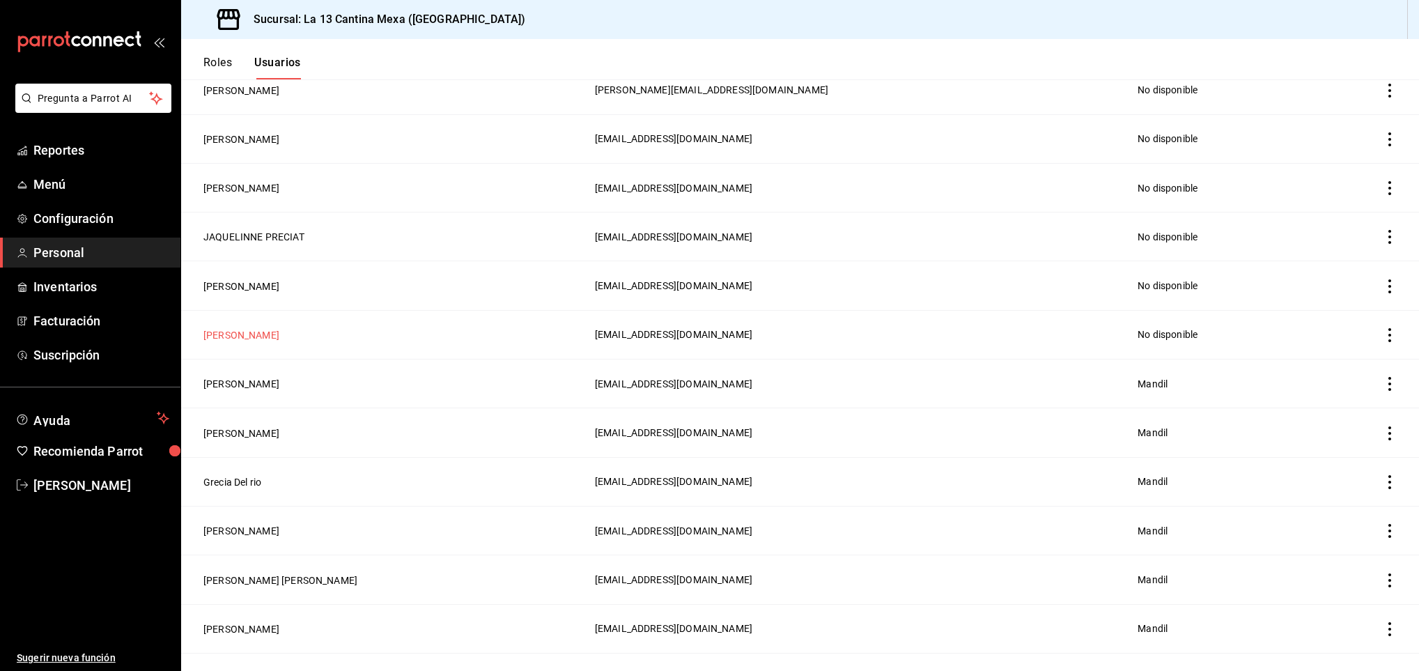
click at [245, 341] on button "[PERSON_NAME]" at bounding box center [241, 335] width 76 height 14
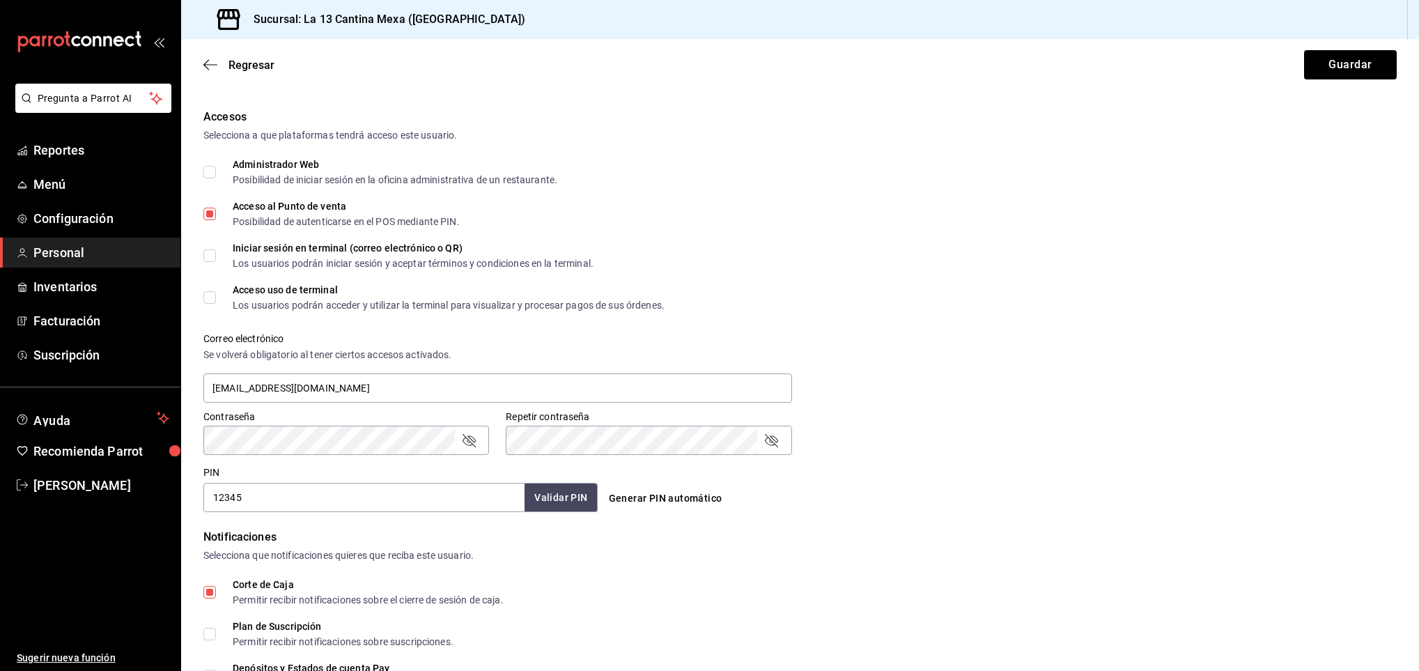
scroll to position [283, 0]
click at [212, 210] on input "Acceso al Punto de venta Posibilidad de autenticarse en el POS mediante PIN." at bounding box center [209, 213] width 13 height 13
checkbox input "false"
click at [1334, 65] on button "Guardar" at bounding box center [1350, 64] width 93 height 29
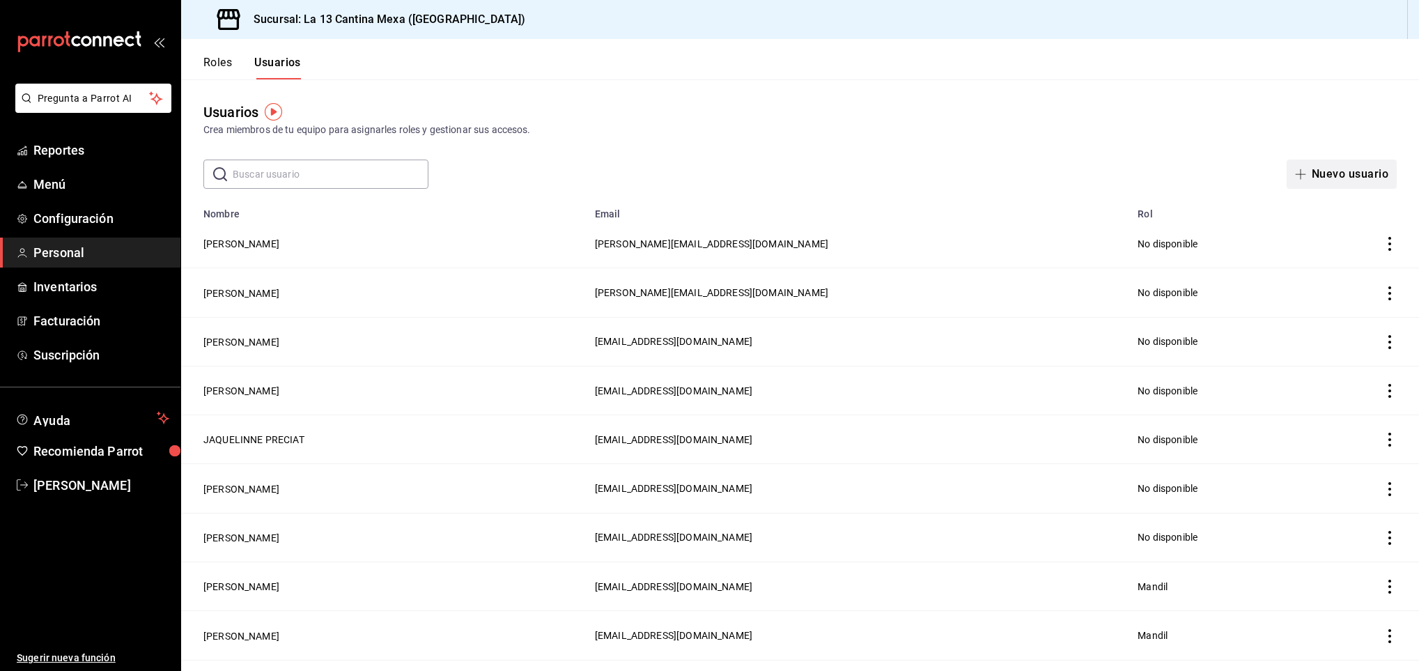
click at [1295, 178] on icon "button" at bounding box center [1300, 174] width 11 height 11
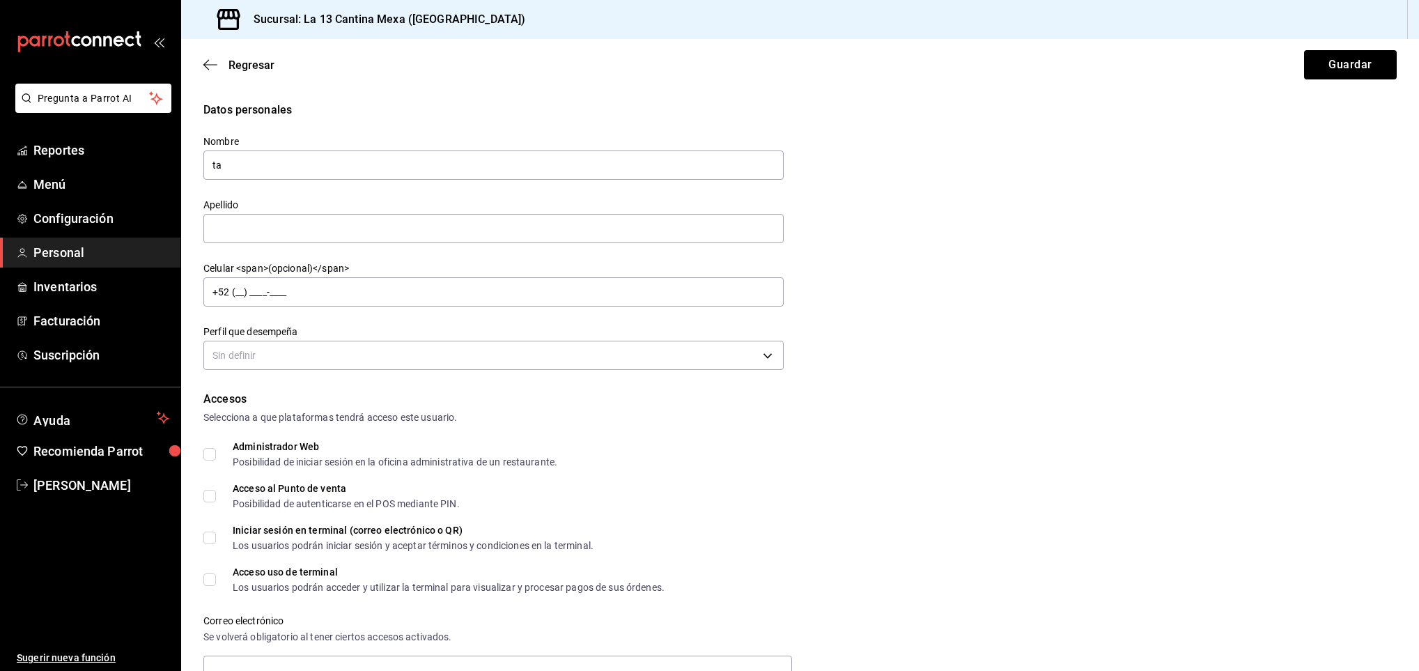
type input "t"
type input "TAIJIN"
type input "[PERSON_NAME]"
click at [475, 285] on input "+52 (__) ____-____" at bounding box center [493, 291] width 580 height 29
type input "[PHONE_NUMBER]"
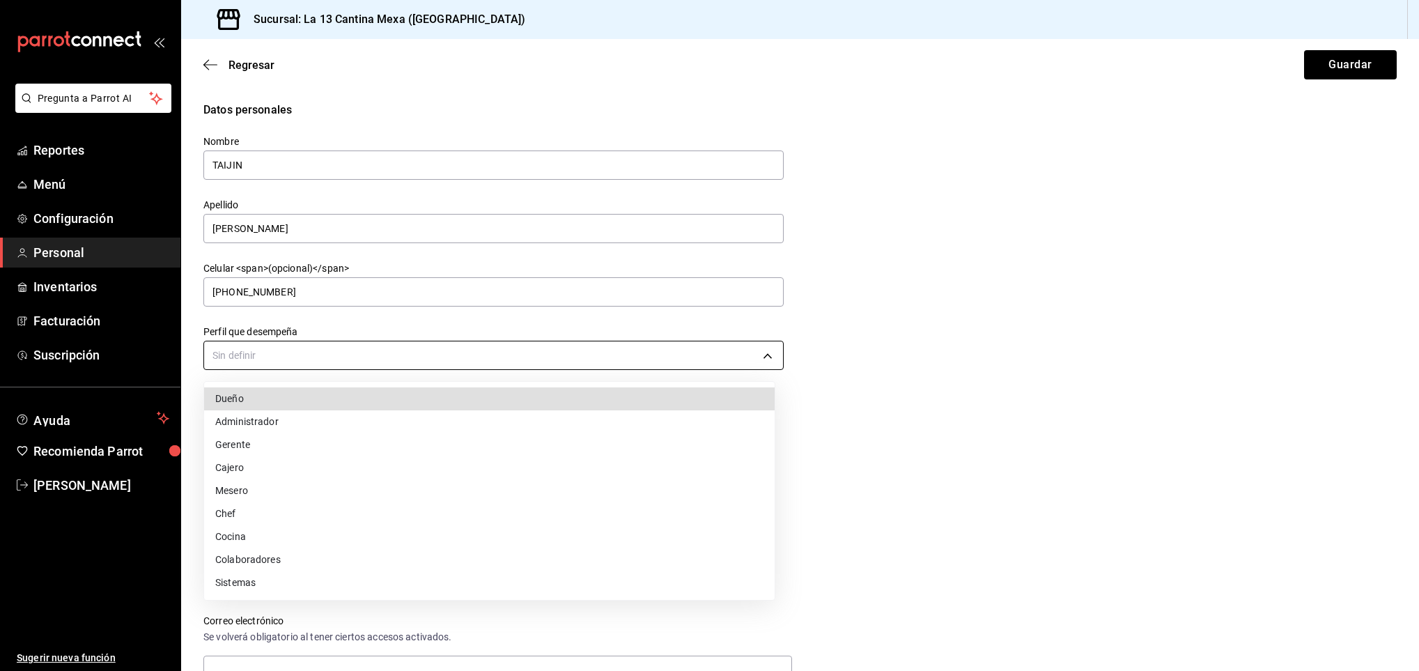
click at [394, 352] on body "Pregunta a Parrot AI Reportes Menú Configuración Personal Inventarios Facturaci…" at bounding box center [709, 335] width 1419 height 671
click at [288, 398] on li "Dueño" at bounding box center [489, 398] width 571 height 23
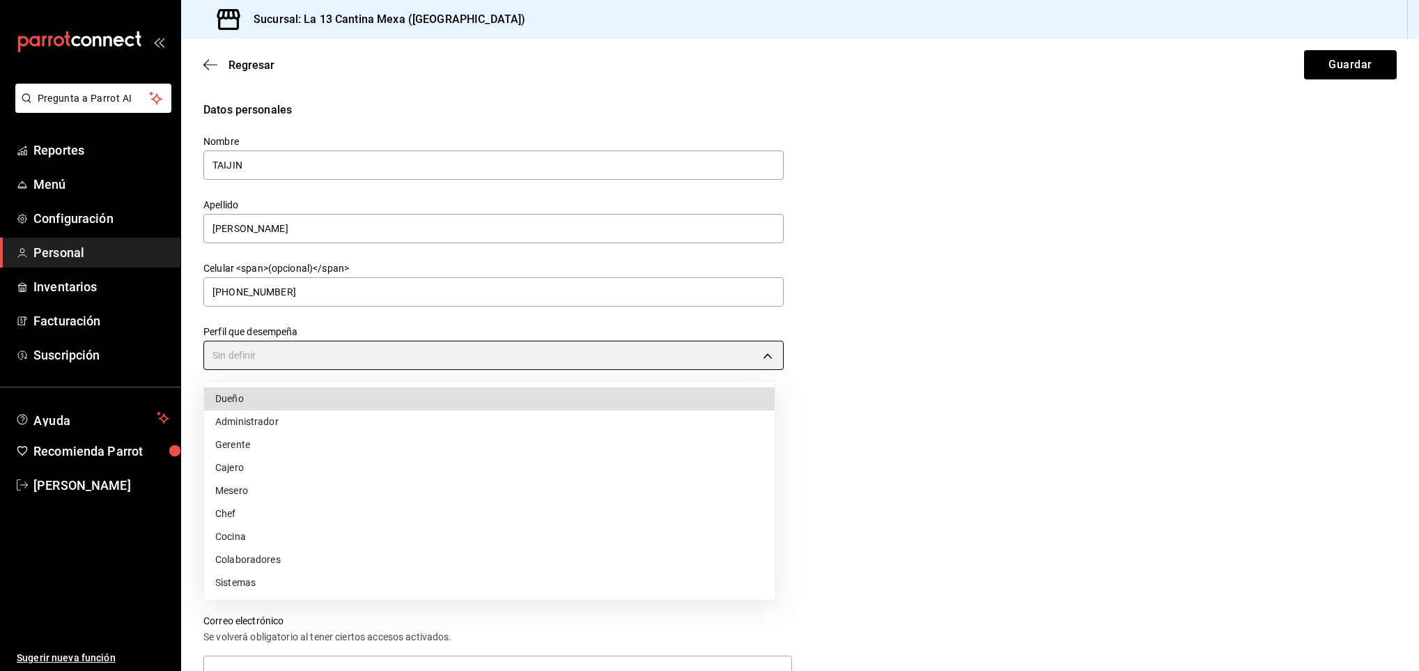
type input "OWNER"
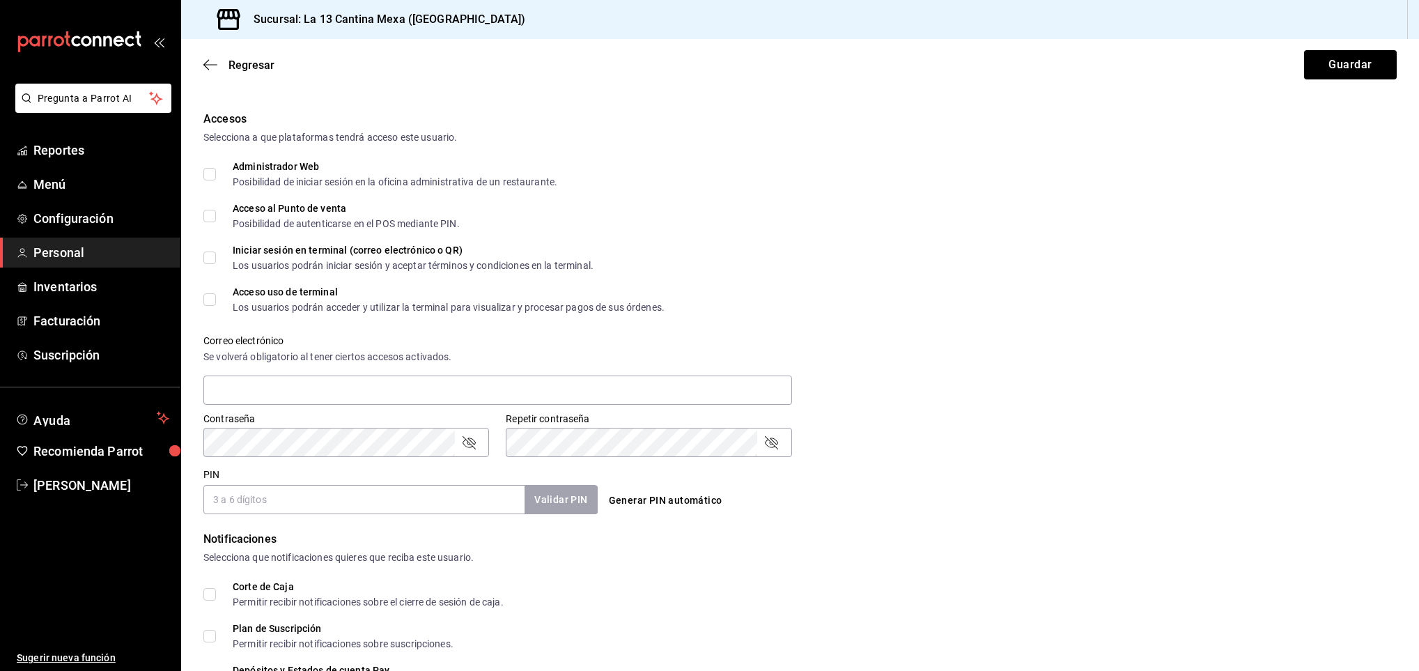
scroll to position [281, 0]
click at [352, 389] on input "text" at bounding box center [497, 389] width 589 height 29
type input "K"
type input "[EMAIL_ADDRESS][DOMAIN_NAME]"
click at [318, 491] on input "PIN" at bounding box center [363, 498] width 321 height 29
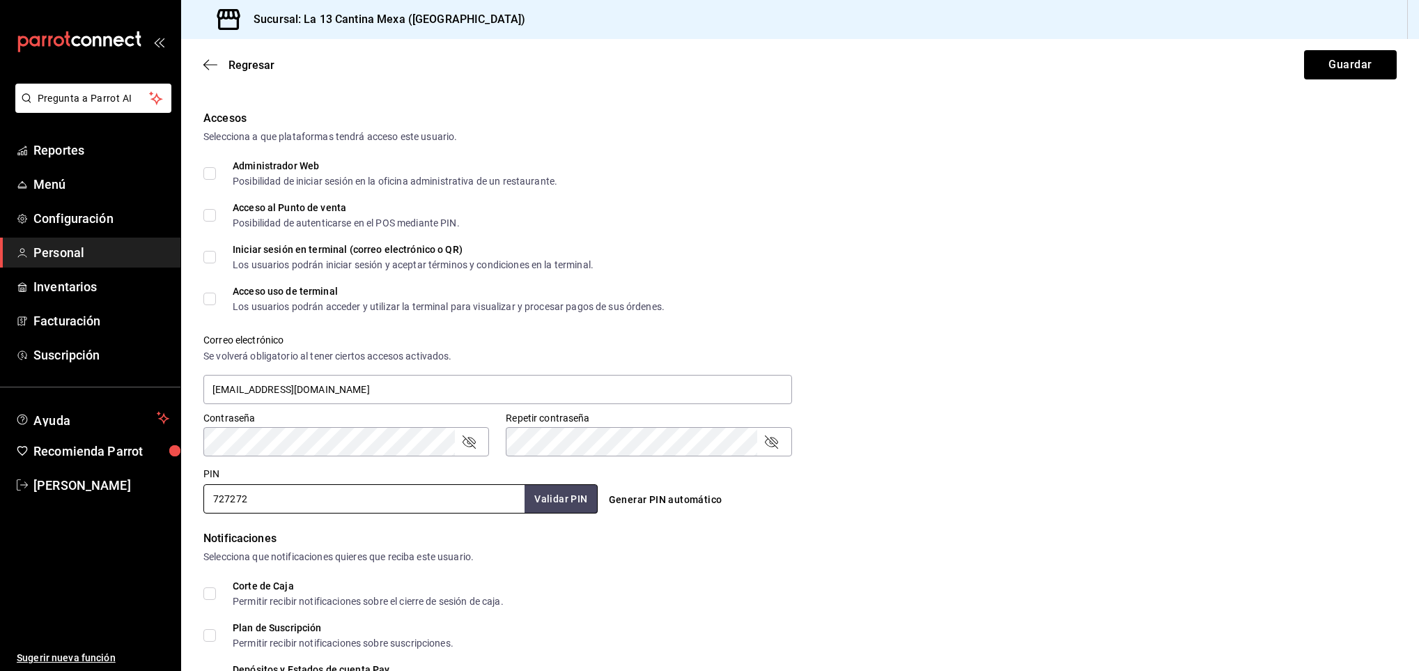
type input "727272"
click at [836, 555] on div "Selecciona que notificaciones quieres que reciba este usuario." at bounding box center [800, 557] width 1194 height 15
click at [211, 585] on label "Corte de Caja Permitir recibir notificaciones sobre el cierre de sesión de caja." at bounding box center [353, 593] width 300 height 25
click at [211, 587] on input "Corte de Caja Permitir recibir notificaciones sobre el cierre de sesión de caja." at bounding box center [209, 593] width 13 height 13
checkbox input "true"
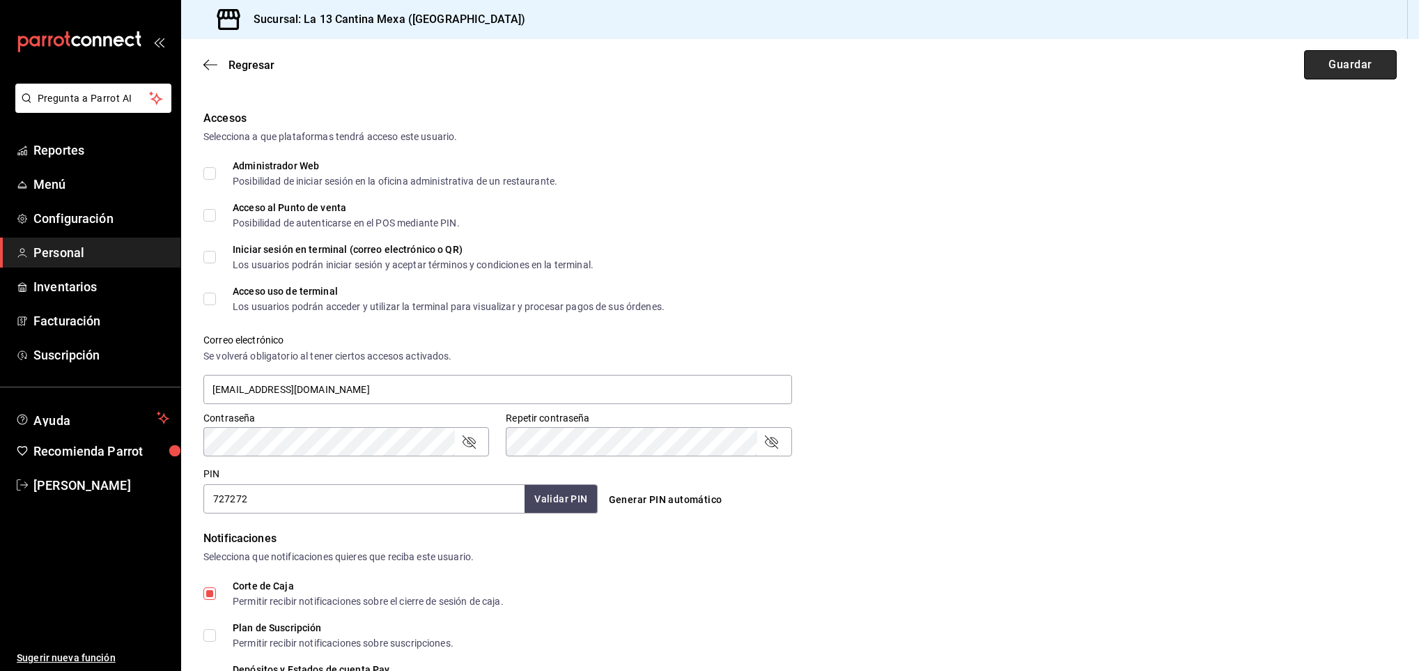
click at [1320, 54] on button "Guardar" at bounding box center [1350, 64] width 93 height 29
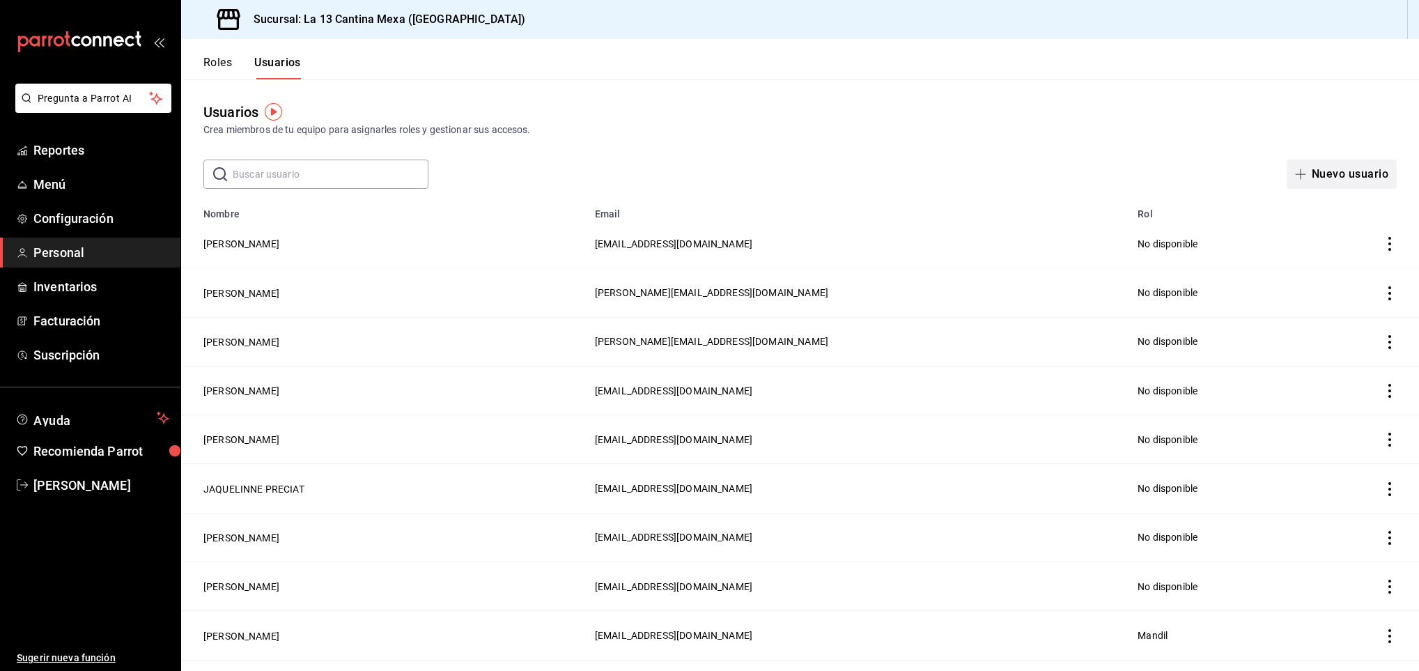
click at [1295, 169] on icon "button" at bounding box center [1300, 174] width 11 height 11
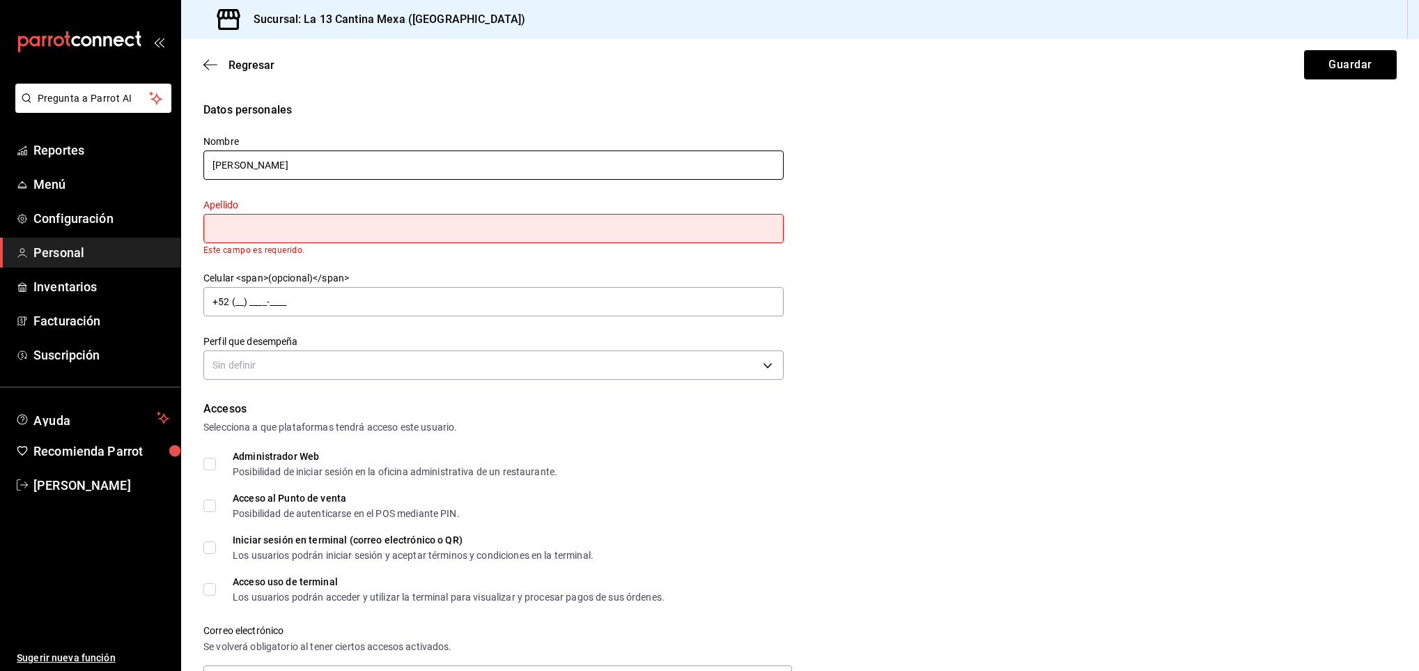
click at [293, 166] on input "[PERSON_NAME]" at bounding box center [493, 165] width 580 height 29
type input "G"
type input "TAISU"
click at [263, 226] on input "text" at bounding box center [493, 228] width 580 height 29
type input "[PERSON_NAME]"
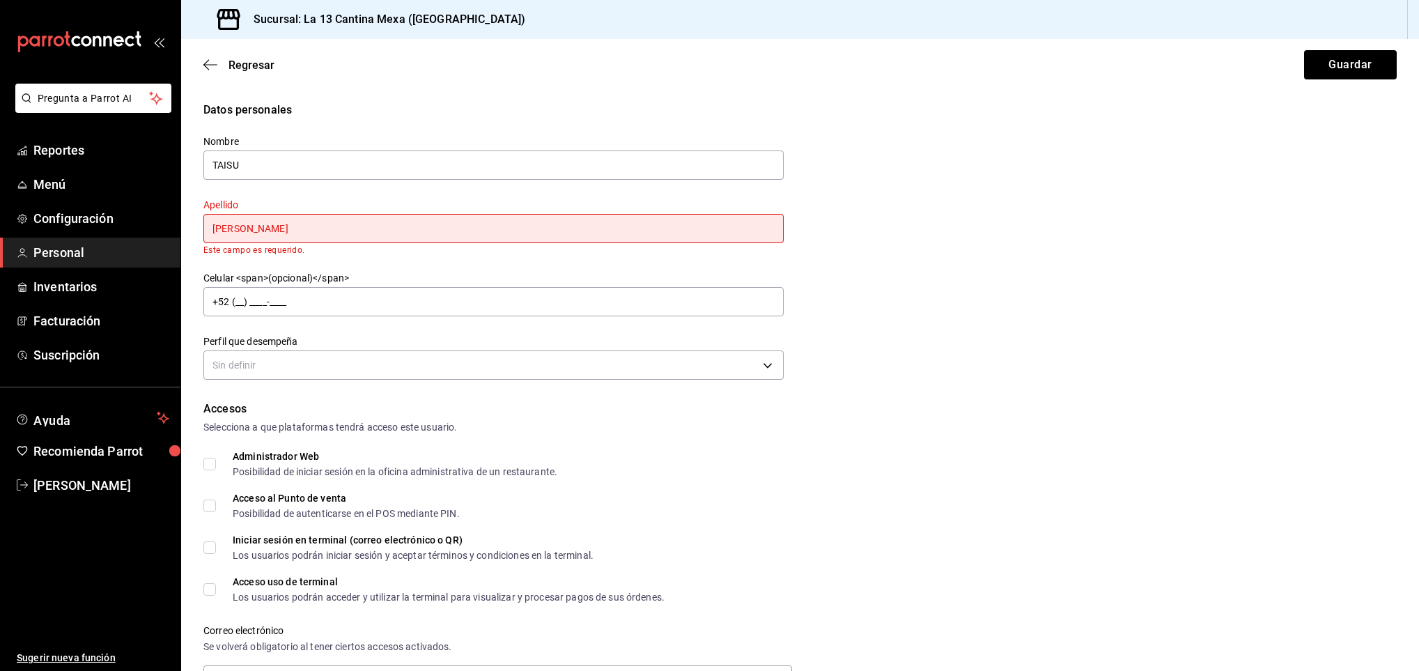
click at [928, 218] on div "Datos personales Nombre TAISU [PERSON_NAME] [PERSON_NAME] requerido. Celular <s…" at bounding box center [800, 243] width 1194 height 282
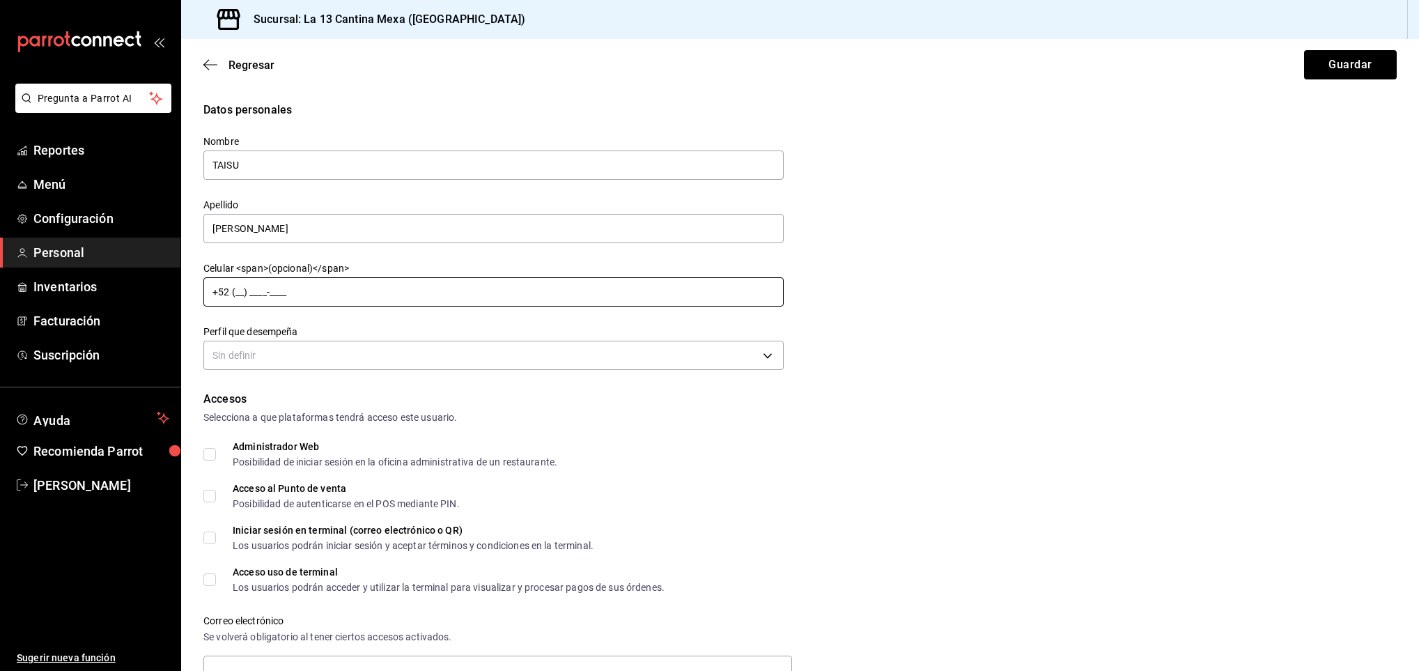
click at [344, 284] on input "+52 (__) ____-____" at bounding box center [493, 291] width 580 height 29
type input "[PHONE_NUMBER]"
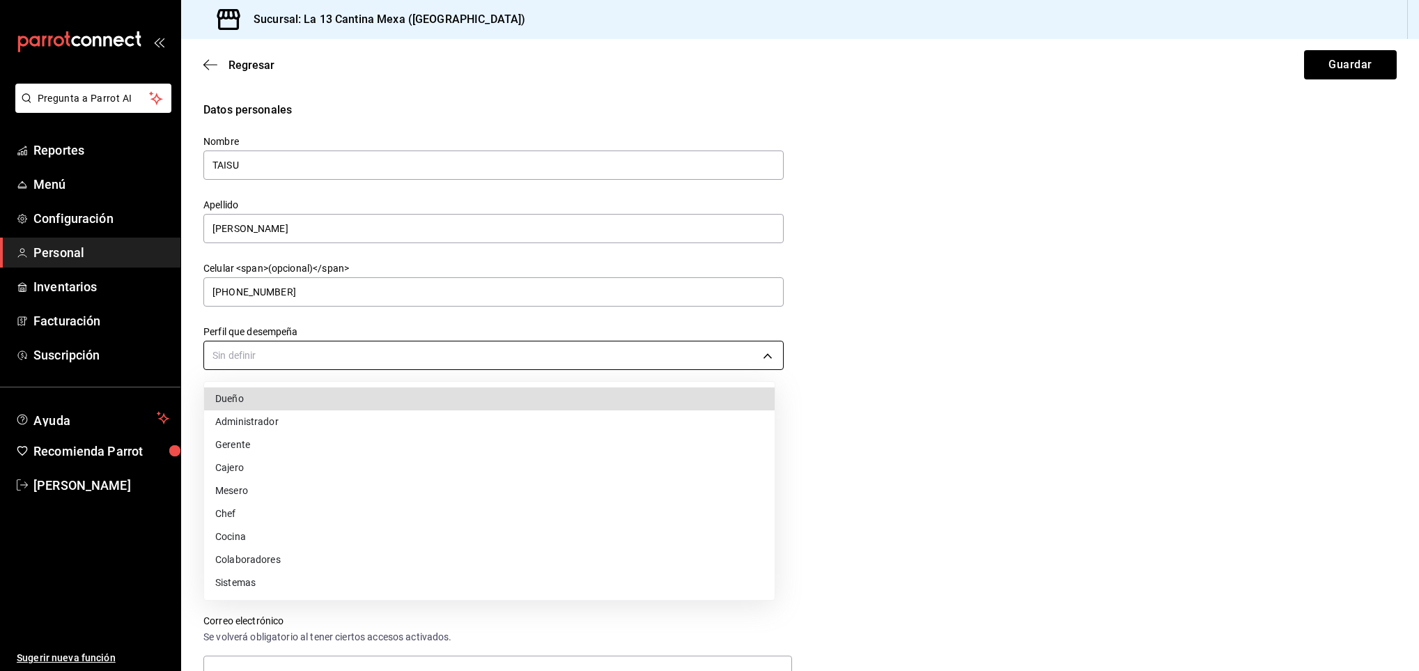
click at [332, 353] on body "Pregunta a Parrot AI Reportes Menú Configuración Personal Inventarios Facturaci…" at bounding box center [709, 335] width 1419 height 671
click at [268, 401] on li "Dueño" at bounding box center [489, 398] width 571 height 23
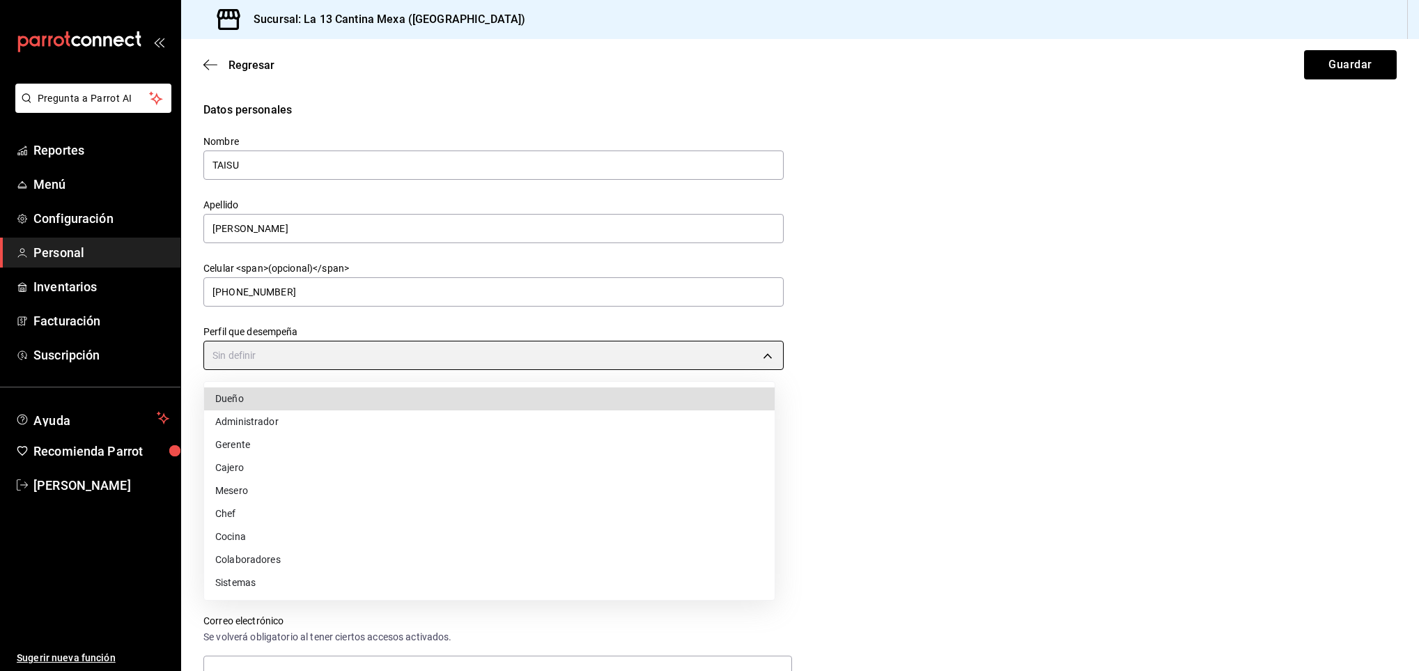
type input "OWNER"
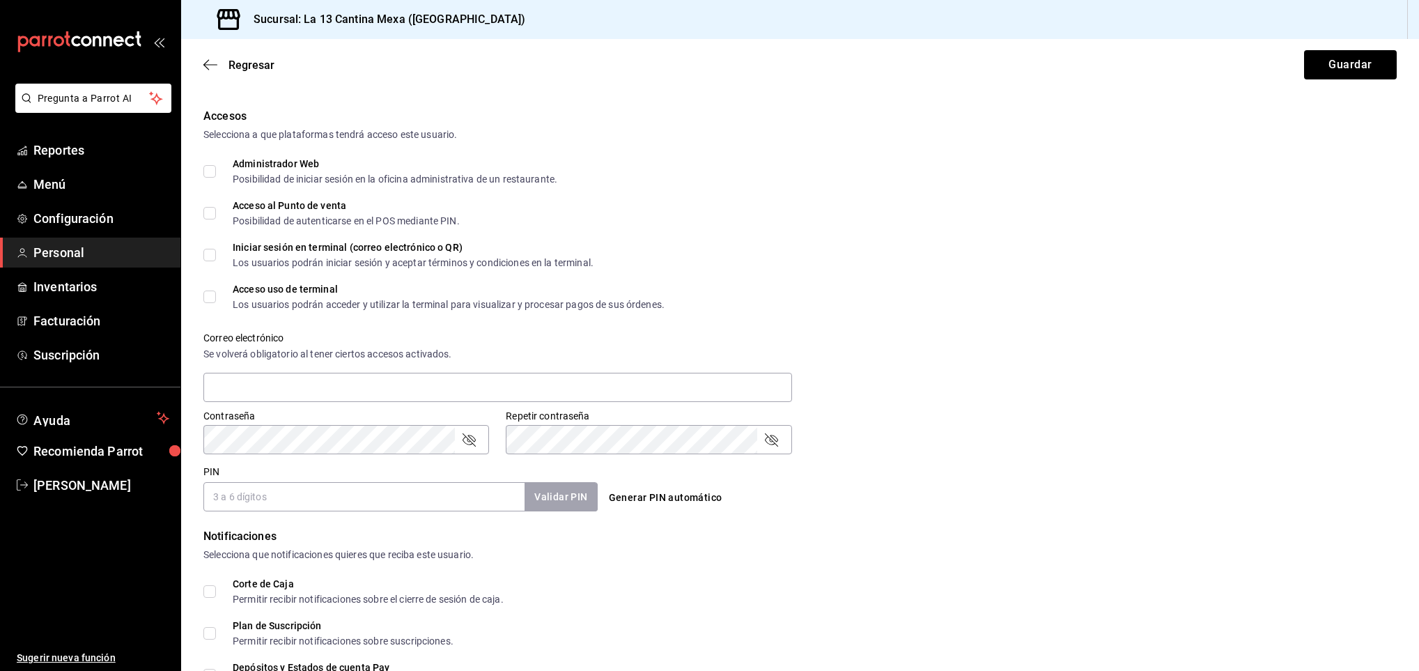
scroll to position [295, 0]
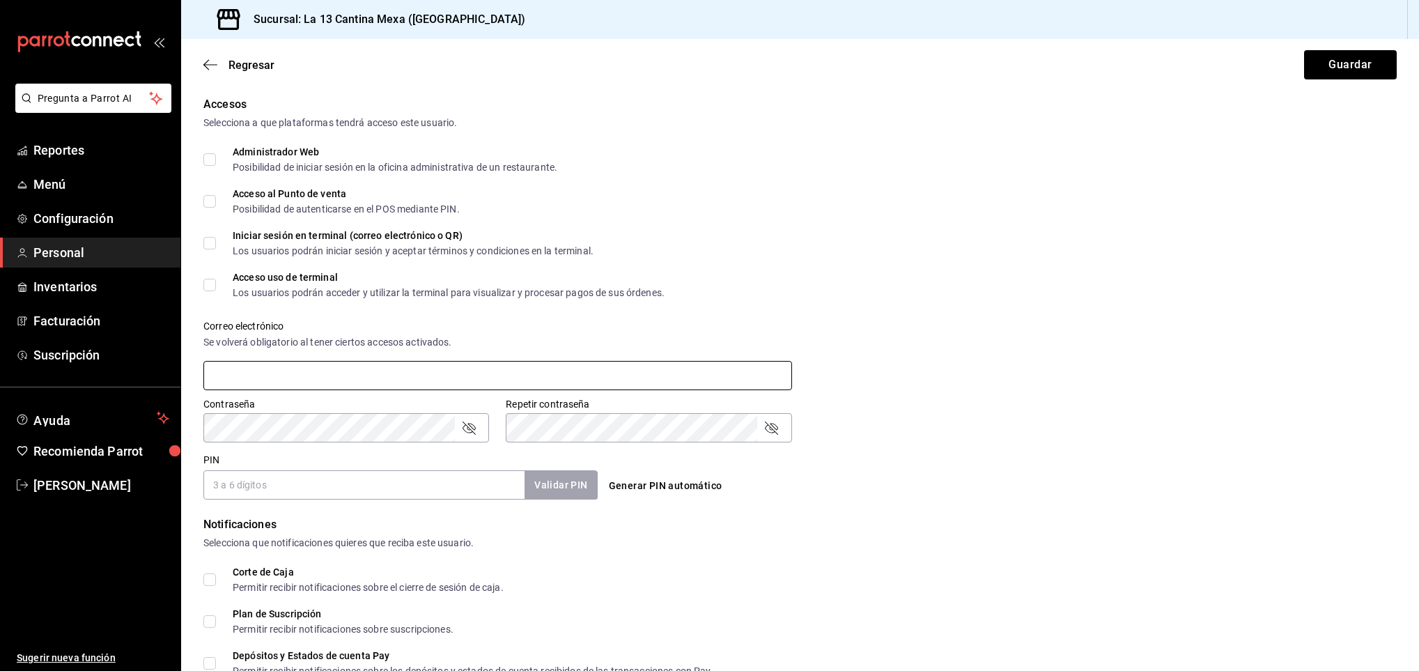
click at [401, 378] on input "text" at bounding box center [497, 375] width 589 height 29
type input "[EMAIL_ADDRESS][DOMAIN_NAME]"
click at [352, 477] on input "PIN" at bounding box center [363, 484] width 321 height 29
type input "121314"
click at [996, 498] on div "PIN 121314 Validar PIN ​ Generar PIN automático" at bounding box center [797, 474] width 1199 height 52
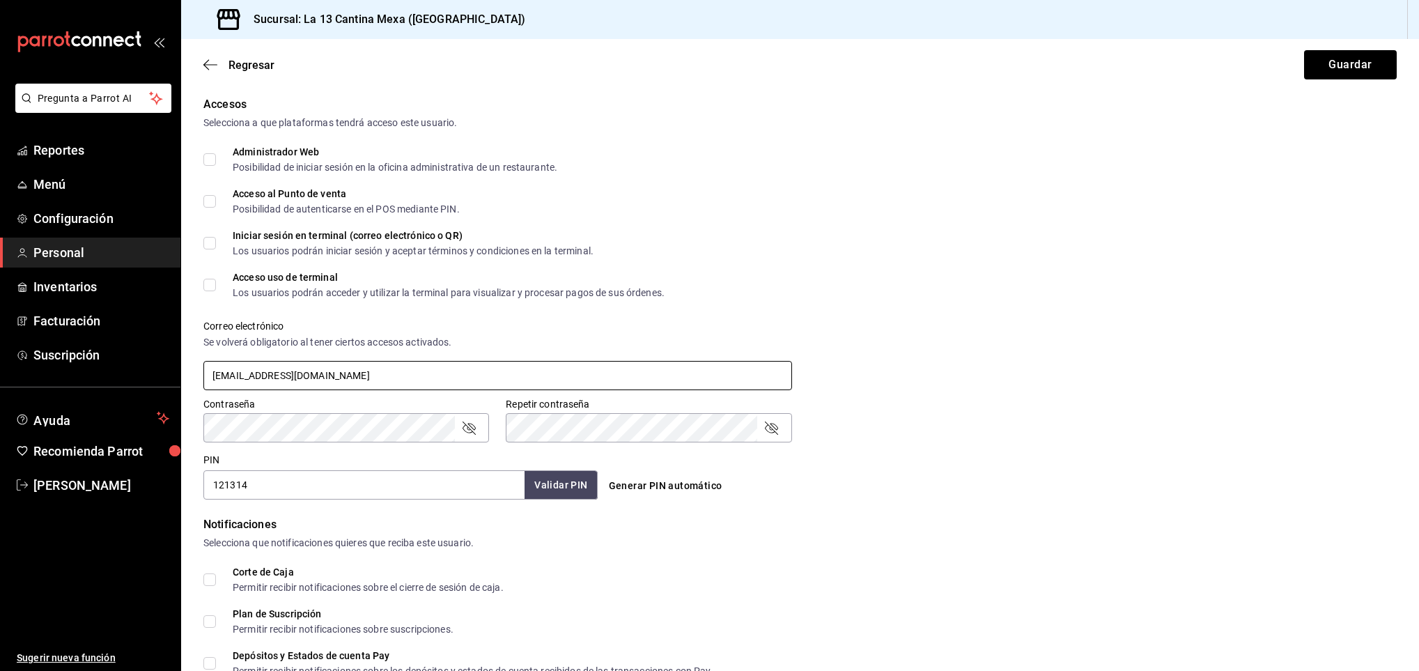
scroll to position [442, 0]
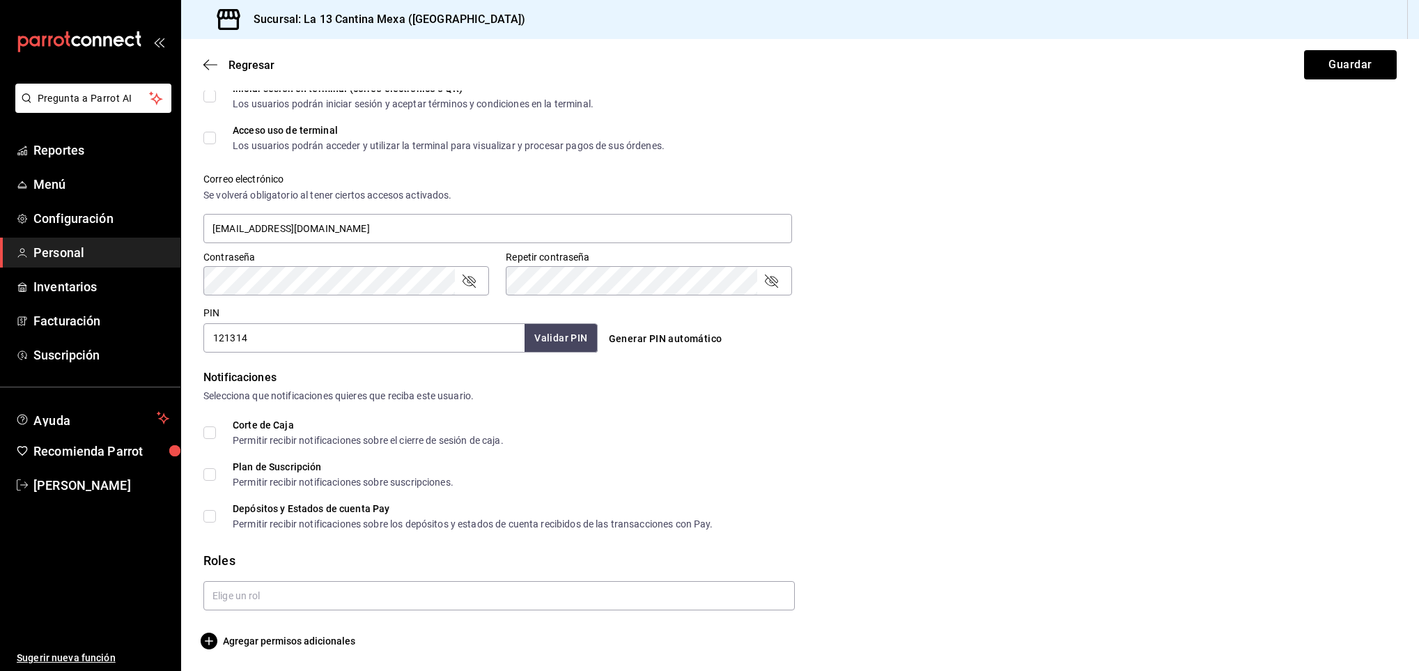
click at [210, 429] on input "Corte de Caja Permitir recibir notificaciones sobre el cierre de sesión de caja." at bounding box center [209, 432] width 13 height 13
checkbox input "true"
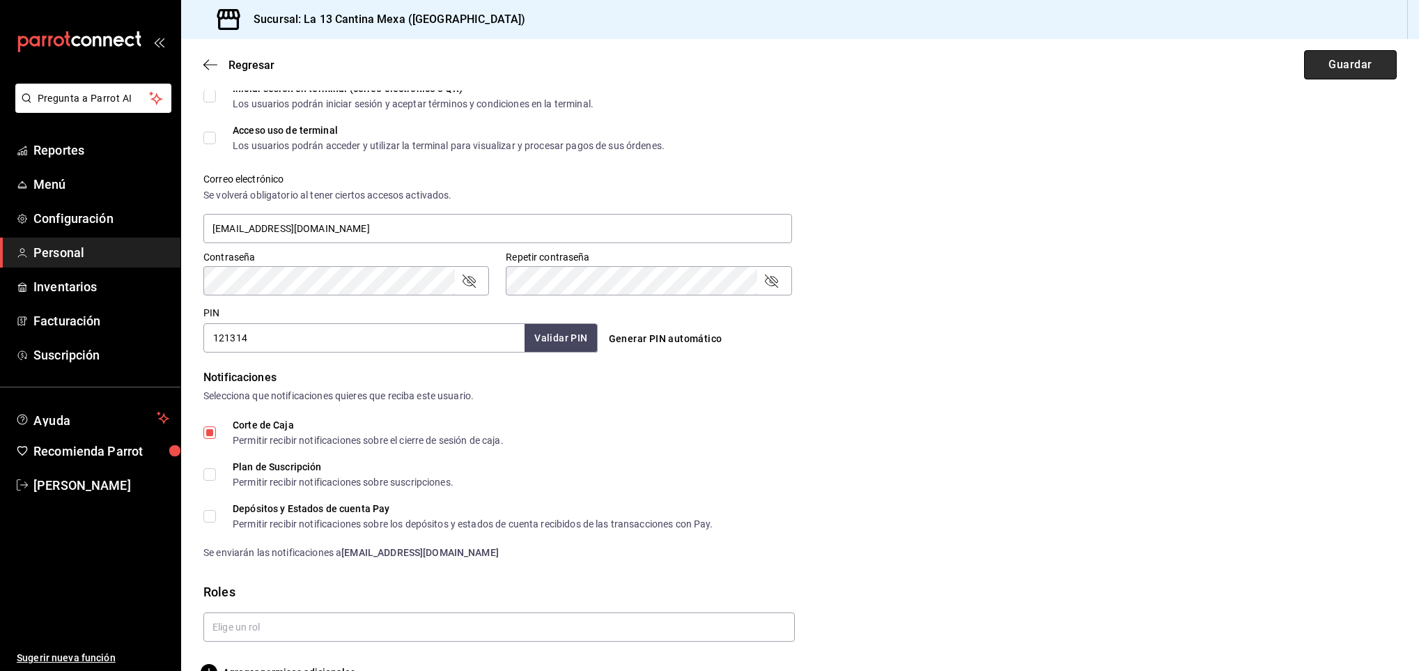
click at [1338, 69] on button "Guardar" at bounding box center [1350, 64] width 93 height 29
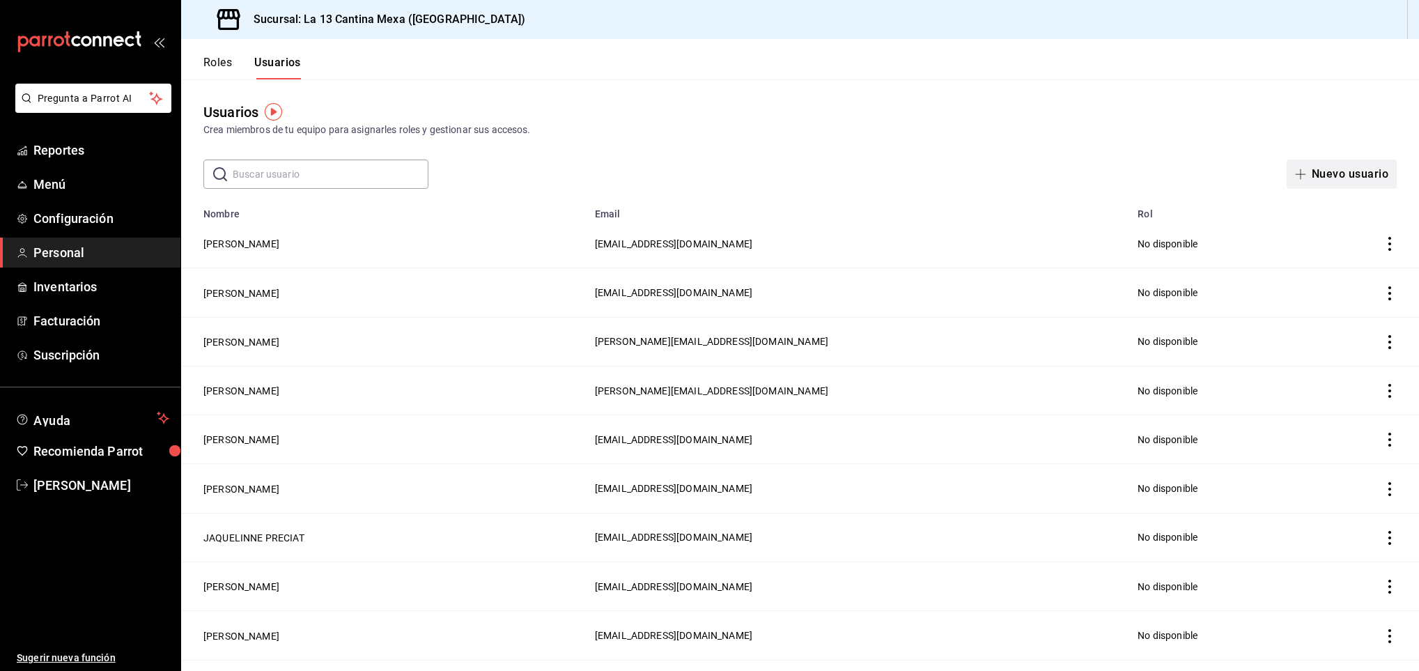
click at [1295, 171] on button "Nuevo usuario" at bounding box center [1342, 174] width 110 height 29
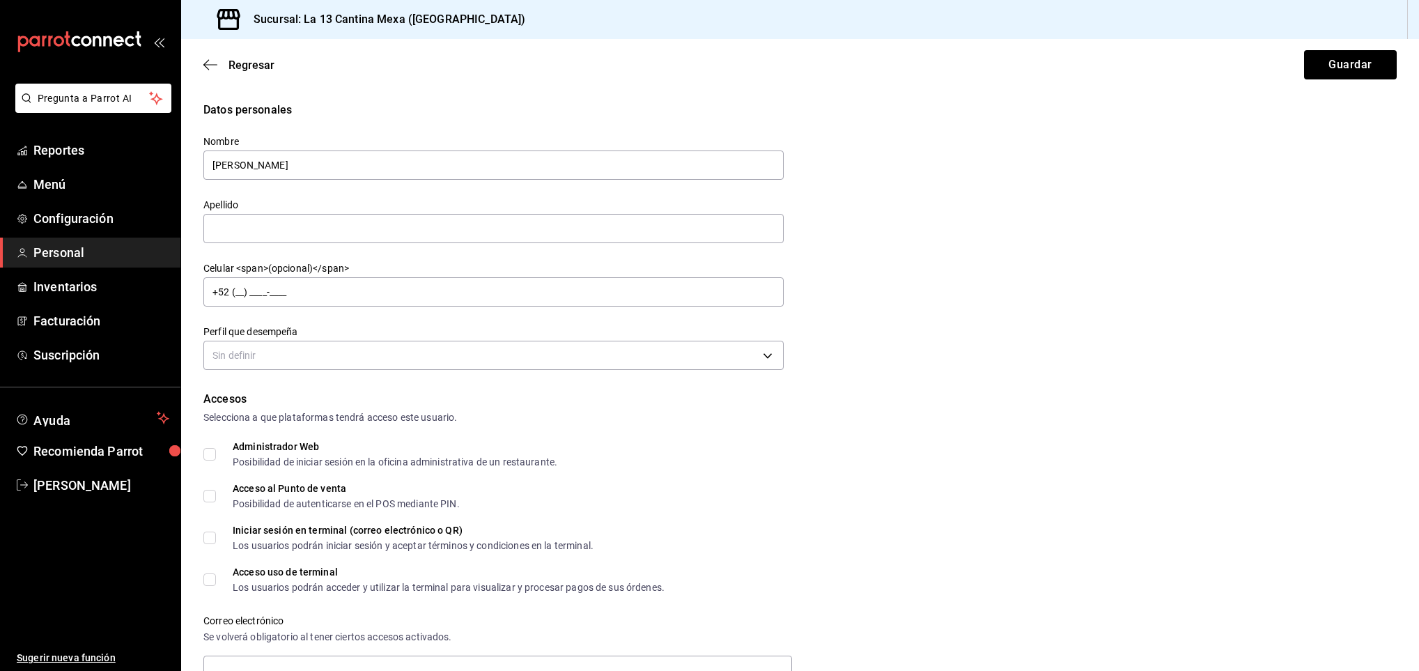
type input "[PERSON_NAME]"
type input "LEYO"
click at [332, 295] on input "+52 (__) ____-____" at bounding box center [493, 291] width 580 height 29
type input "[PHONE_NUMBER]"
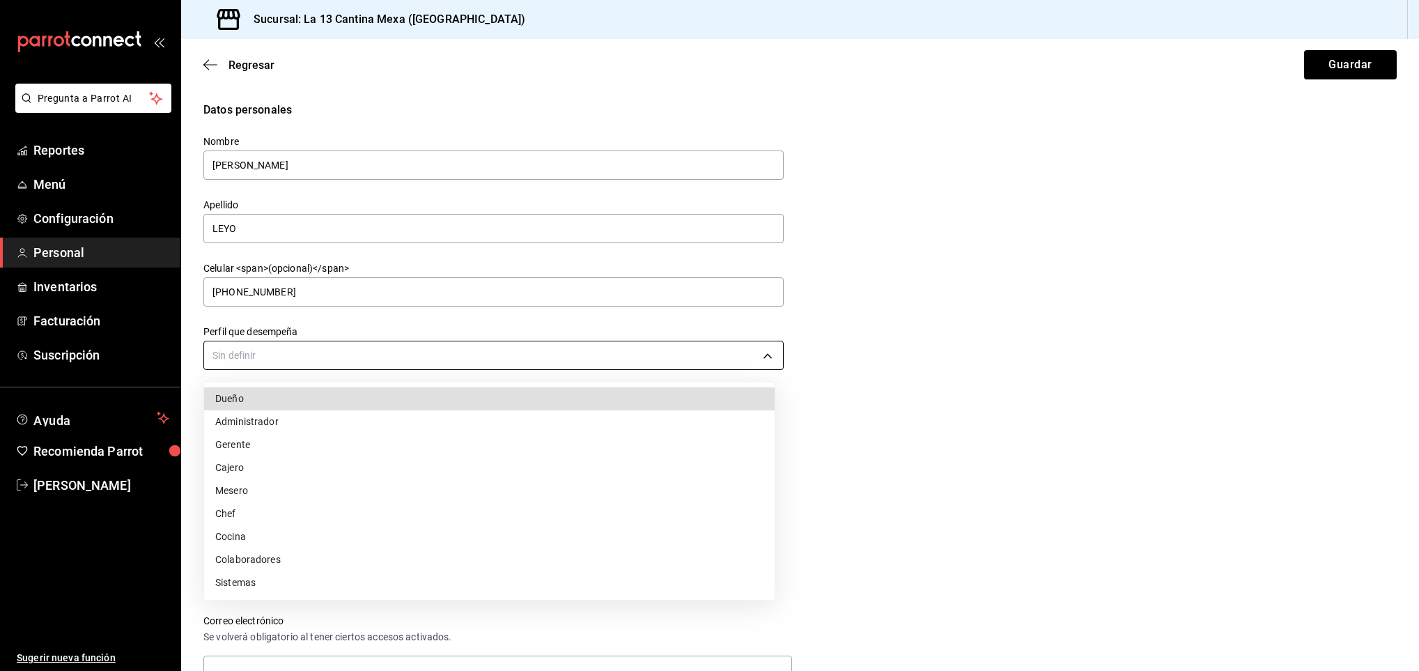
click at [423, 355] on body "Pregunta a Parrot AI Reportes Menú Configuración Personal Inventarios Facturaci…" at bounding box center [709, 335] width 1419 height 671
click at [242, 397] on li "Dueño" at bounding box center [489, 398] width 571 height 23
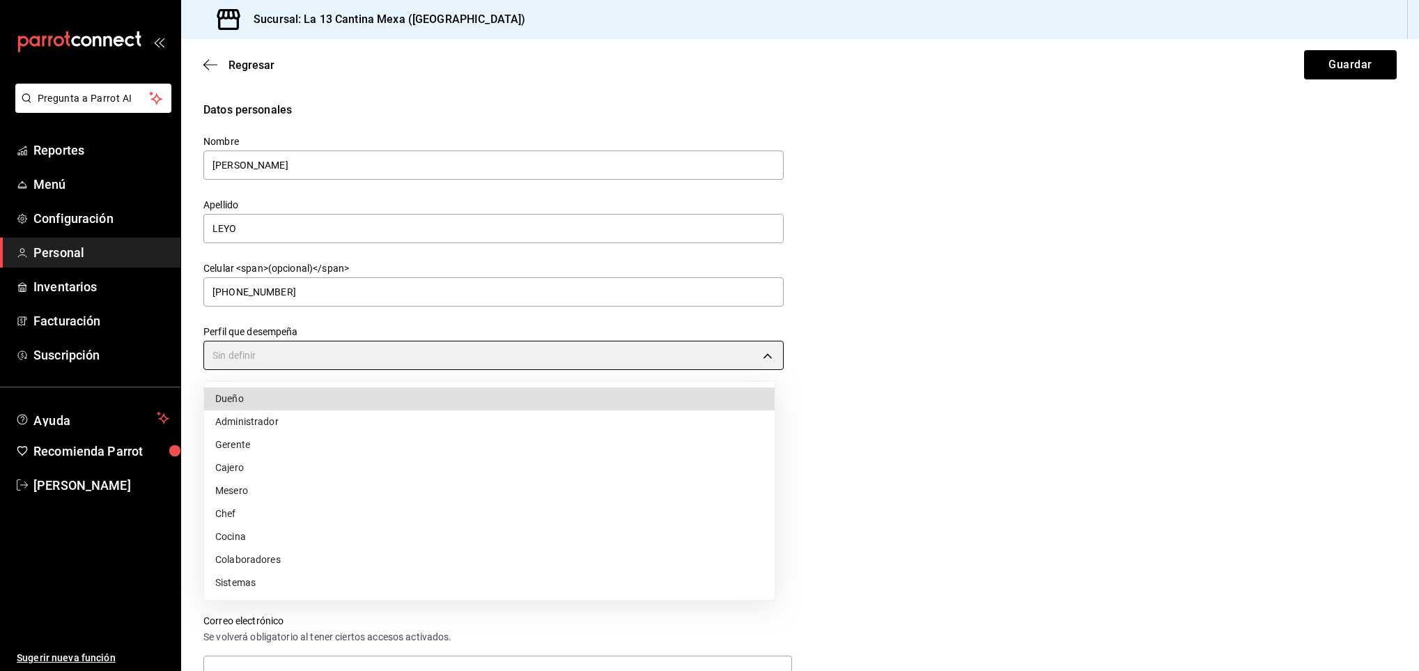
type input "OWNER"
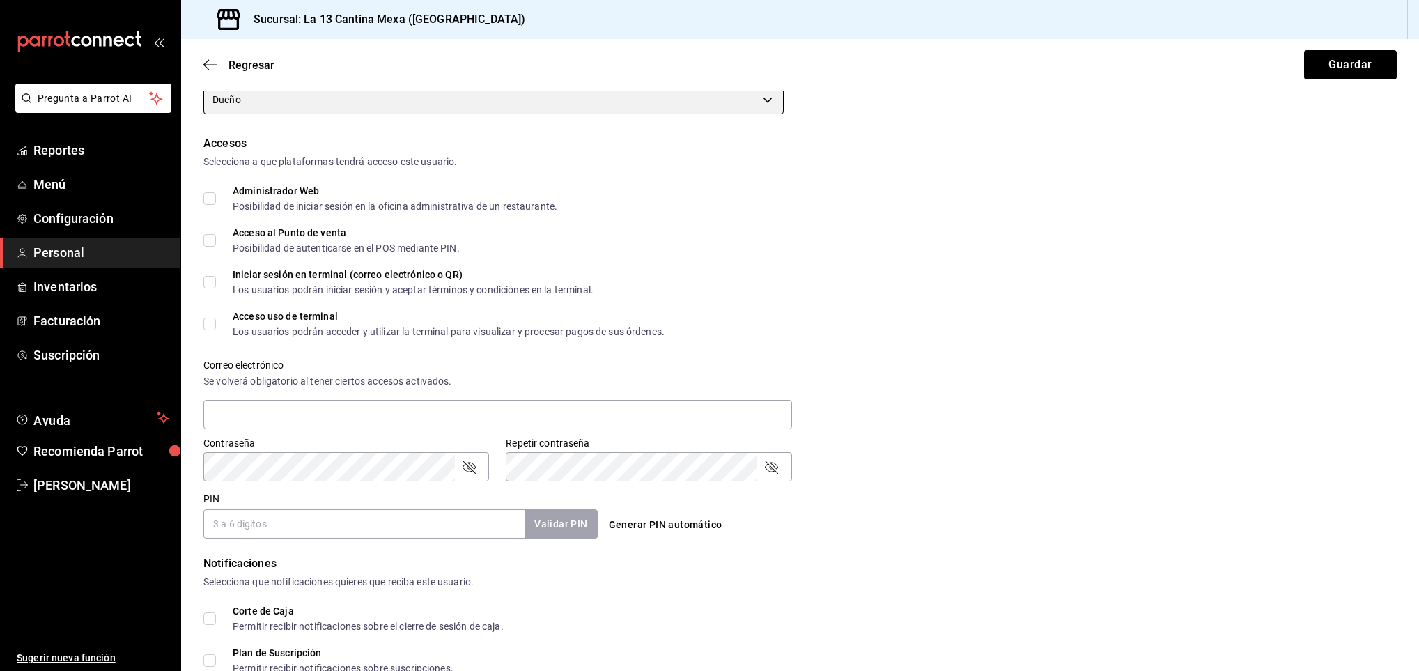
scroll to position [257, 0]
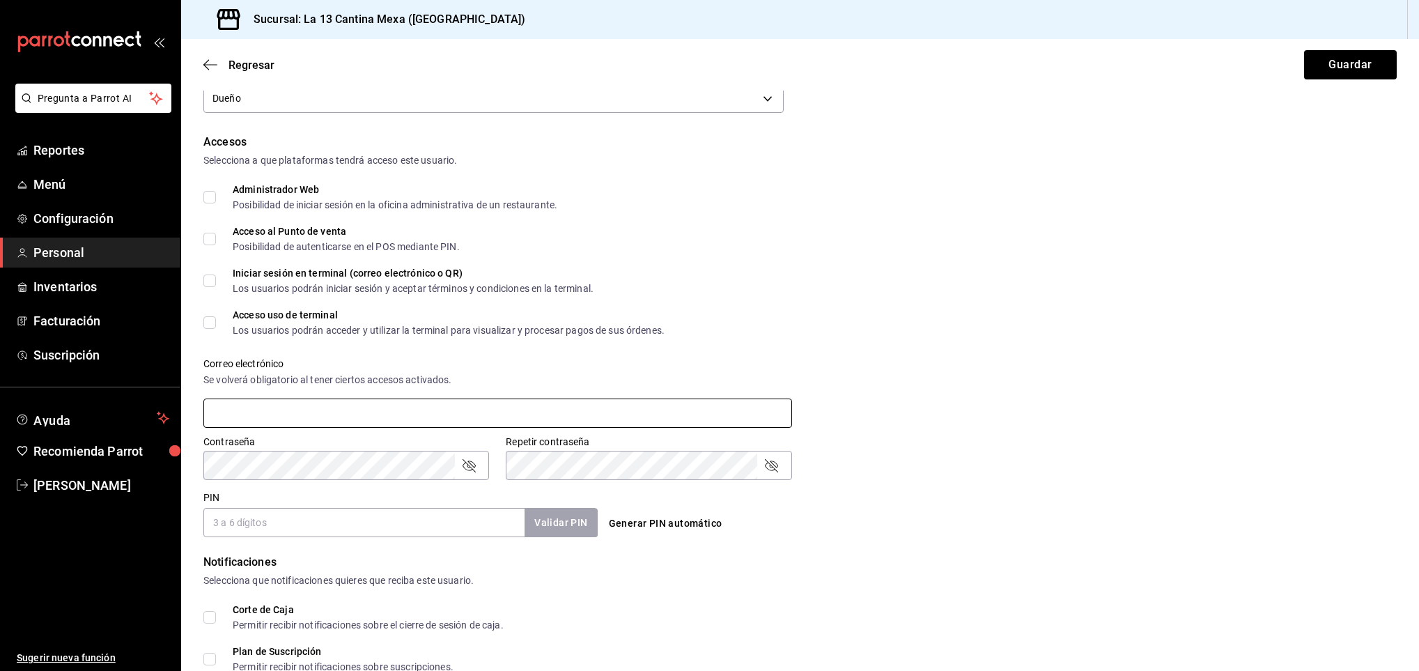
click at [373, 410] on input "text" at bounding box center [497, 413] width 589 height 29
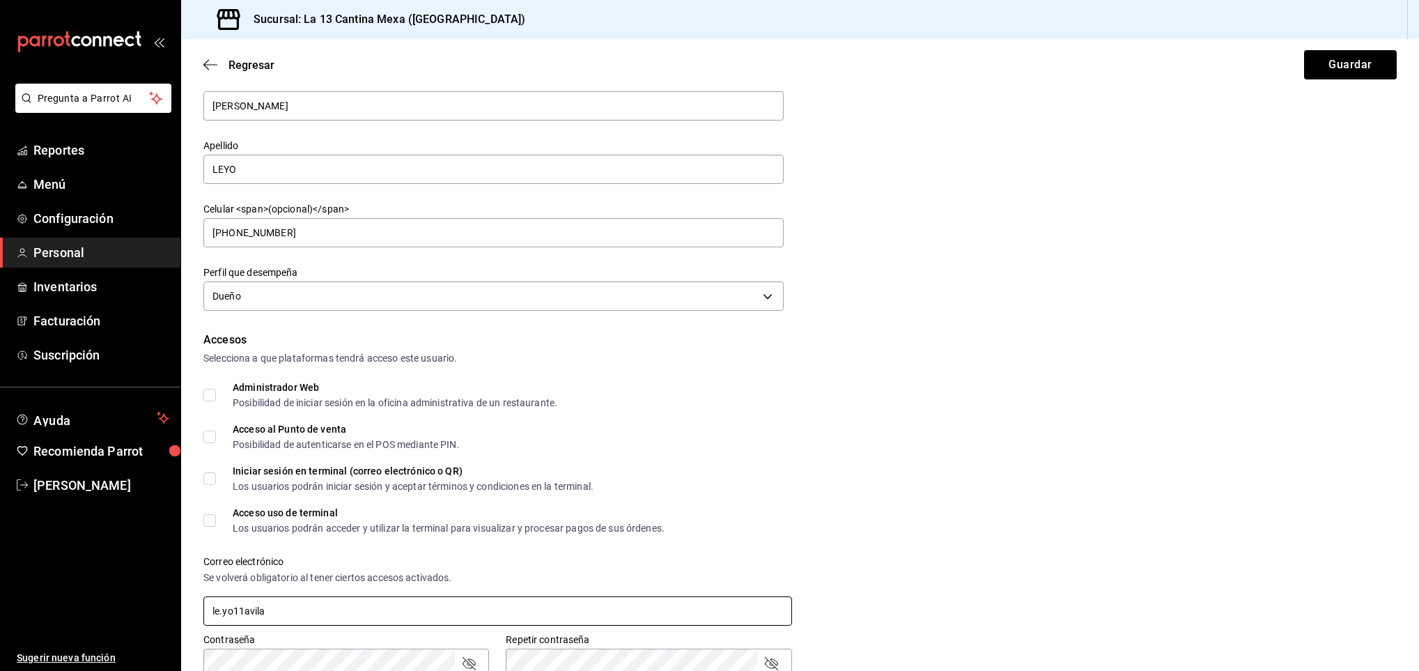
scroll to position [0, 0]
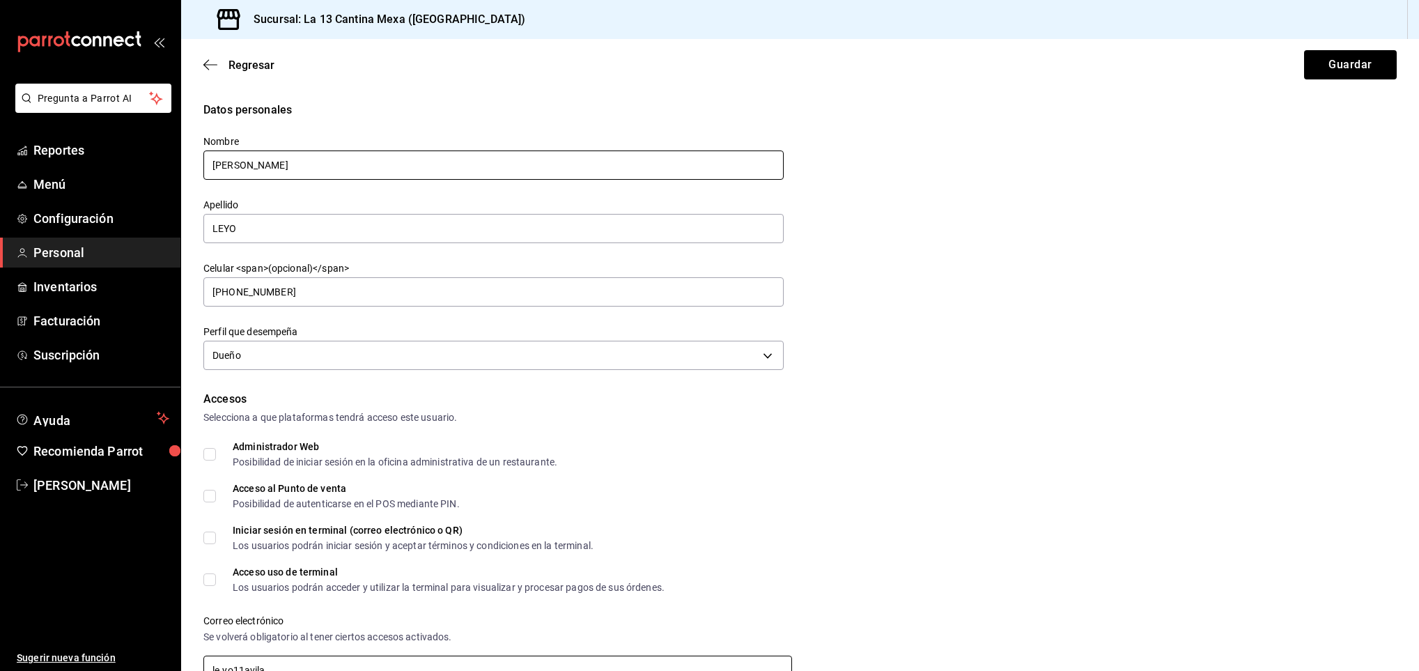
type input "le.yo11avila"
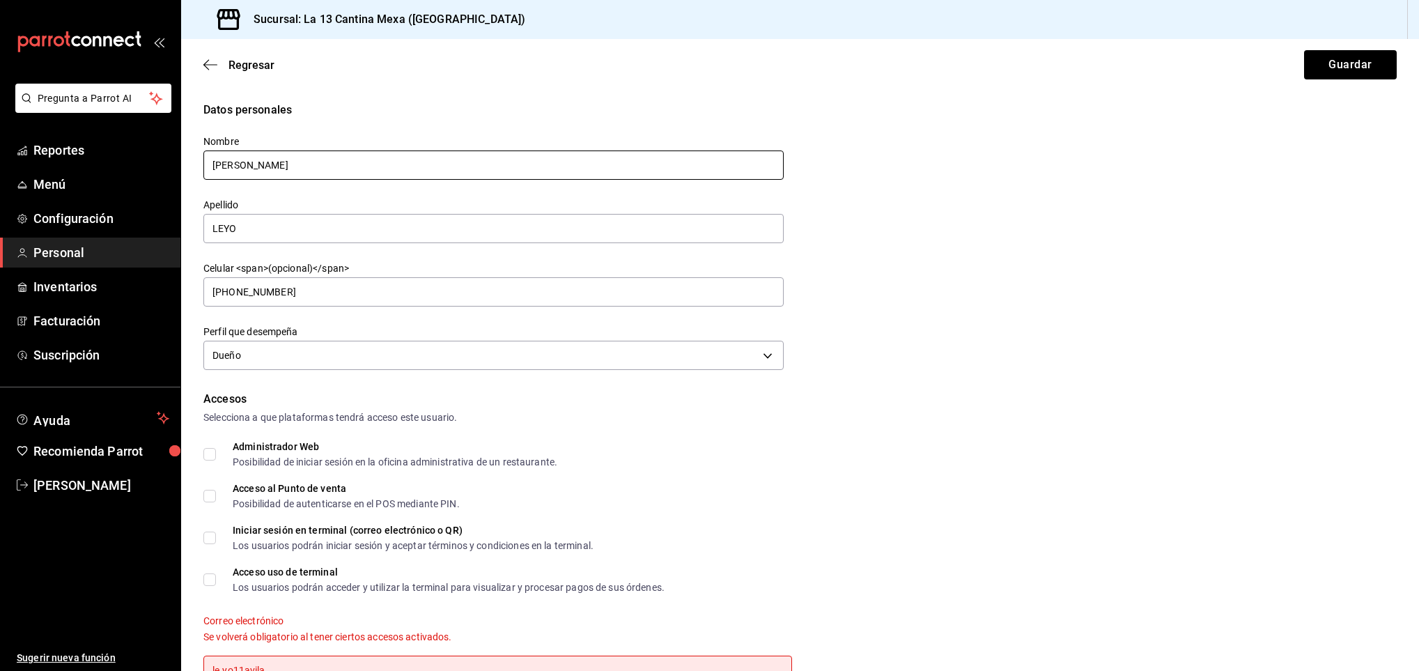
click at [262, 173] on input "[PERSON_NAME]" at bounding box center [493, 165] width 580 height 29
type input "[PERSON_NAME]"
click at [245, 215] on input "LEYO" at bounding box center [493, 228] width 580 height 29
type input "L"
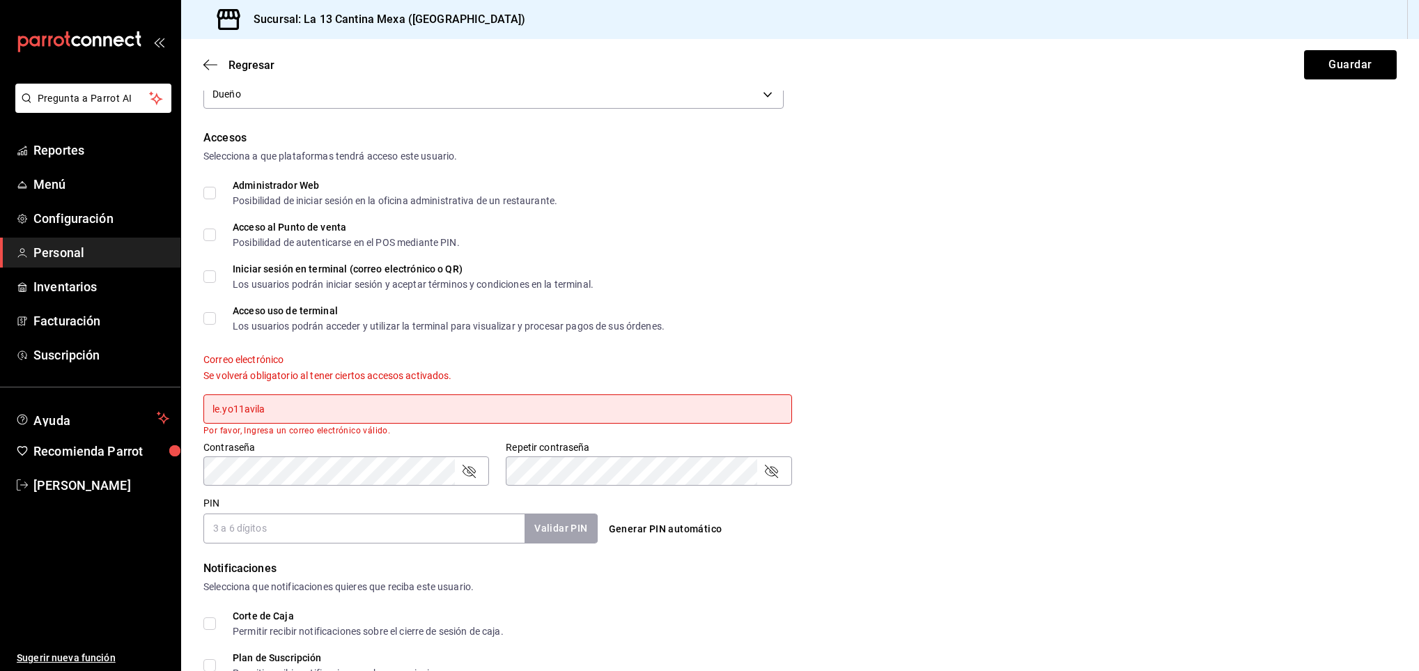
scroll to position [262, 0]
type input "[PERSON_NAME]"
click at [272, 403] on input "le.yo11avila" at bounding box center [497, 408] width 589 height 29
type input "[EMAIL_ADDRESS][DOMAIN_NAME]"
click at [1081, 441] on div "Contraseña Contraseña Repetir contraseña Repetir contraseña" at bounding box center [792, 454] width 1210 height 61
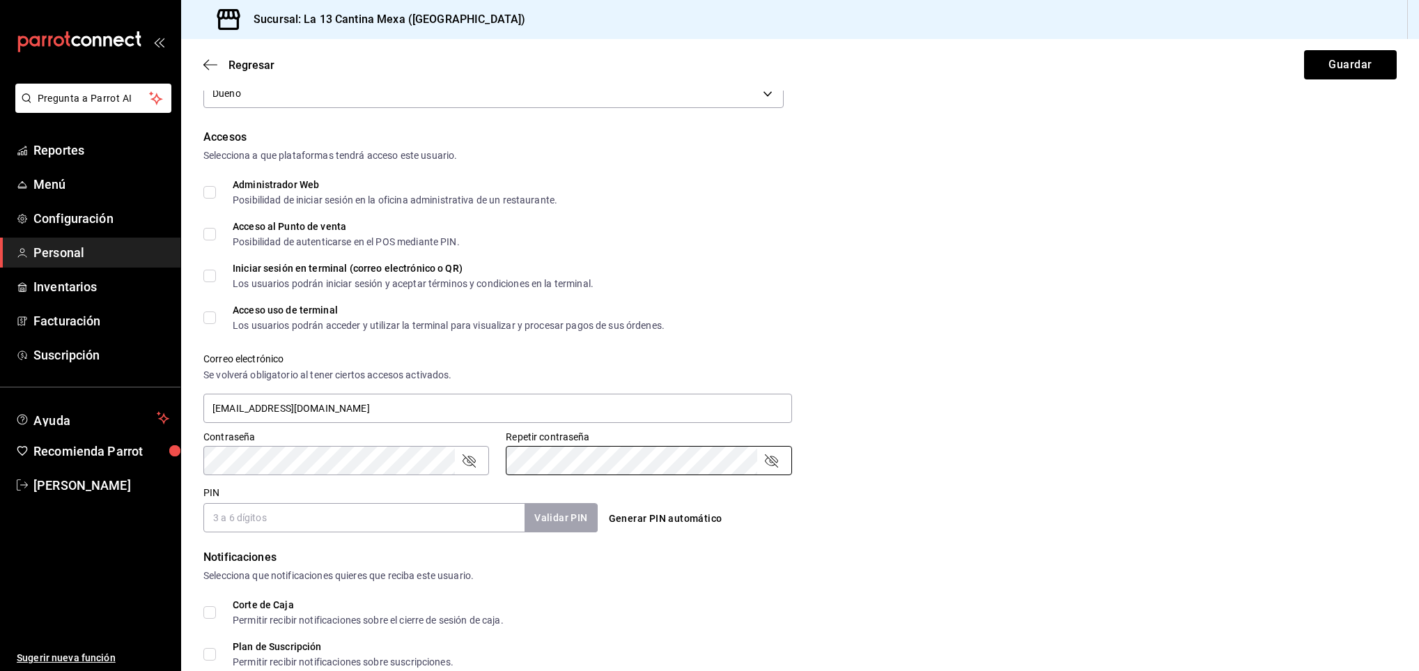
click at [367, 507] on input "PIN" at bounding box center [363, 517] width 321 height 29
type input "161718"
click at [1072, 302] on div "Accesos Selecciona a que plataformas tendrá acceso este usuario. Administrador …" at bounding box center [800, 330] width 1194 height 403
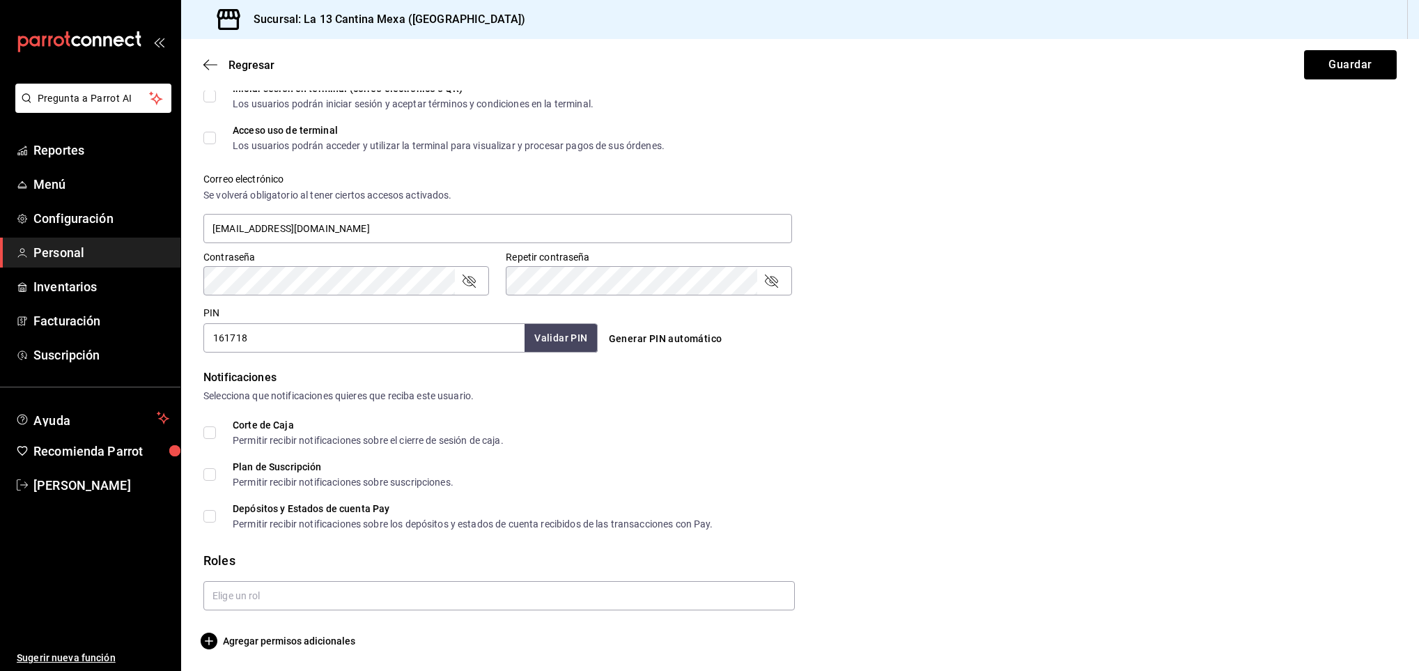
click at [210, 433] on input "Corte de Caja Permitir recibir notificaciones sobre el cierre de sesión de caja." at bounding box center [209, 432] width 13 height 13
checkbox input "true"
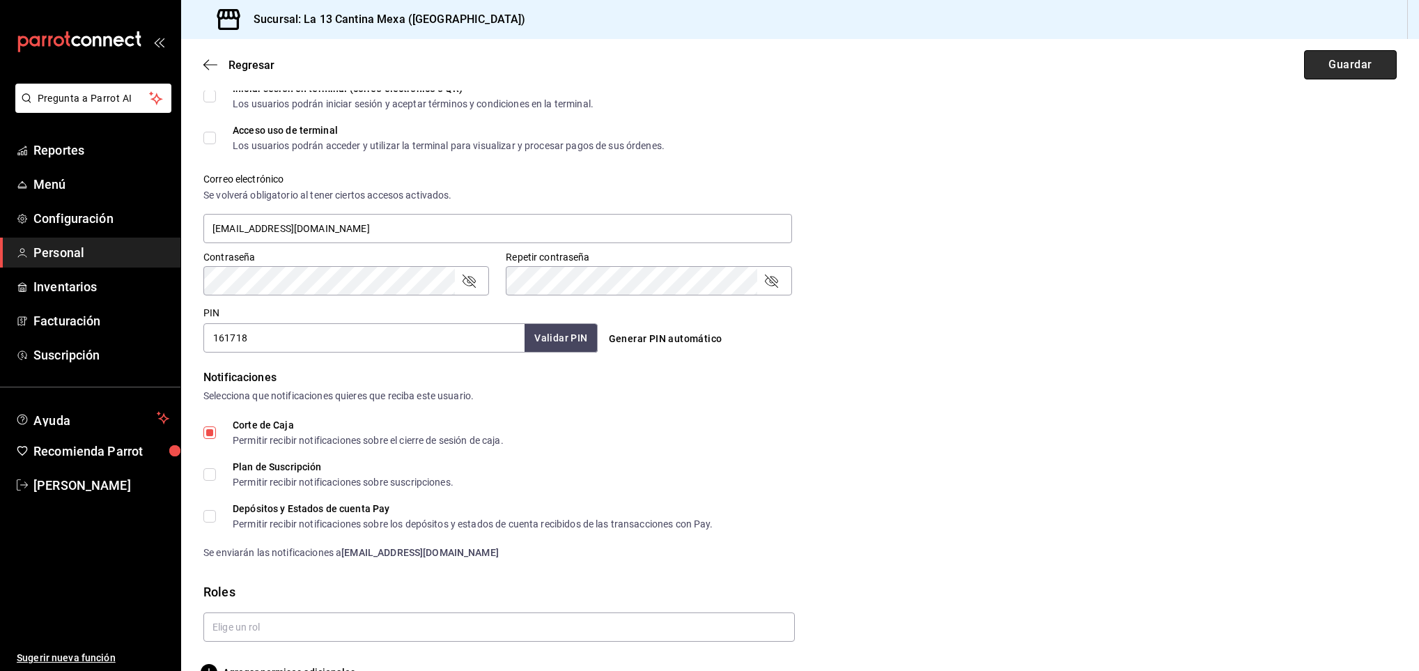
click at [1343, 65] on button "Guardar" at bounding box center [1350, 64] width 93 height 29
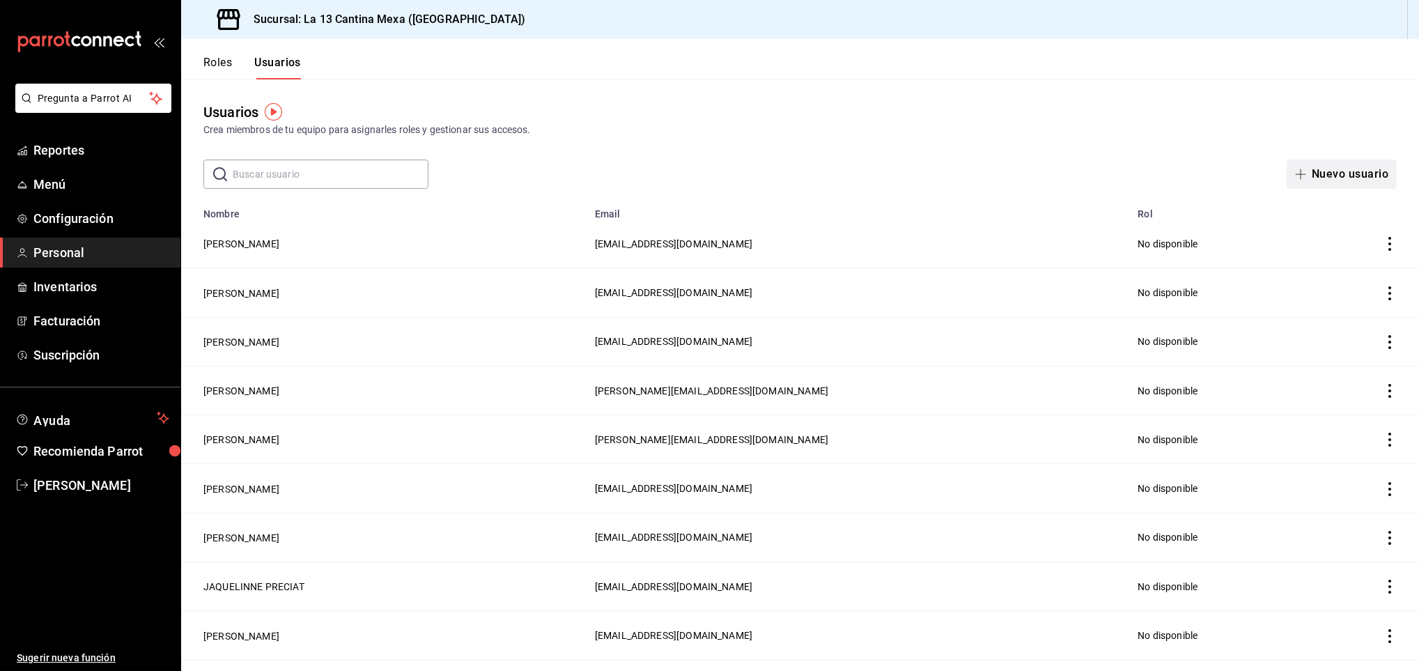
click at [1295, 169] on icon "button" at bounding box center [1300, 174] width 11 height 11
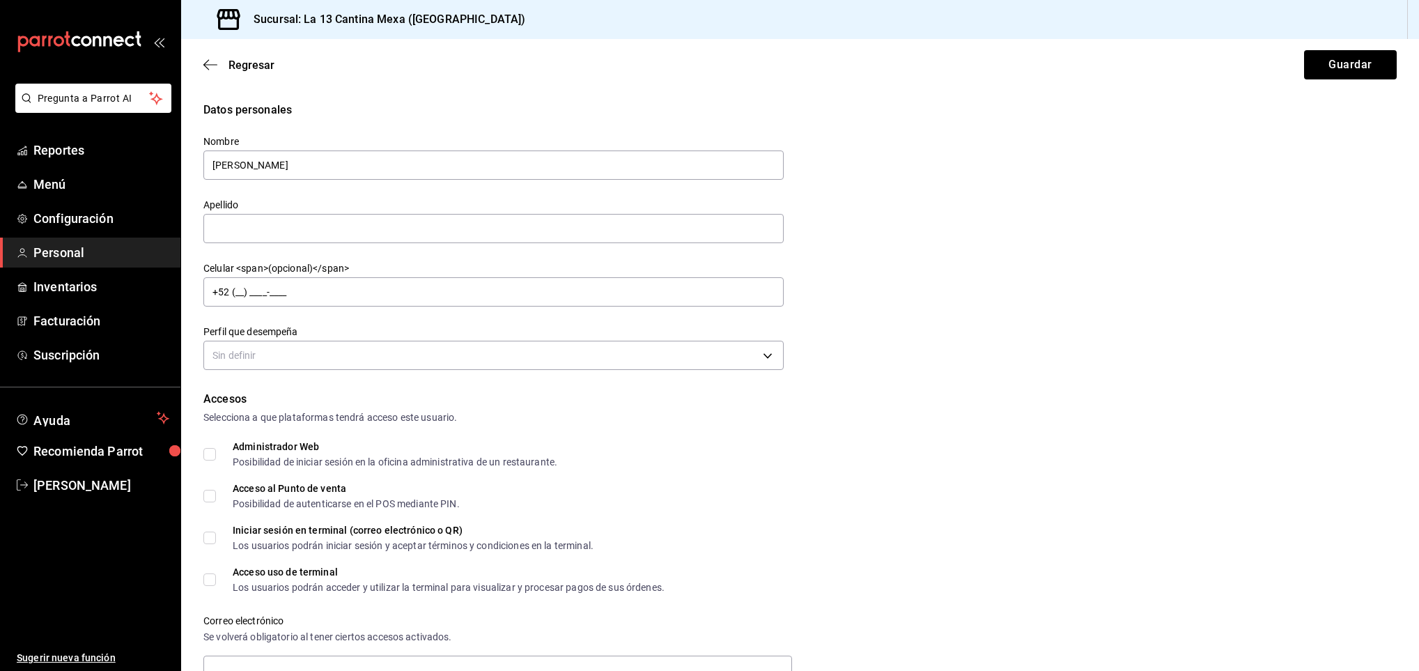
type input "[PERSON_NAME]"
click at [527, 299] on input "+52 (__) ____-____" at bounding box center [493, 291] width 580 height 29
type input "[PHONE_NUMBER]"
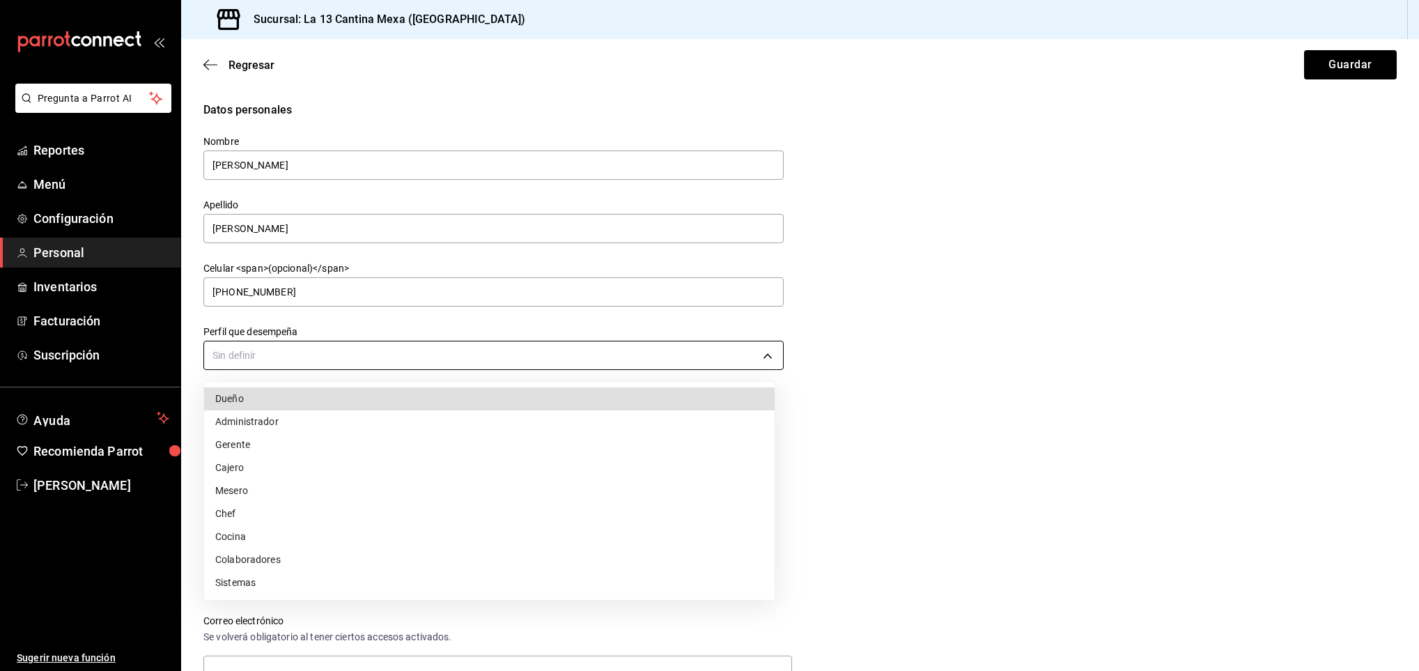
click at [381, 346] on body "Pregunta a Parrot AI Reportes Menú Configuración Personal Inventarios Facturaci…" at bounding box center [709, 335] width 1419 height 671
click at [295, 406] on li "Dueño" at bounding box center [489, 398] width 571 height 23
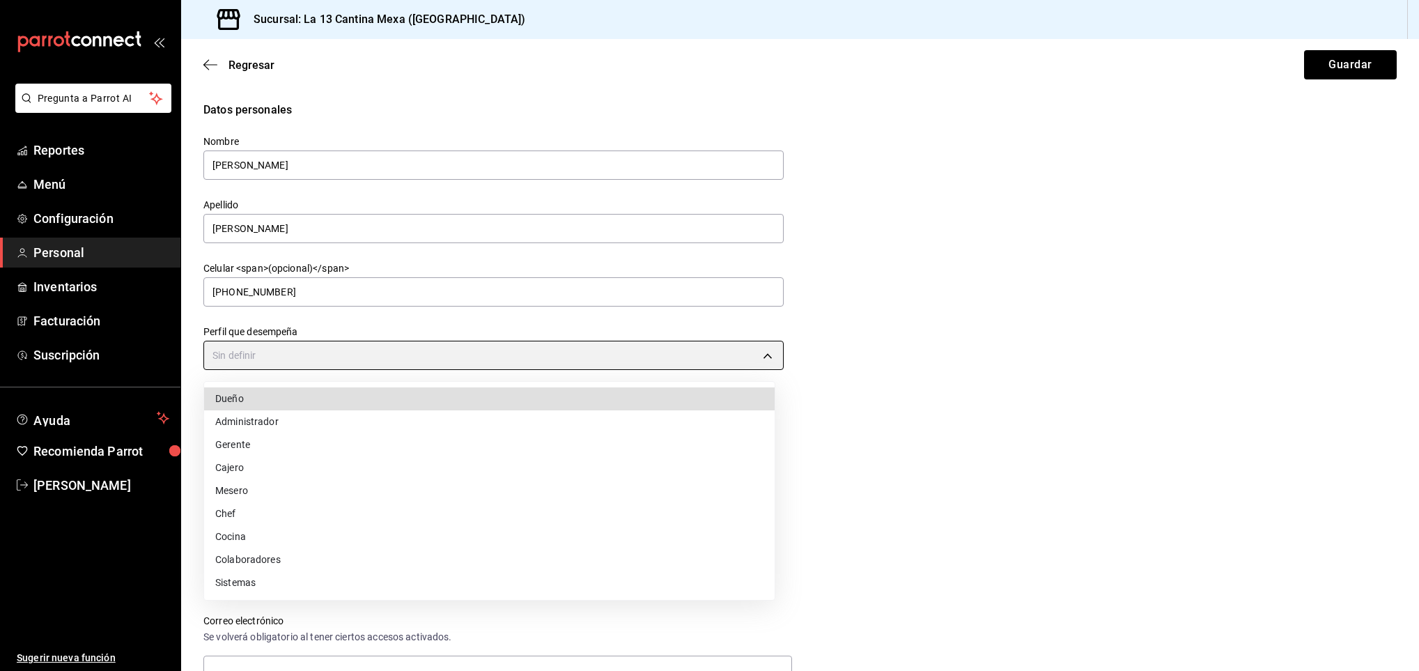
type input "OWNER"
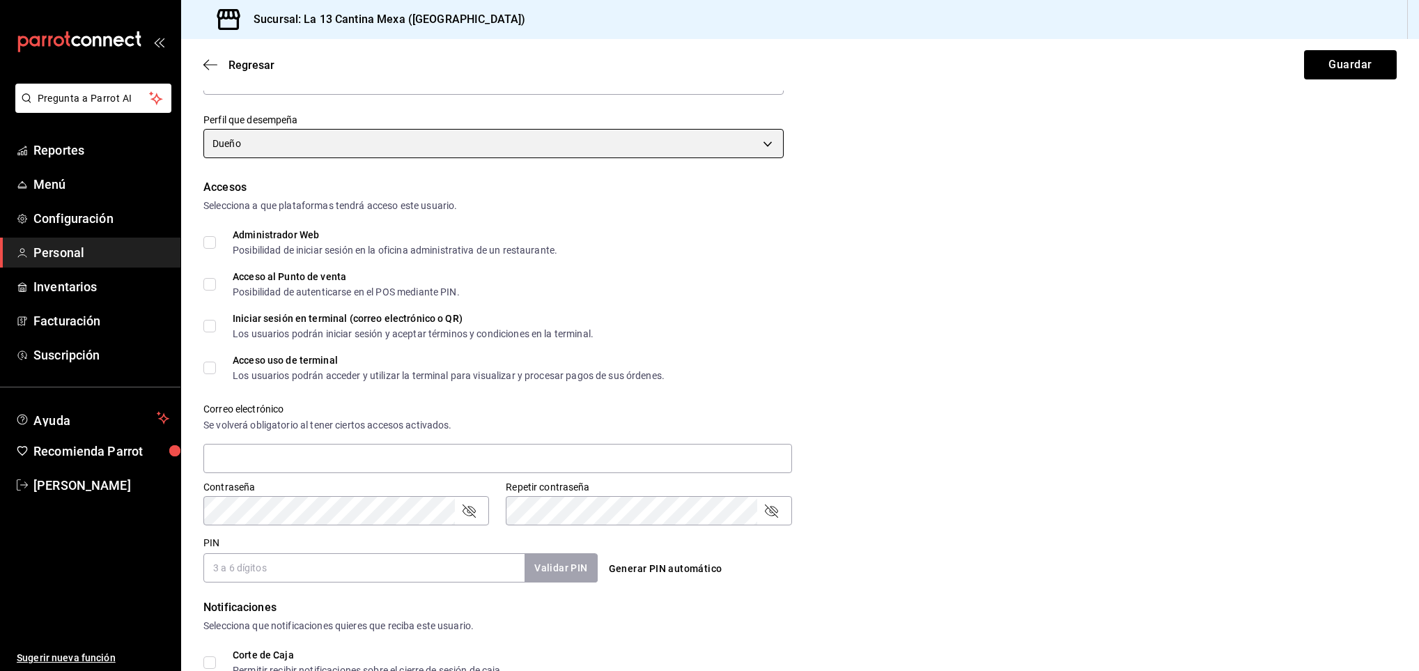
scroll to position [213, 0]
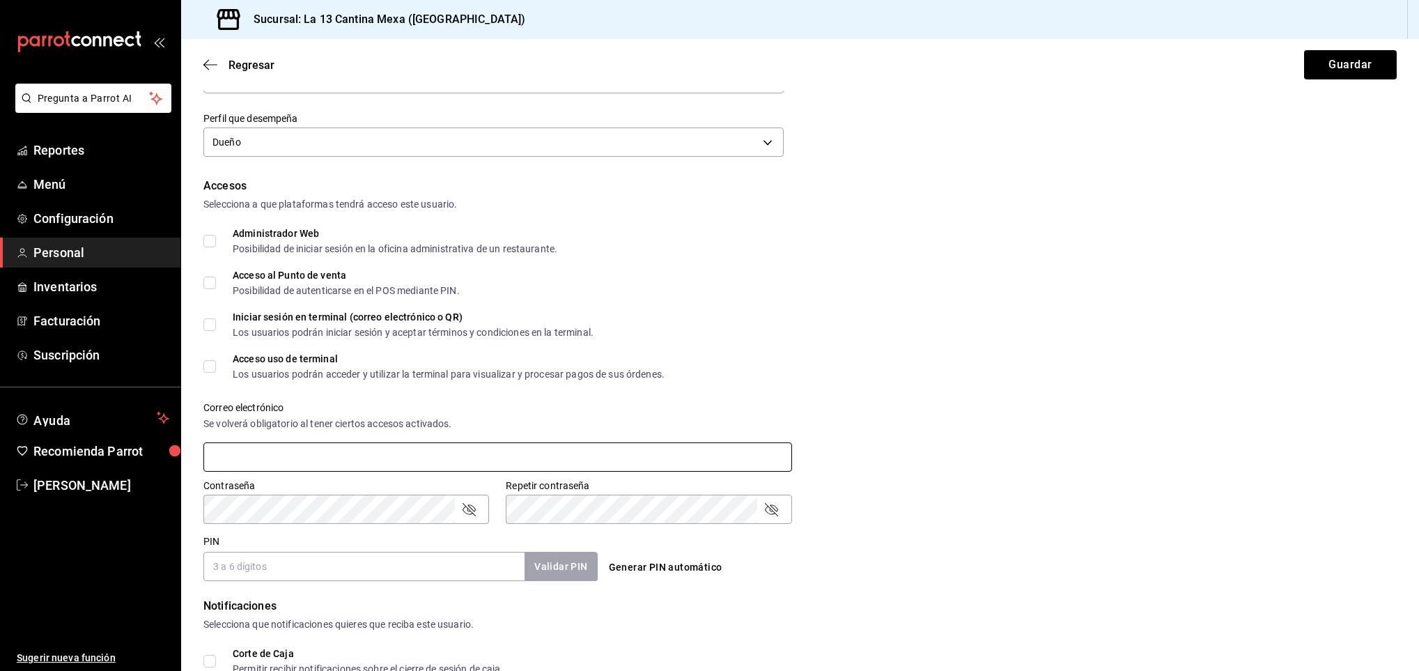
click at [400, 452] on input "text" at bounding box center [497, 456] width 589 height 29
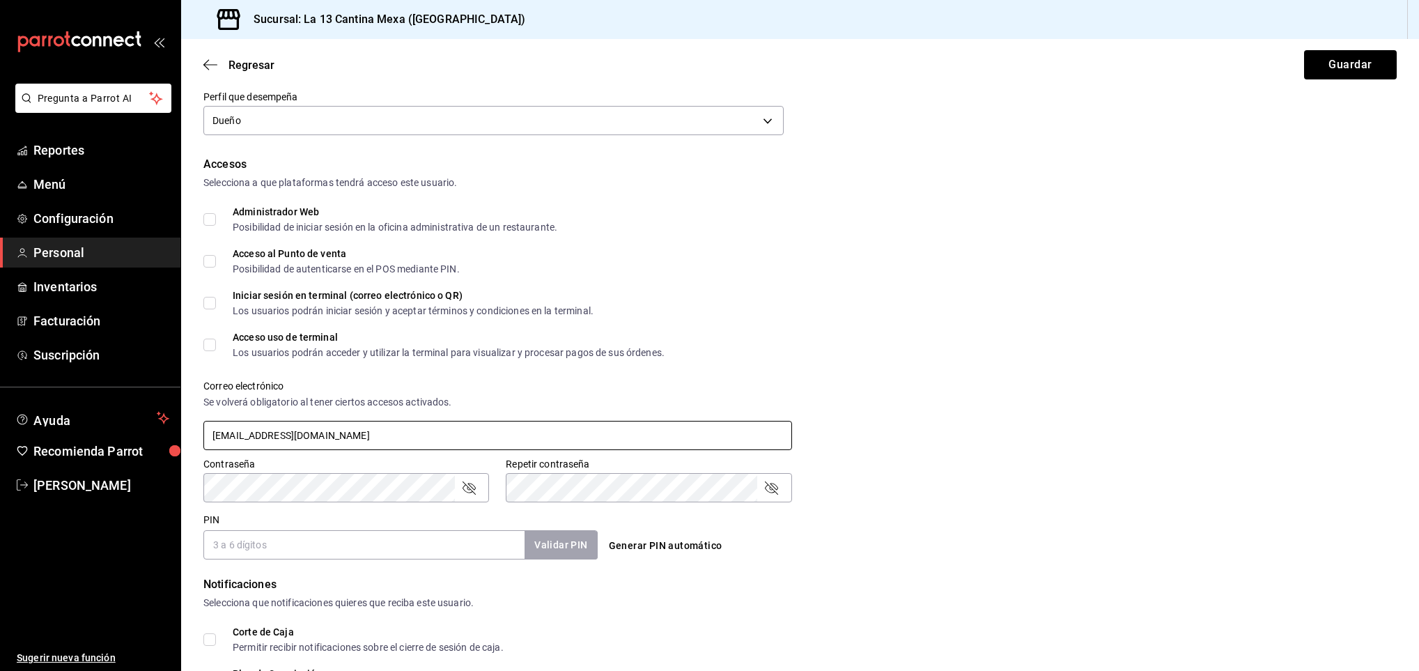
scroll to position [362, 0]
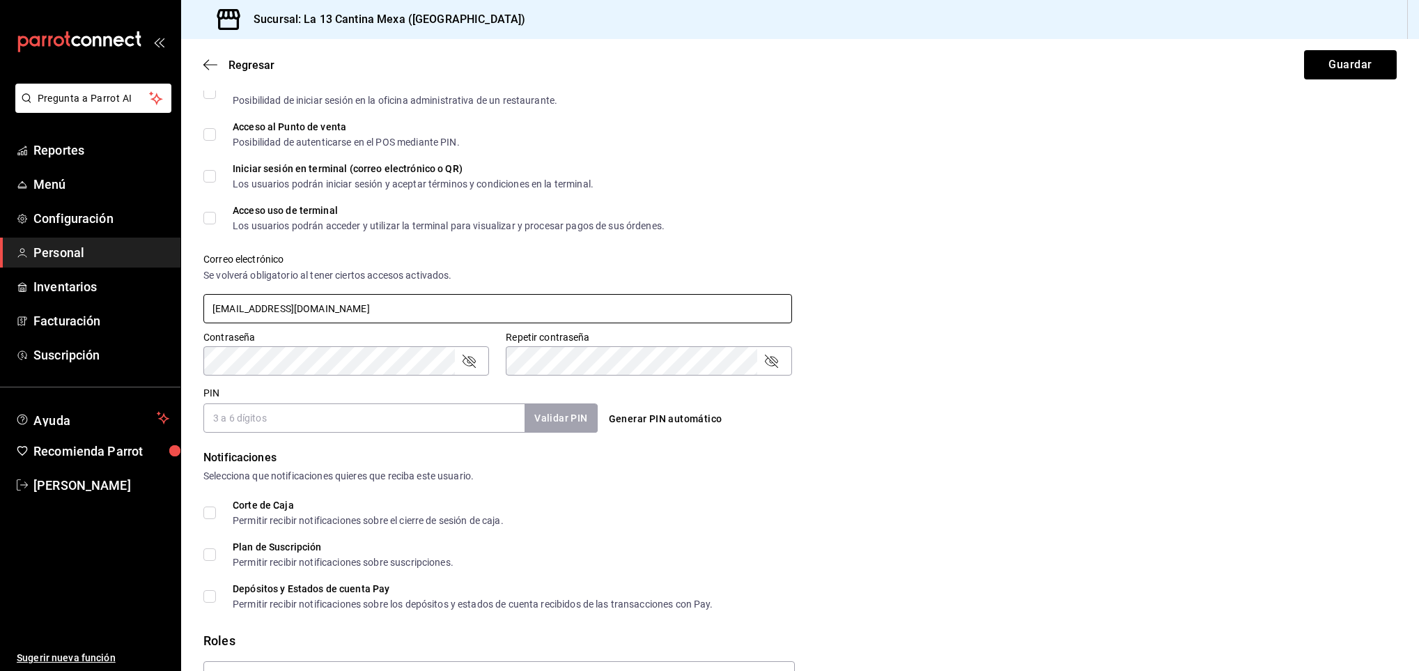
type input "[EMAIL_ADDRESS][DOMAIN_NAME]"
click at [337, 375] on div "Contraseña" at bounding box center [346, 360] width 286 height 29
click at [306, 412] on div "PIN Validar PIN ​" at bounding box center [400, 410] width 394 height 46
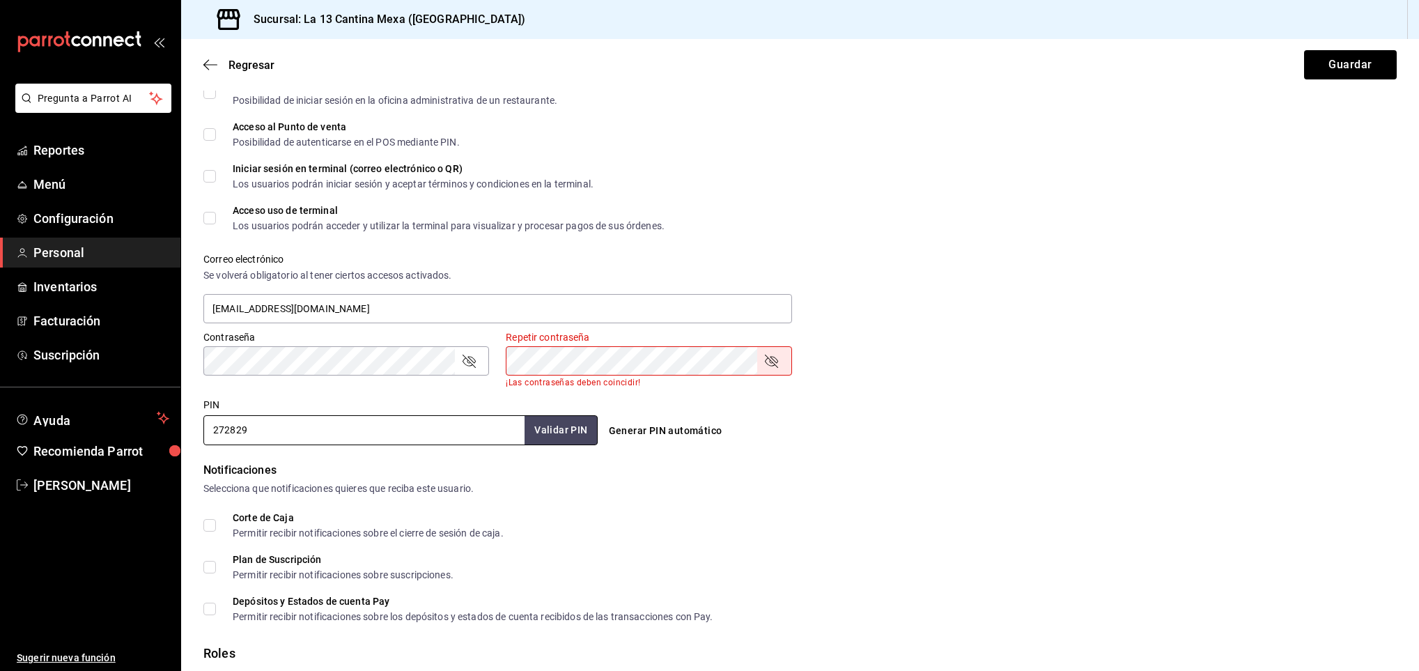
type input "272829"
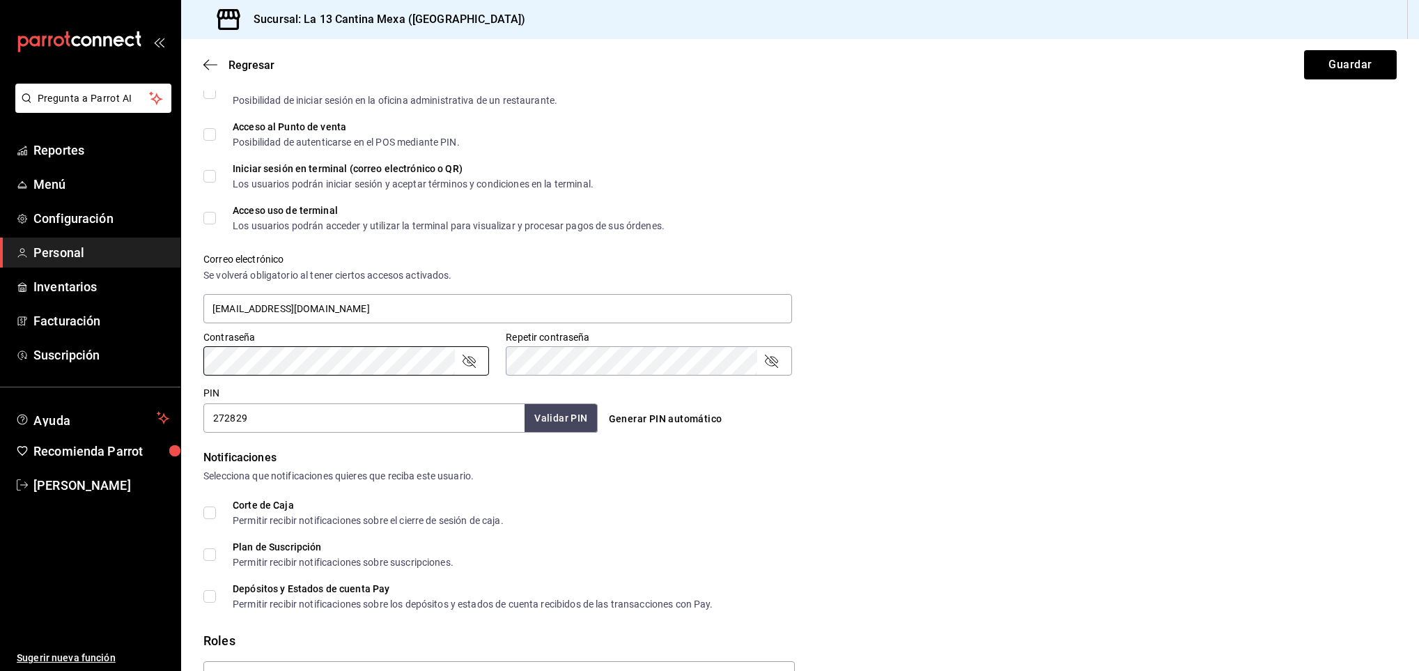
click at [711, 477] on div "Selecciona que notificaciones quieres que reciba este usuario." at bounding box center [800, 476] width 1194 height 15
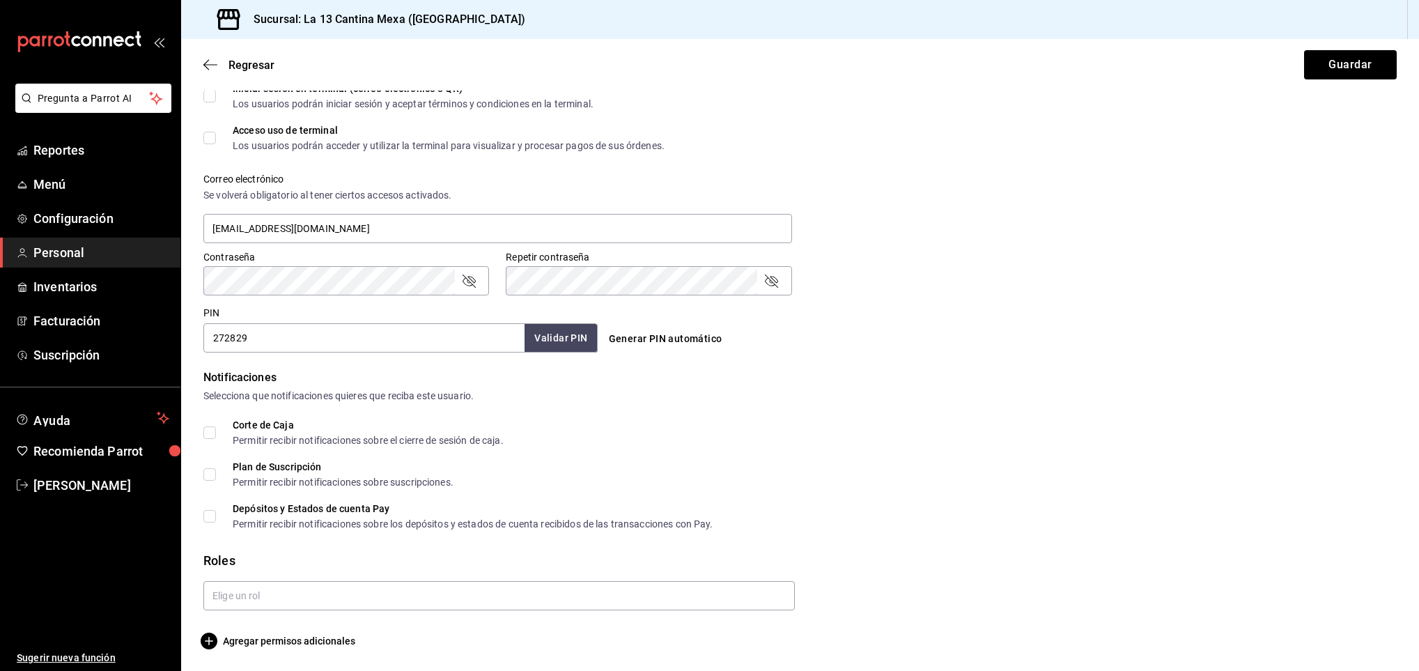
click at [206, 433] on input "Corte de Caja Permitir recibir notificaciones sobre el cierre de sesión de caja." at bounding box center [209, 432] width 13 height 13
checkbox input "true"
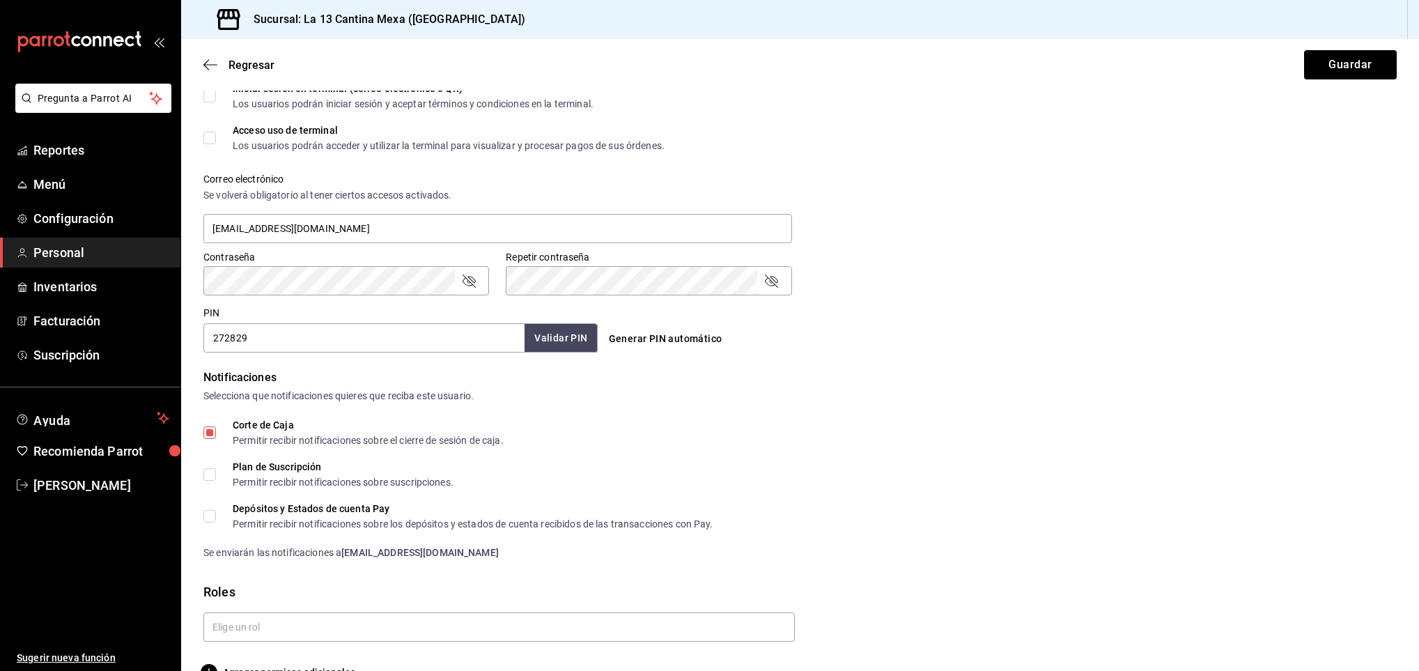
scroll to position [473, 0]
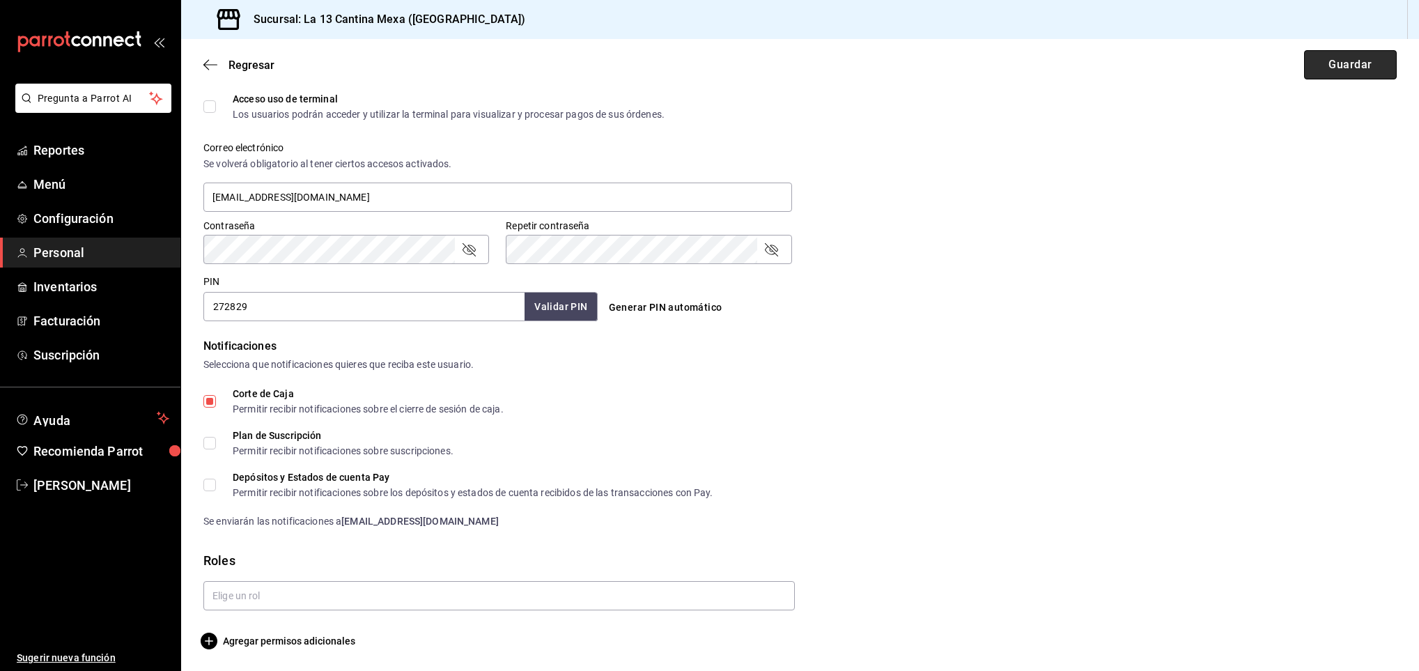
click at [1341, 69] on button "Guardar" at bounding box center [1350, 64] width 93 height 29
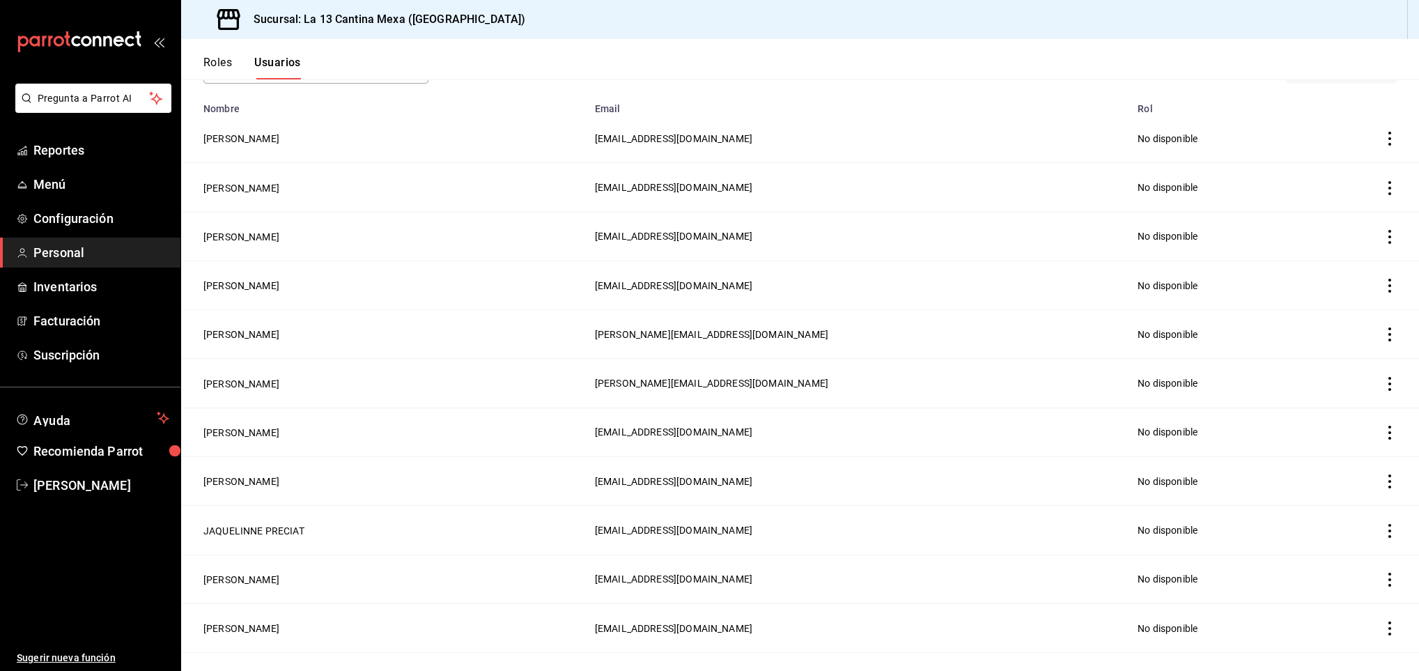
scroll to position [114, 0]
